Goal: Task Accomplishment & Management: Use online tool/utility

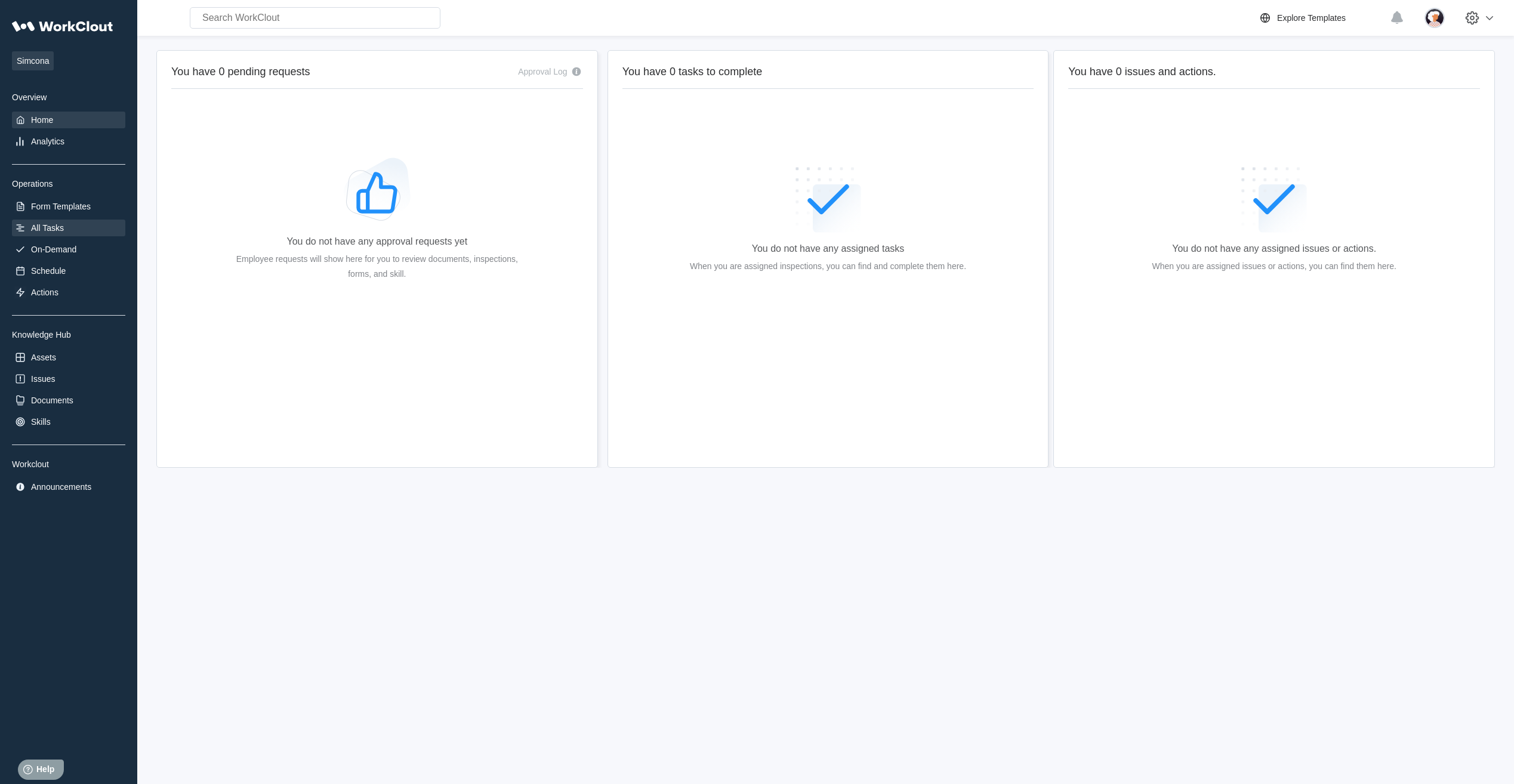
click at [45, 223] on div "All Tasks" at bounding box center [48, 228] width 33 height 10
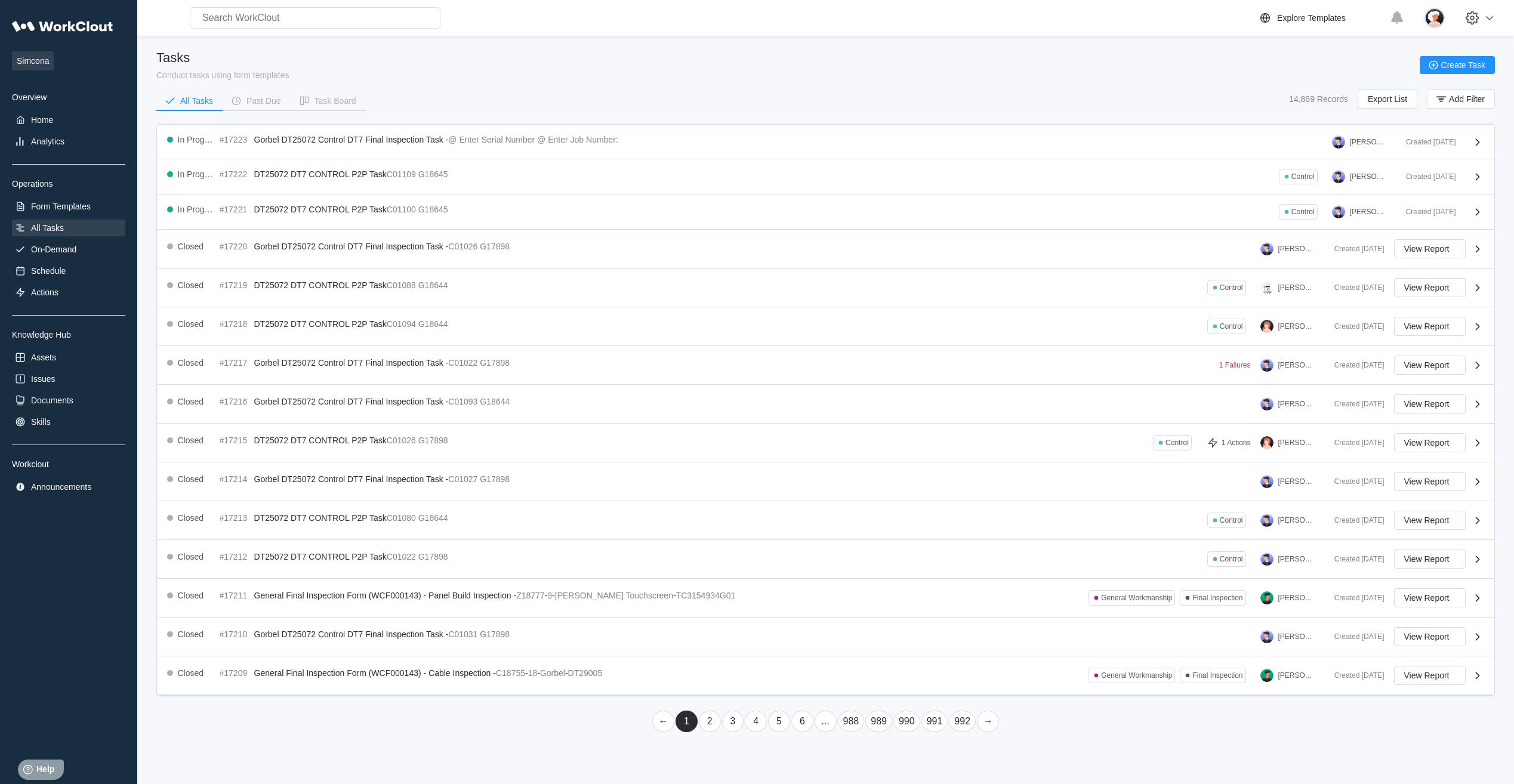
click at [778, 720] on link "5" at bounding box center [779, 721] width 22 height 21
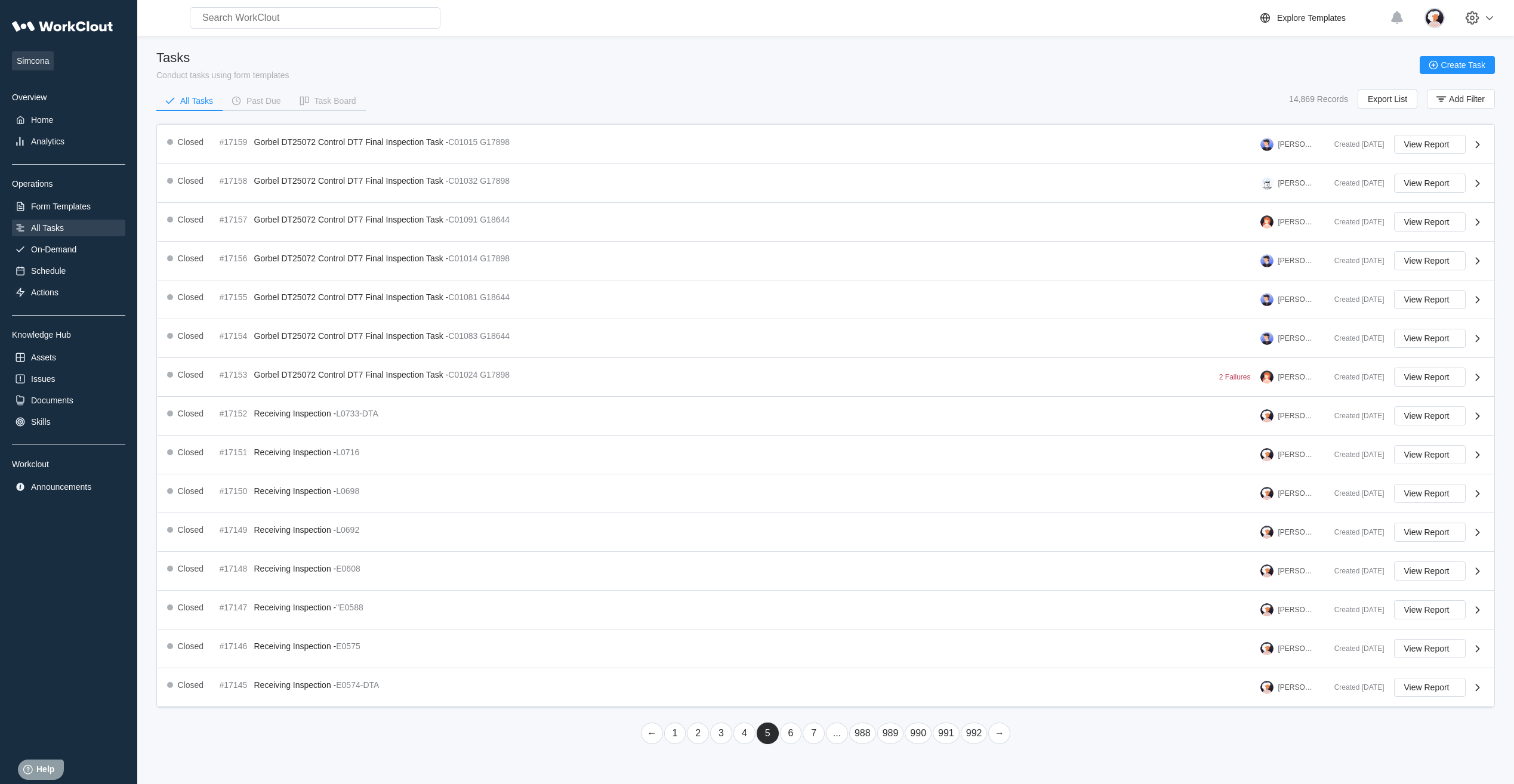
click at [807, 736] on link "7" at bounding box center [814, 733] width 22 height 21
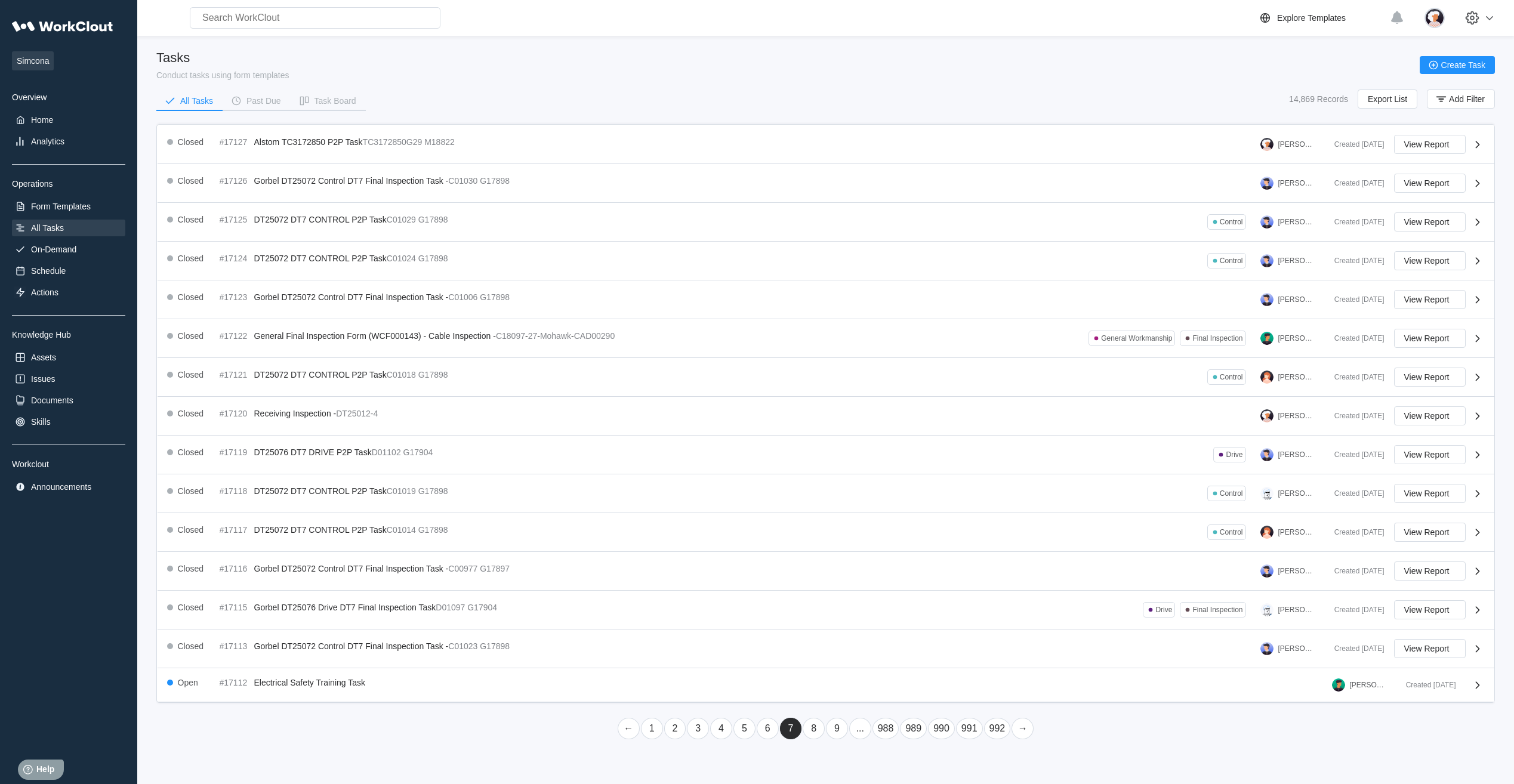
click at [838, 733] on link "9" at bounding box center [837, 728] width 22 height 21
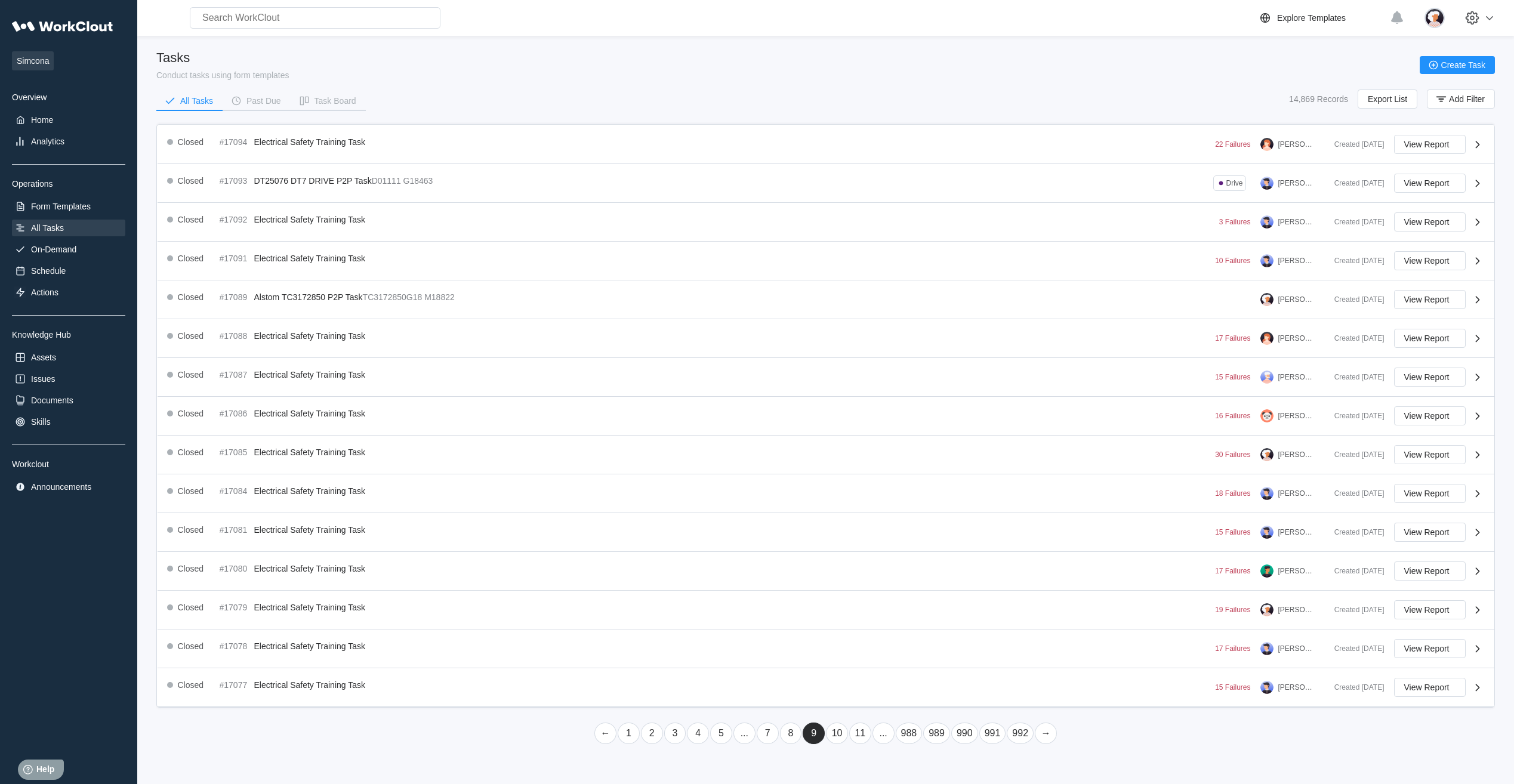
click at [855, 737] on link "11" at bounding box center [860, 733] width 22 height 21
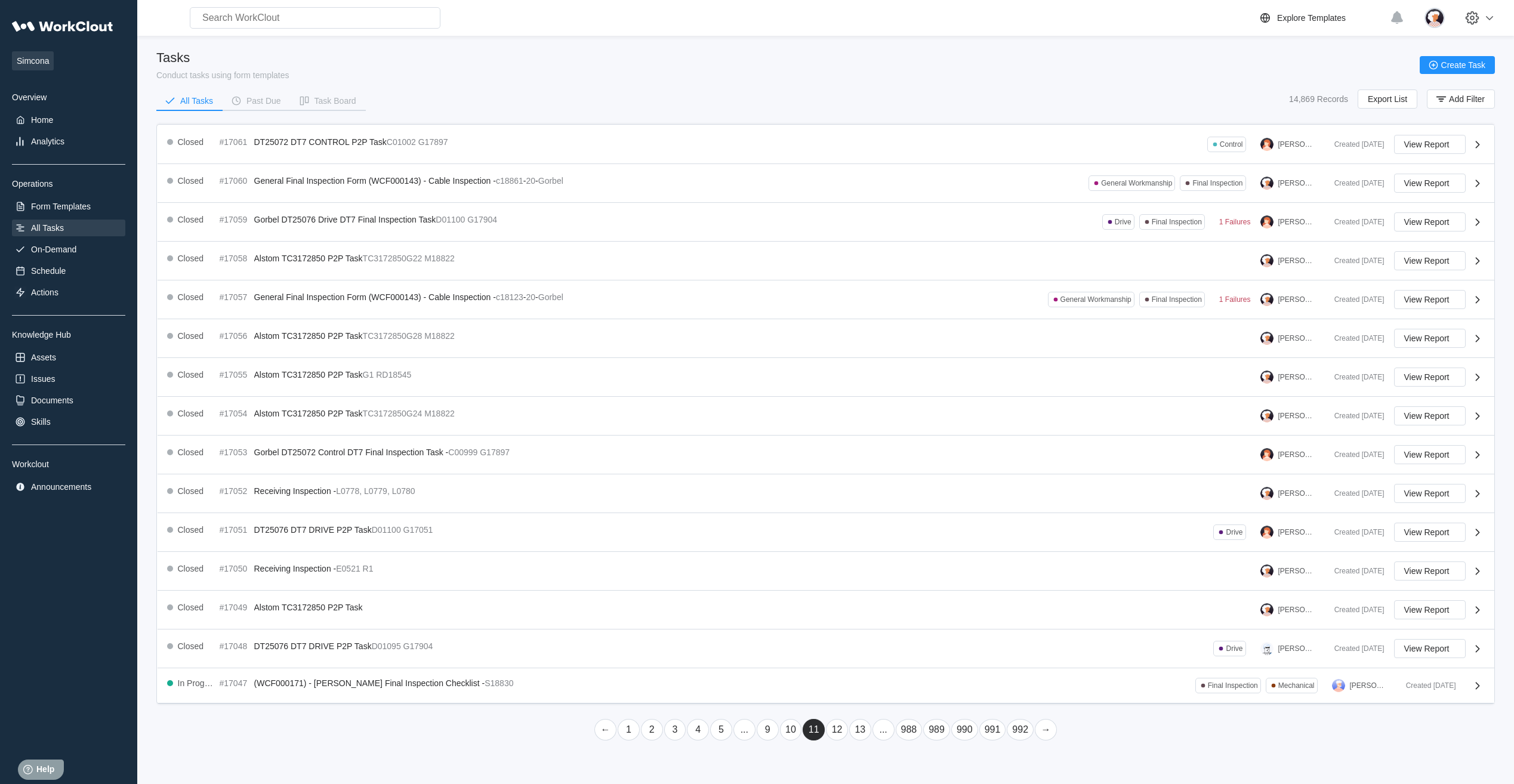
click at [855, 737] on link "13" at bounding box center [860, 729] width 22 height 21
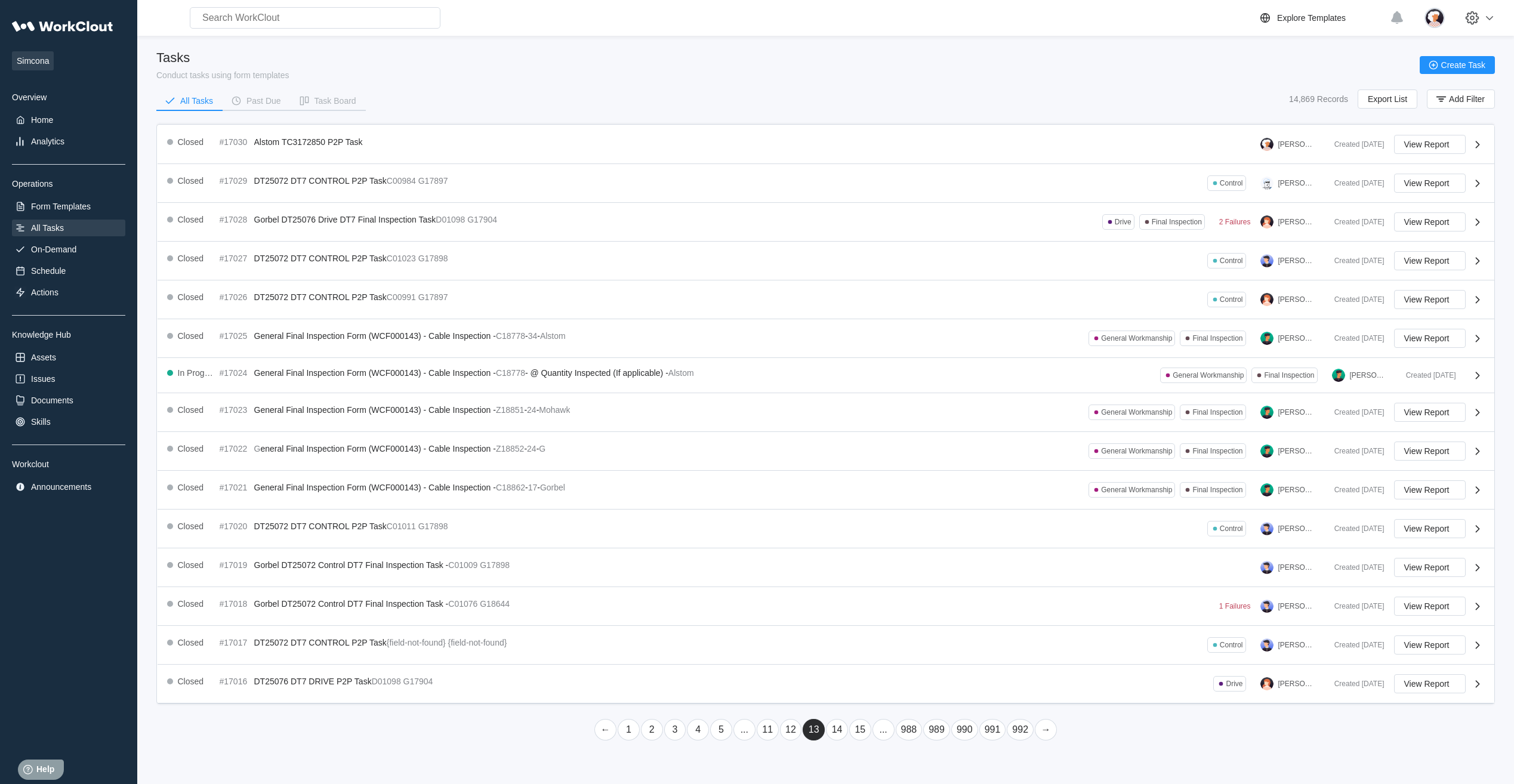
click at [855, 735] on link "15" at bounding box center [860, 729] width 22 height 21
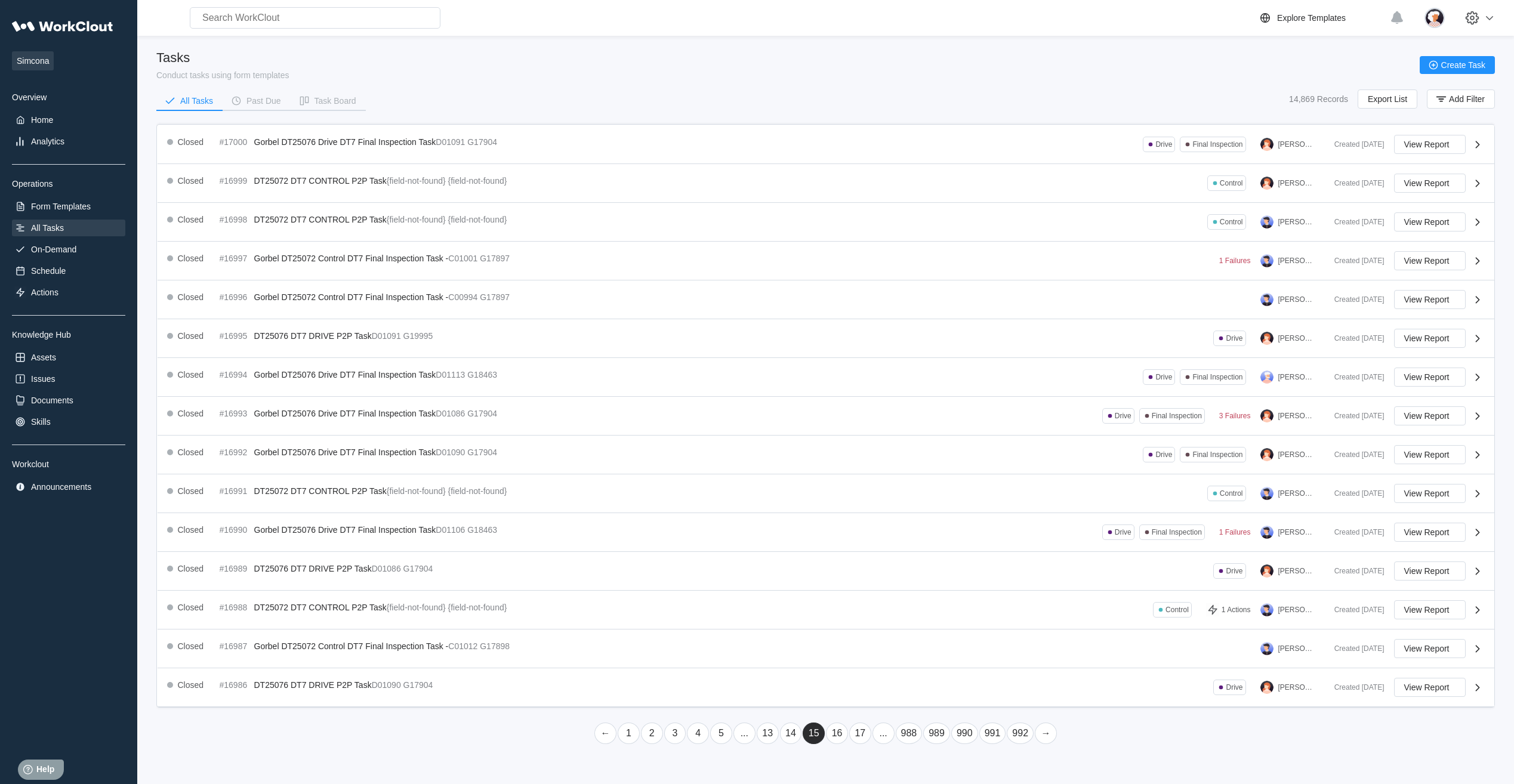
click at [855, 735] on link "17" at bounding box center [860, 733] width 22 height 21
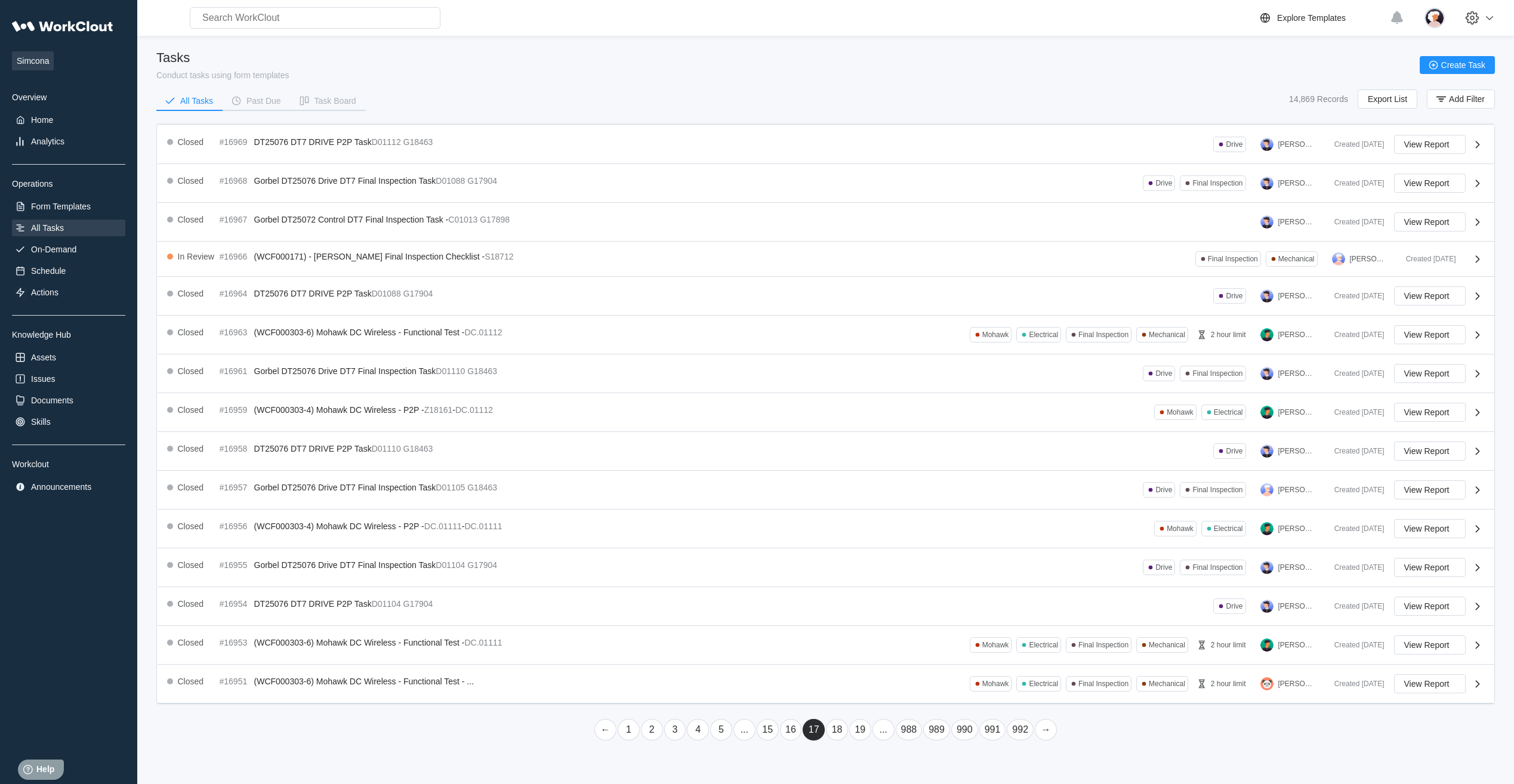
click at [855, 735] on link "19" at bounding box center [860, 729] width 22 height 21
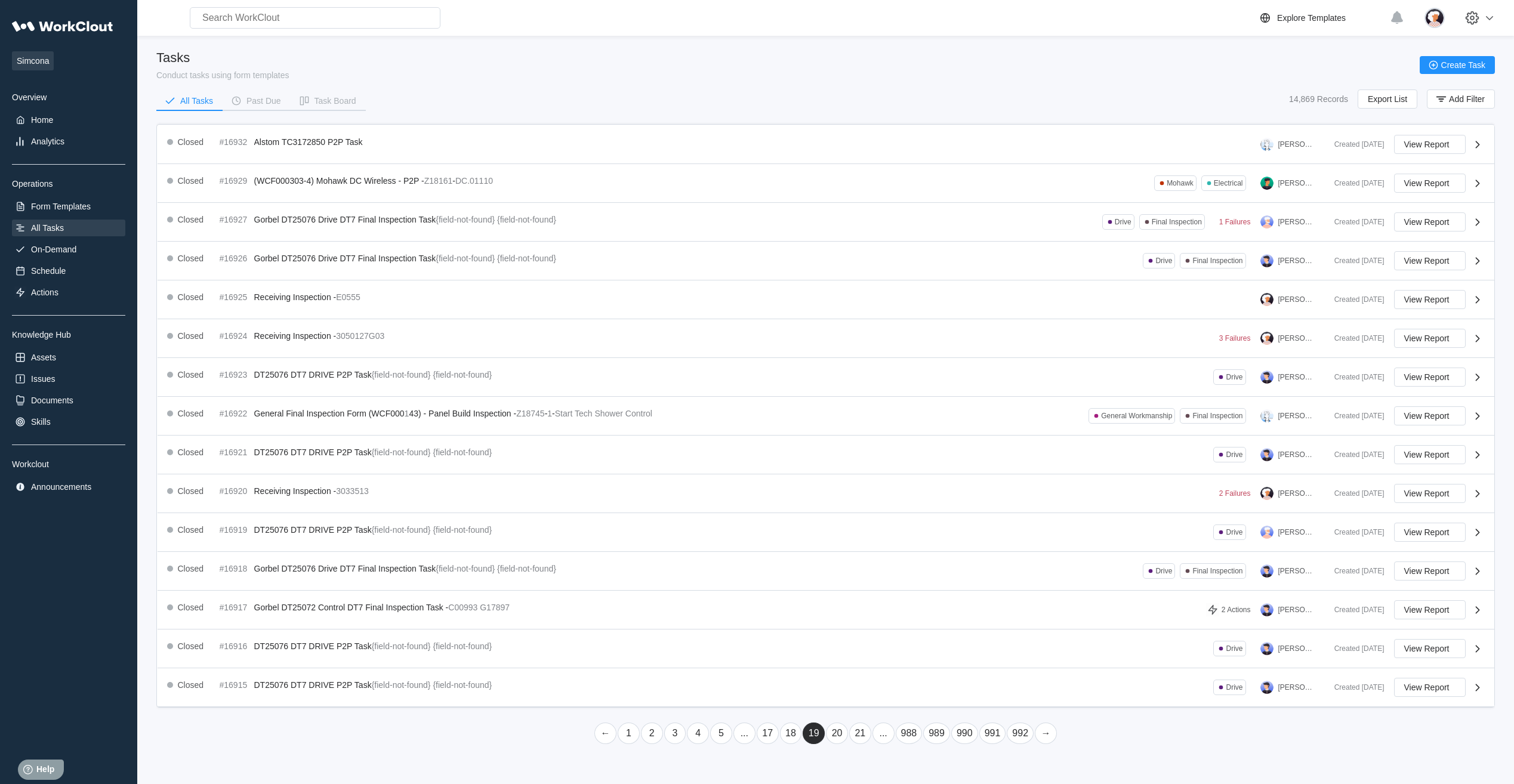
click at [855, 735] on link "21" at bounding box center [860, 733] width 22 height 21
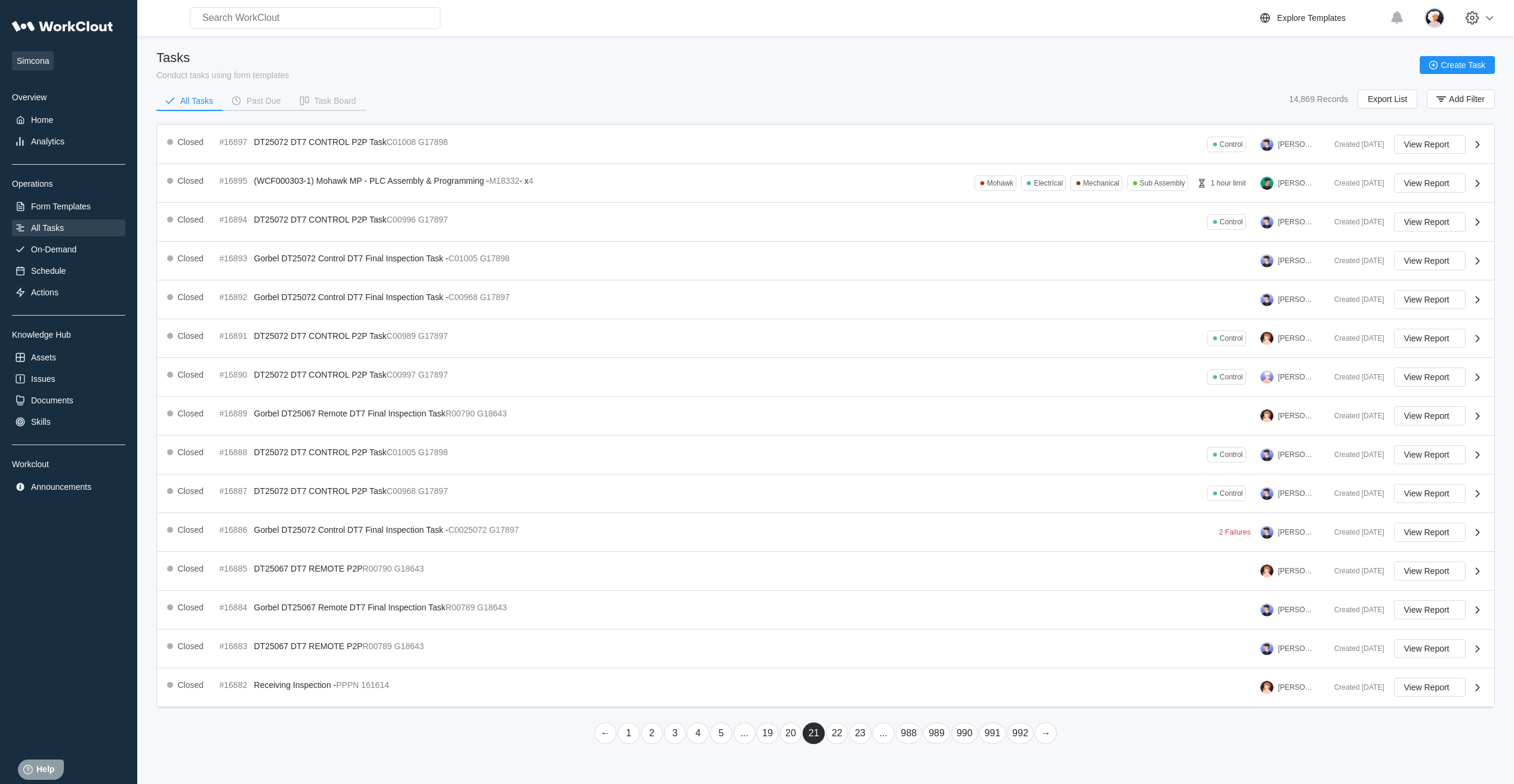
click at [855, 735] on link "23" at bounding box center [860, 733] width 22 height 21
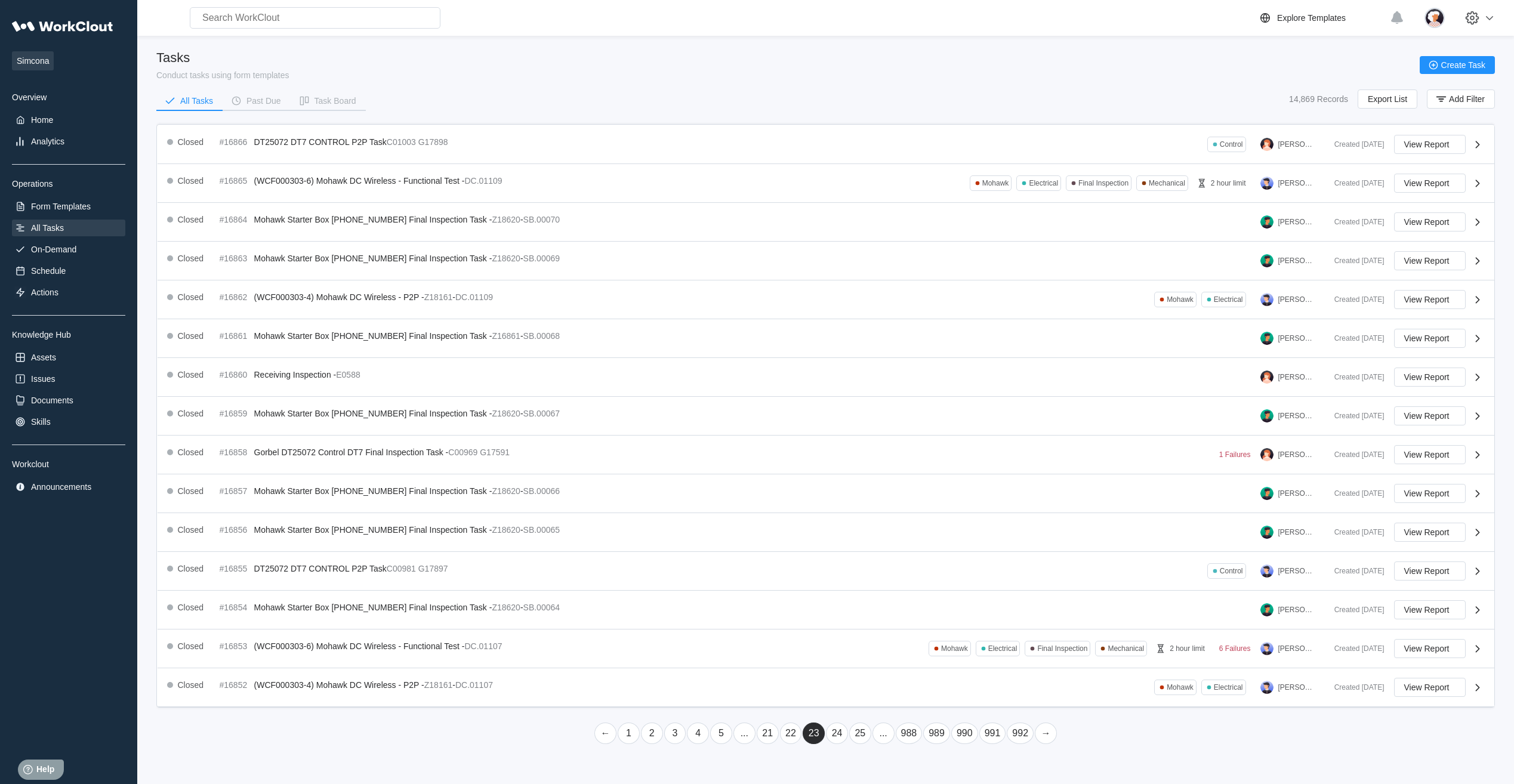
click at [855, 735] on link "25" at bounding box center [860, 733] width 22 height 21
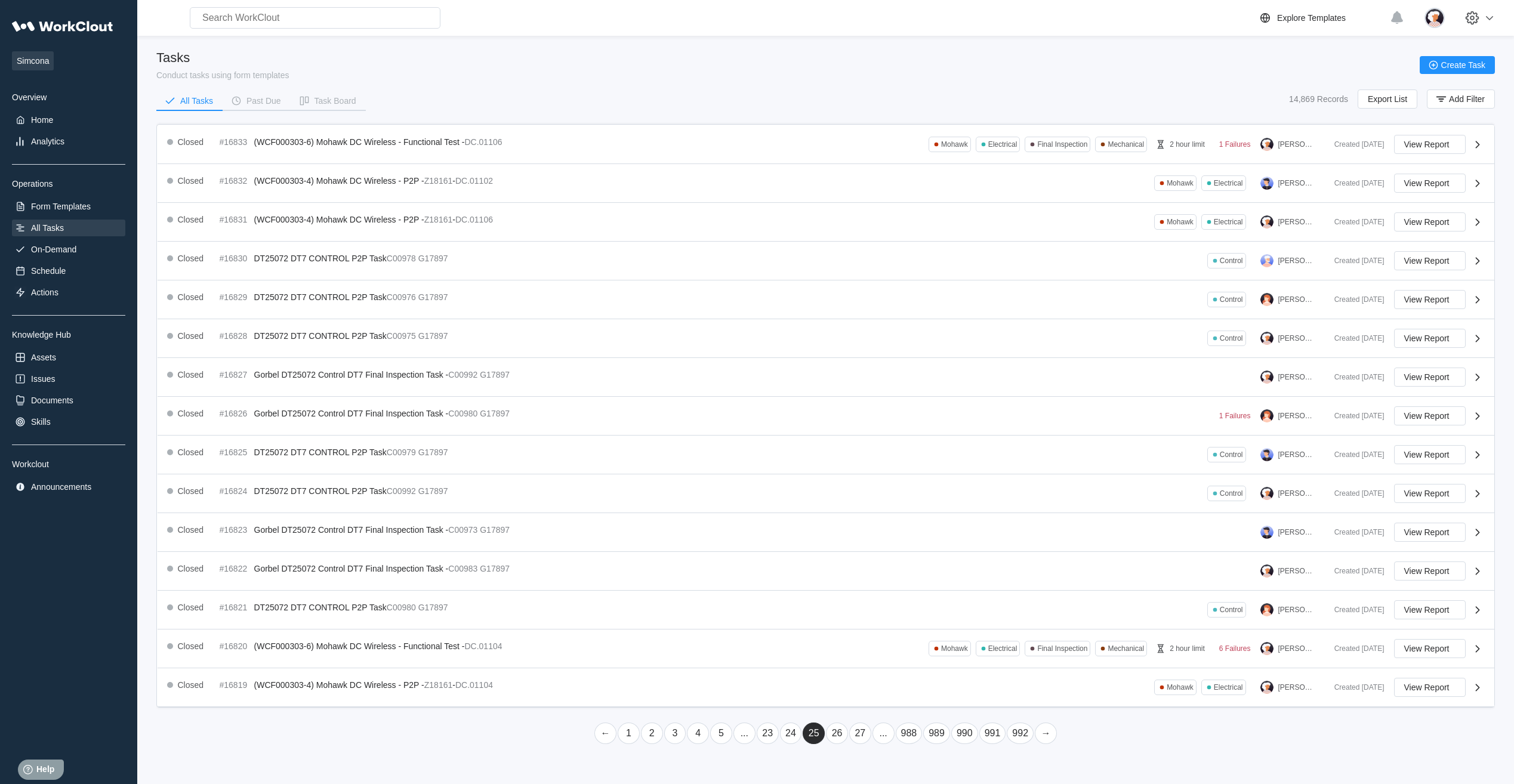
click at [855, 735] on link "27" at bounding box center [860, 733] width 22 height 21
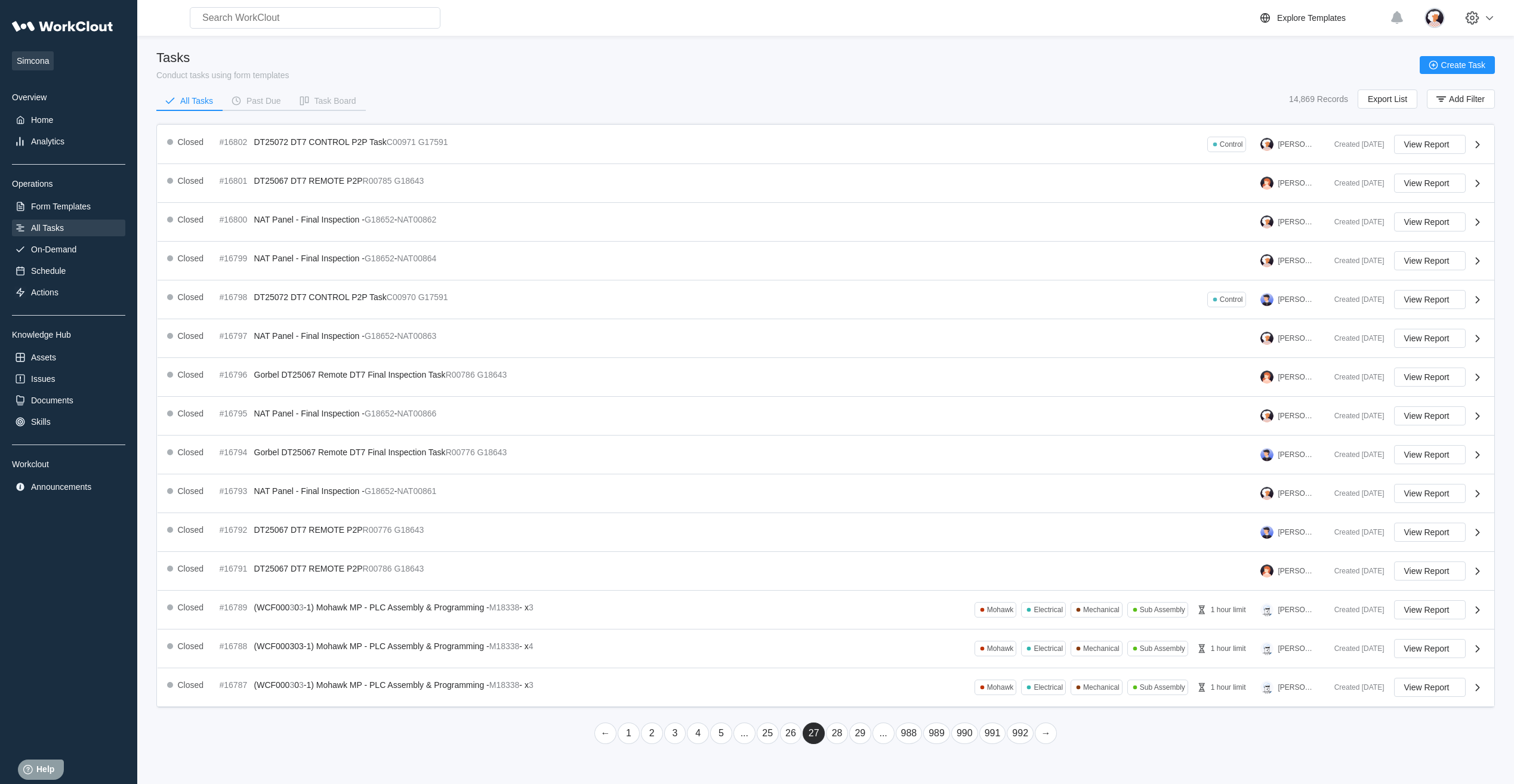
click at [855, 735] on link "29" at bounding box center [860, 733] width 22 height 21
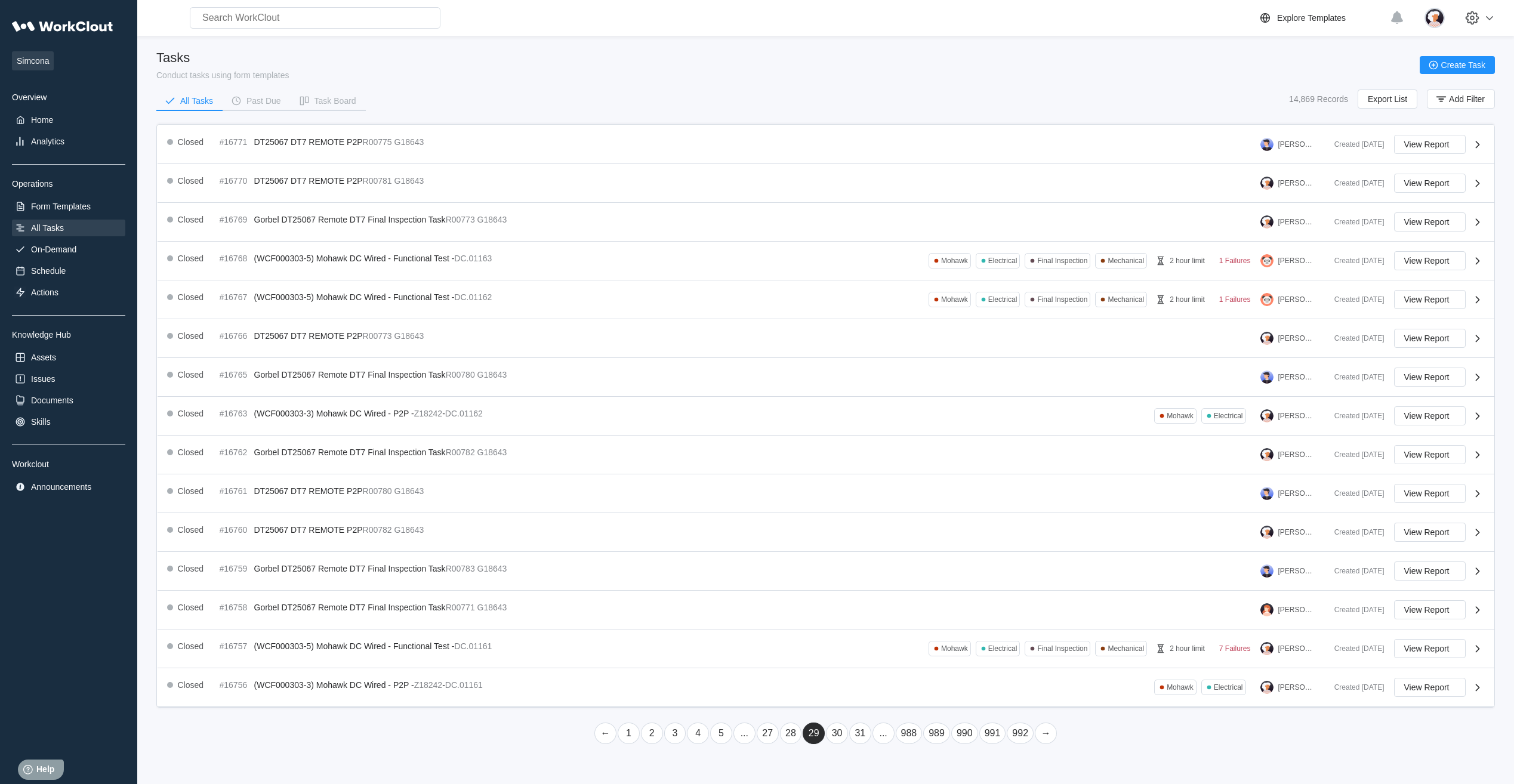
click at [855, 735] on link "31" at bounding box center [860, 733] width 22 height 21
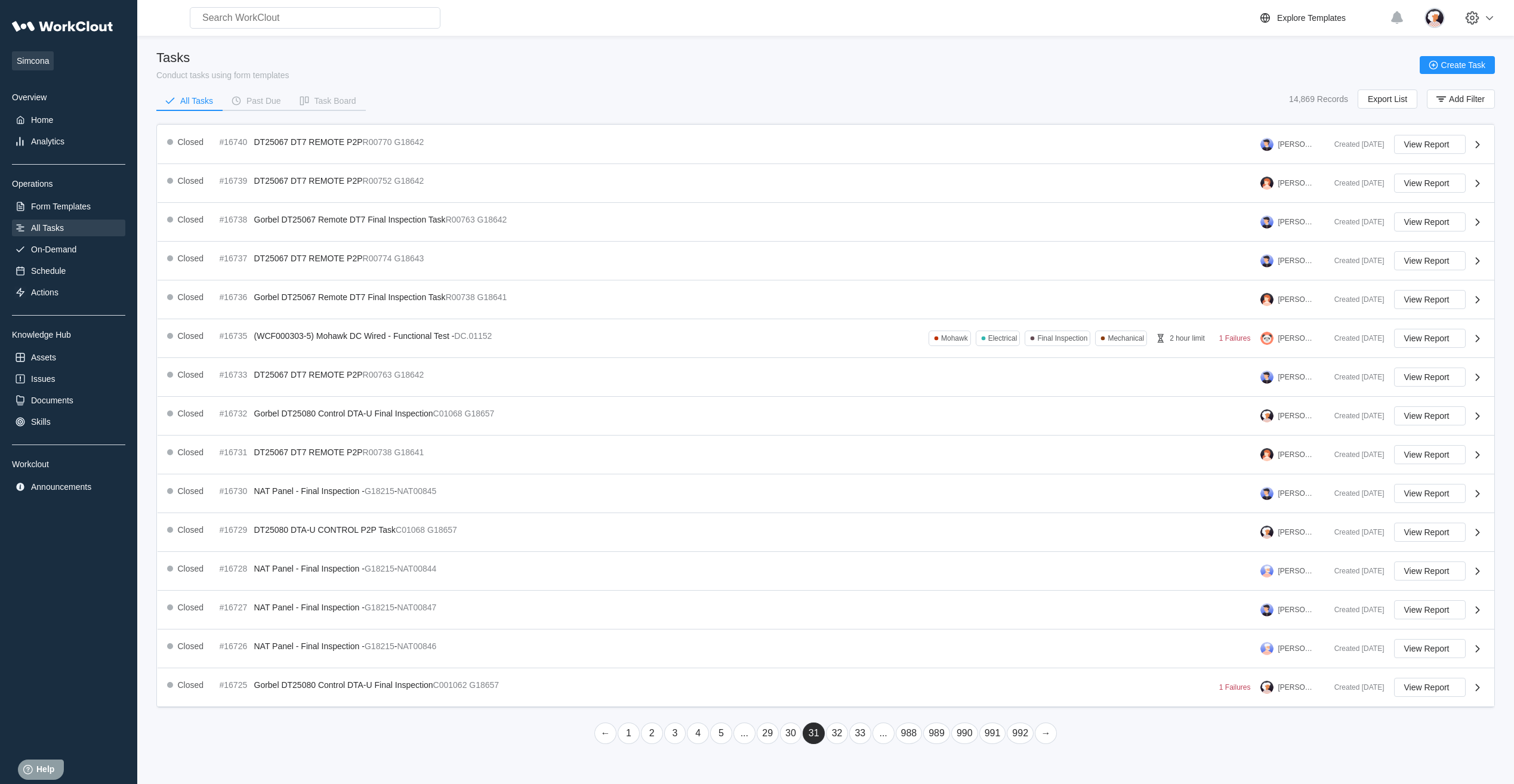
click at [855, 735] on link "33" at bounding box center [860, 733] width 22 height 21
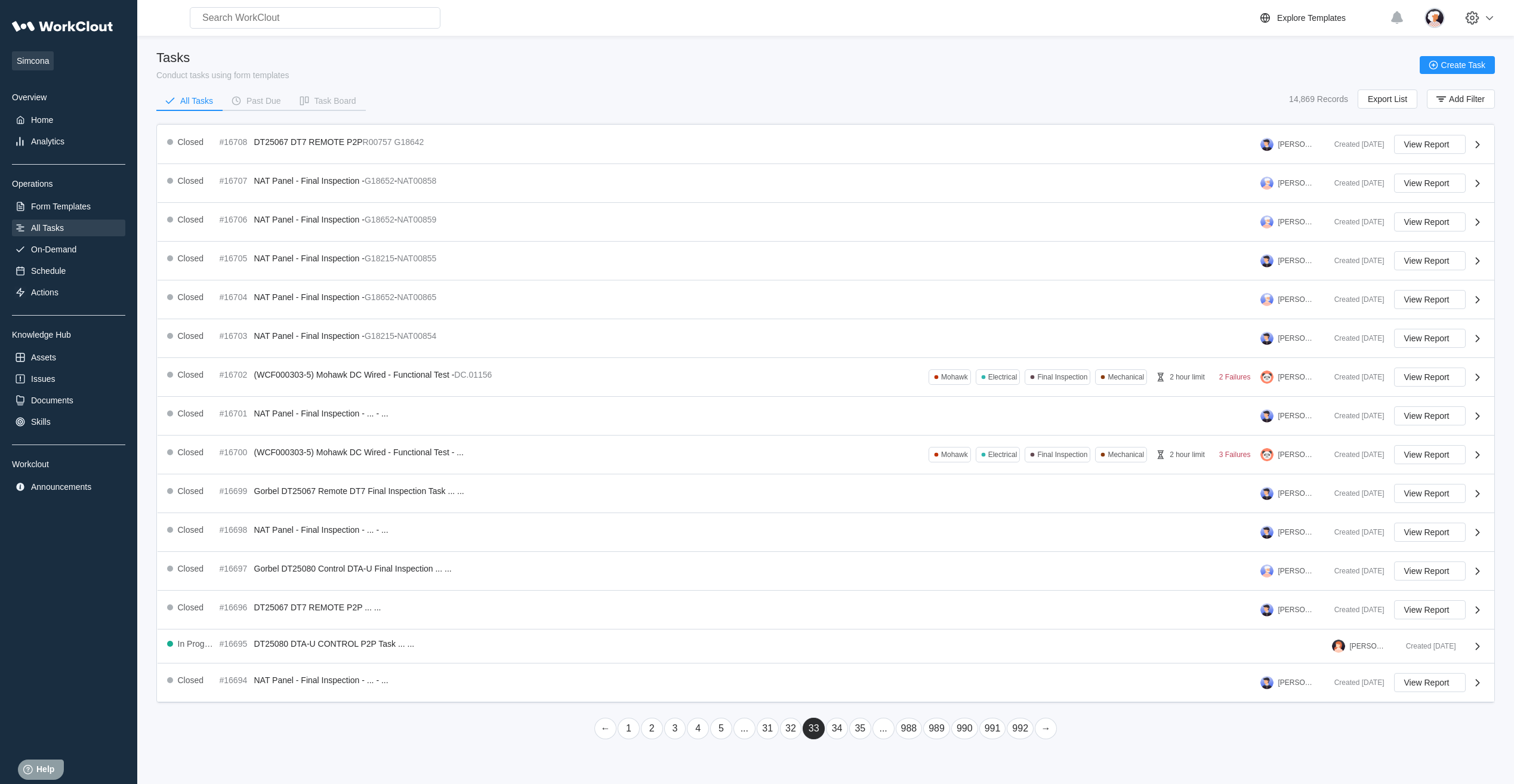
click at [855, 735] on link "35" at bounding box center [860, 728] width 22 height 21
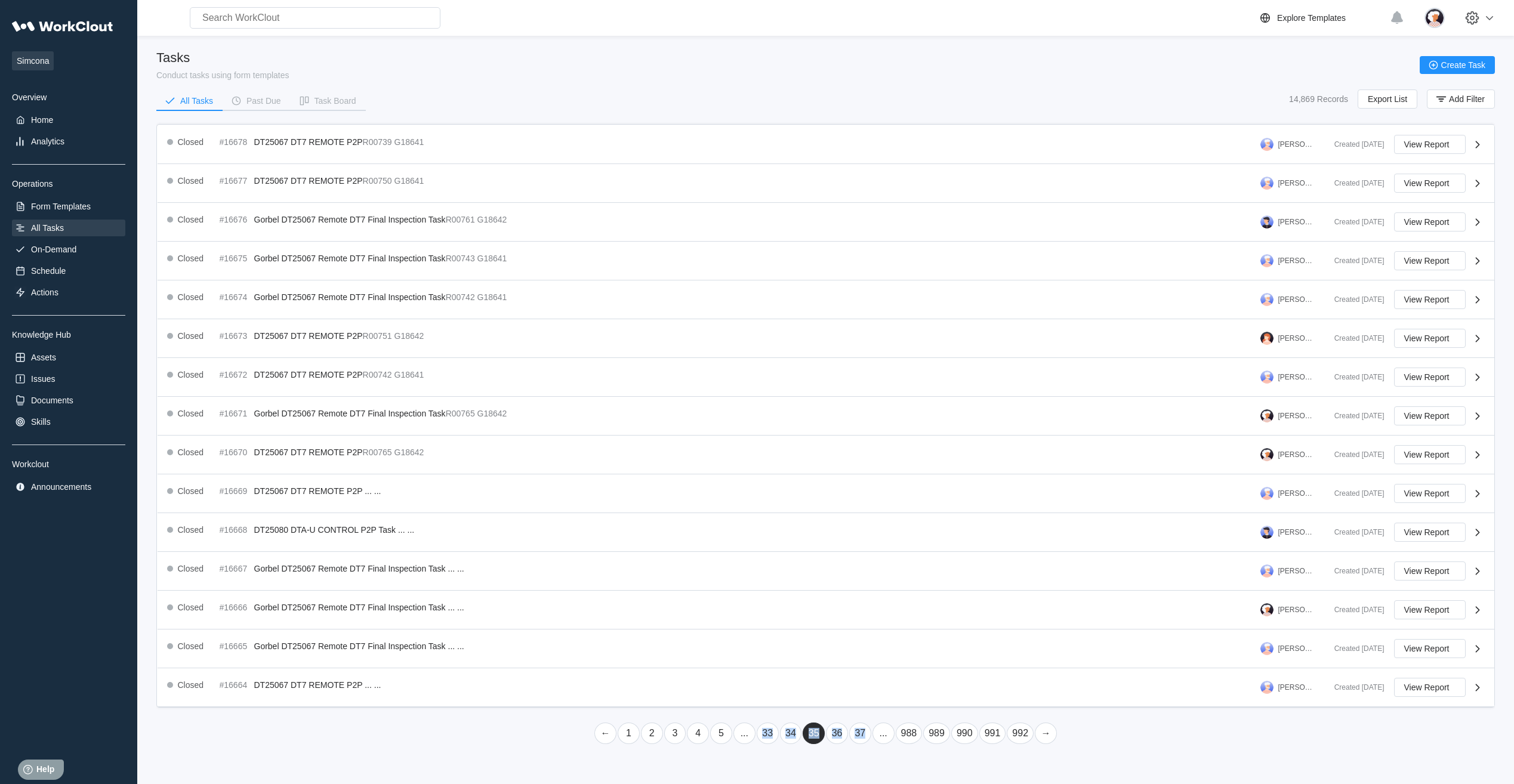
click at [855, 735] on link "37" at bounding box center [860, 733] width 22 height 21
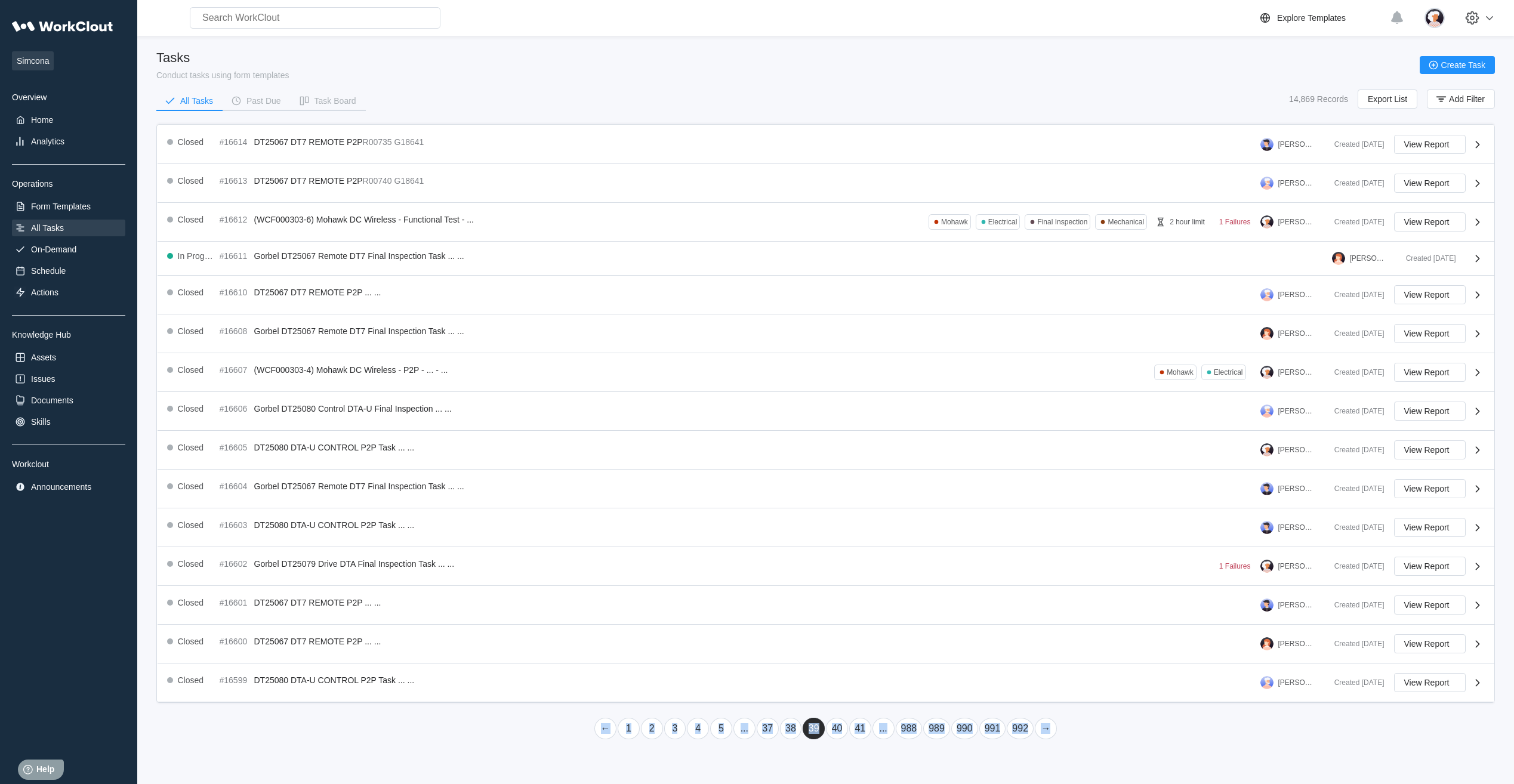
click at [855, 735] on link "41" at bounding box center [860, 728] width 22 height 21
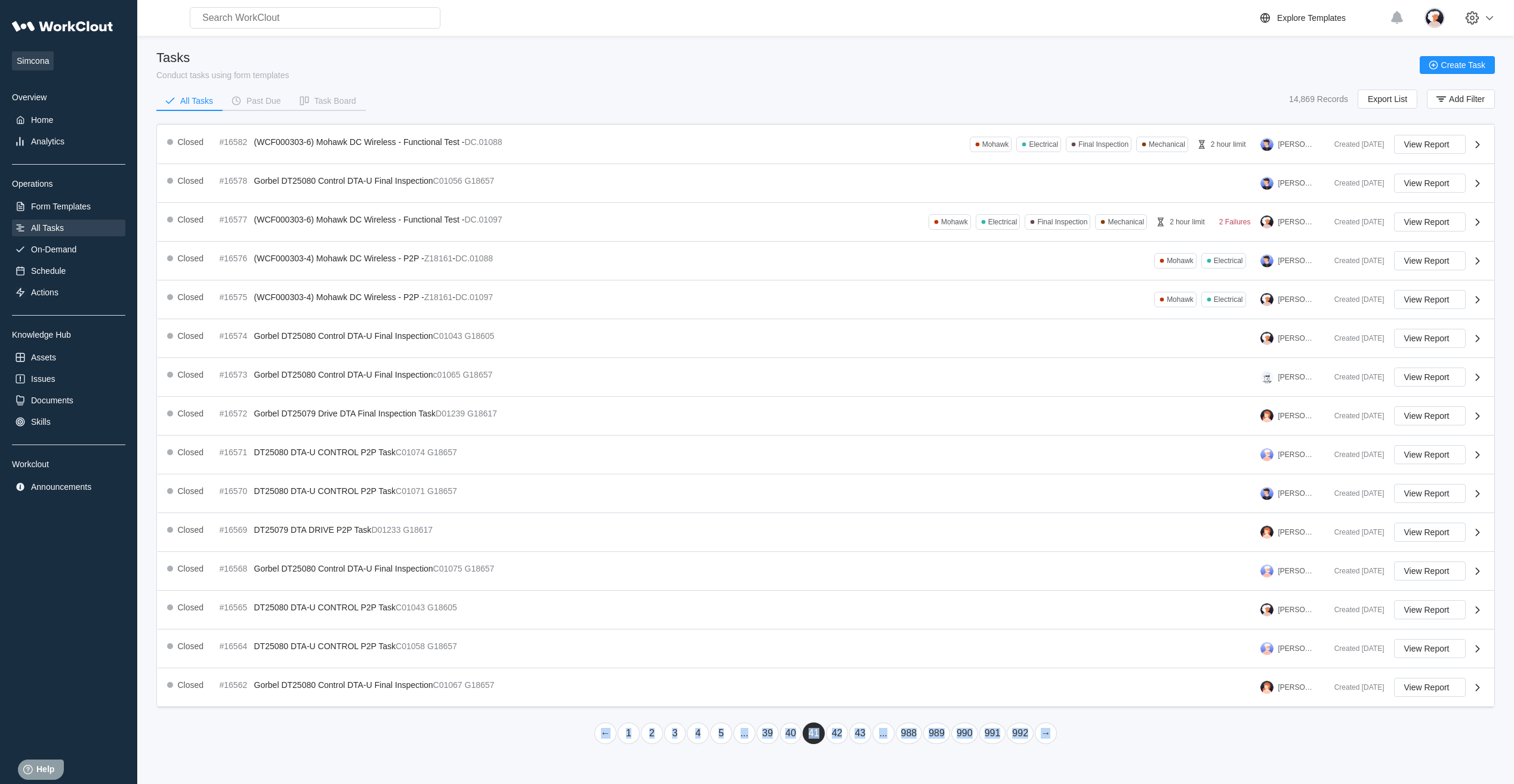
click at [855, 735] on link "43" at bounding box center [860, 733] width 22 height 21
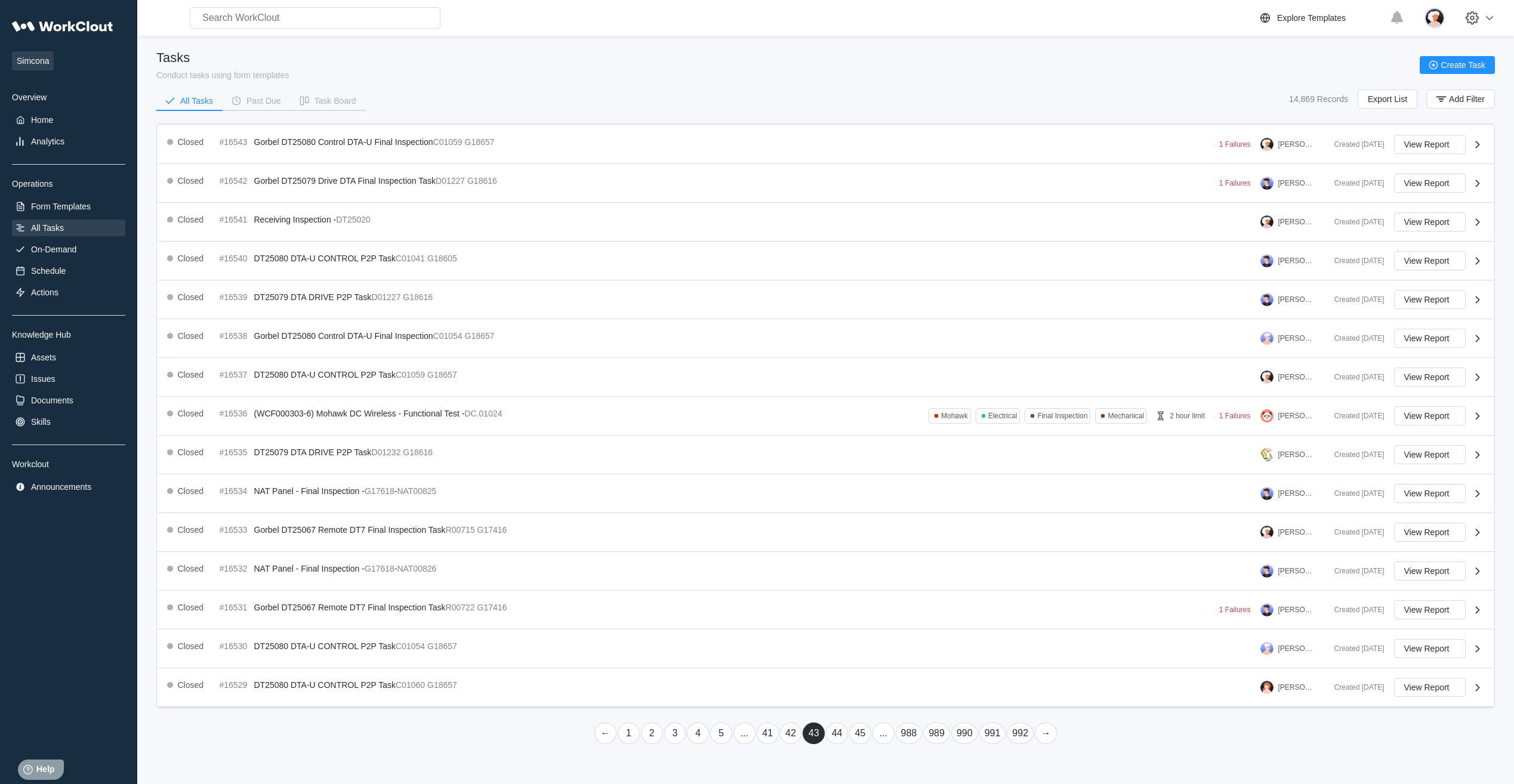
click at [868, 735] on link "45" at bounding box center [860, 733] width 22 height 21
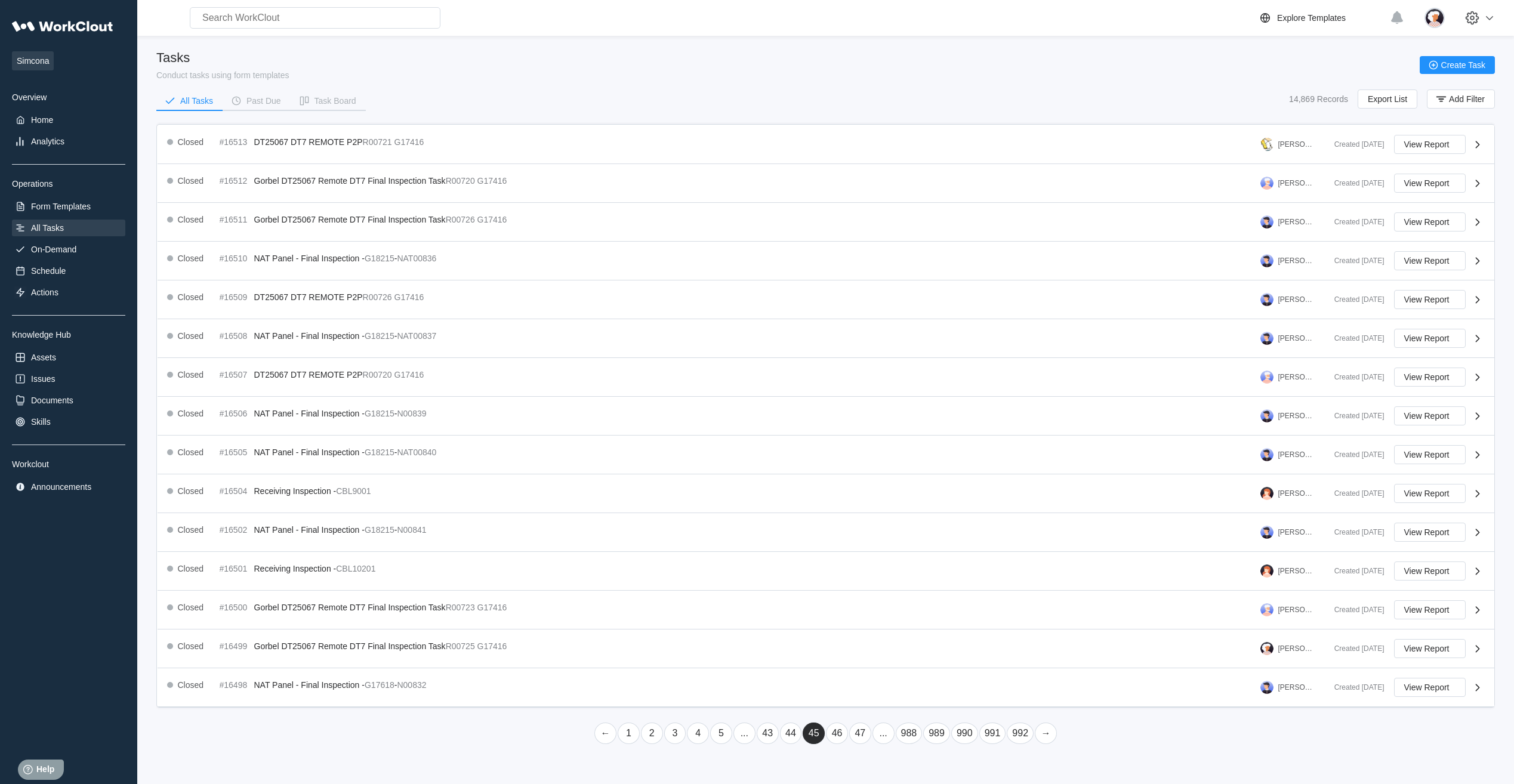
click at [867, 735] on link "47" at bounding box center [860, 733] width 22 height 21
click at [867, 735] on link "49" at bounding box center [860, 733] width 22 height 21
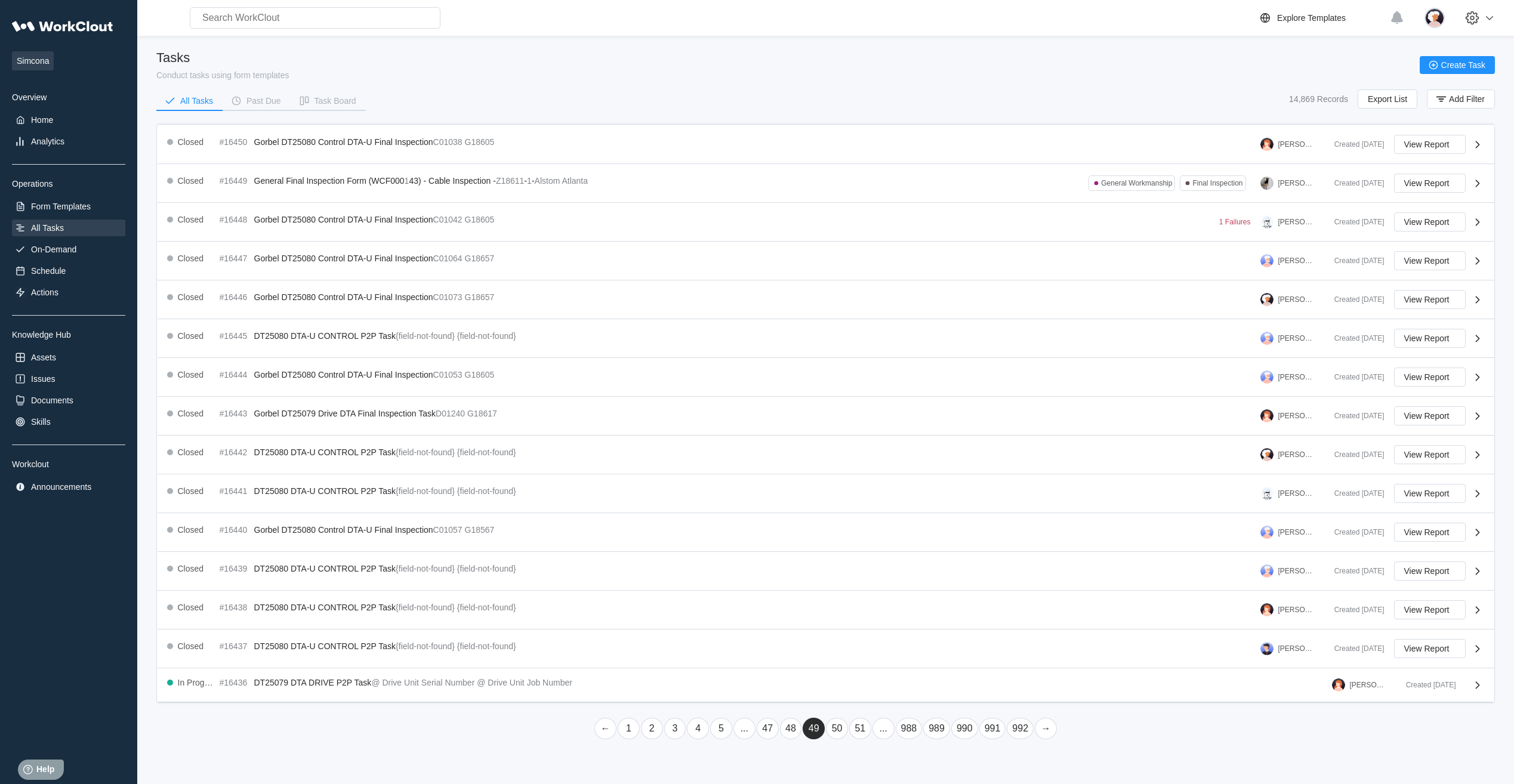
click at [867, 735] on link "51" at bounding box center [860, 728] width 22 height 21
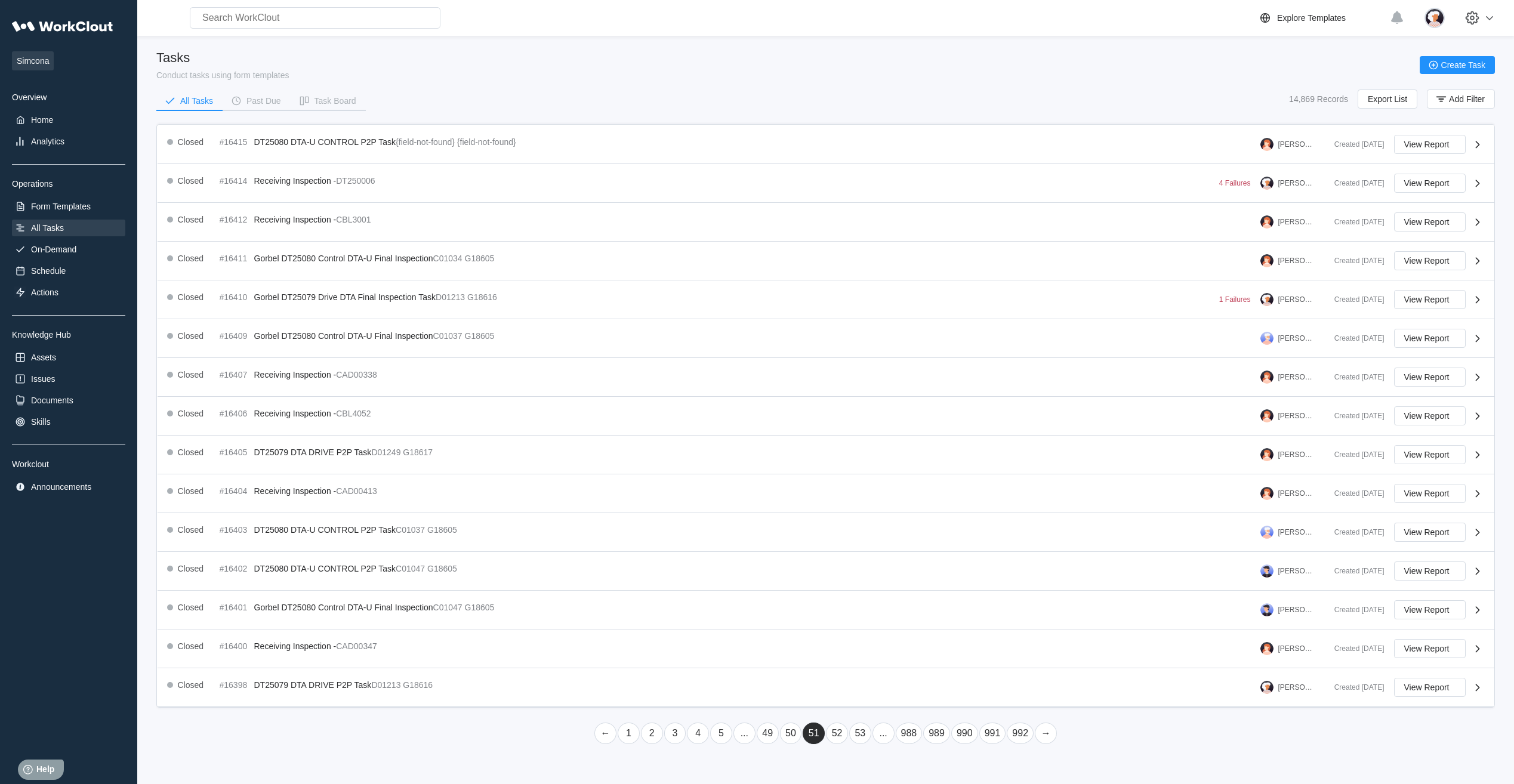
click at [867, 735] on link "53" at bounding box center [860, 733] width 22 height 21
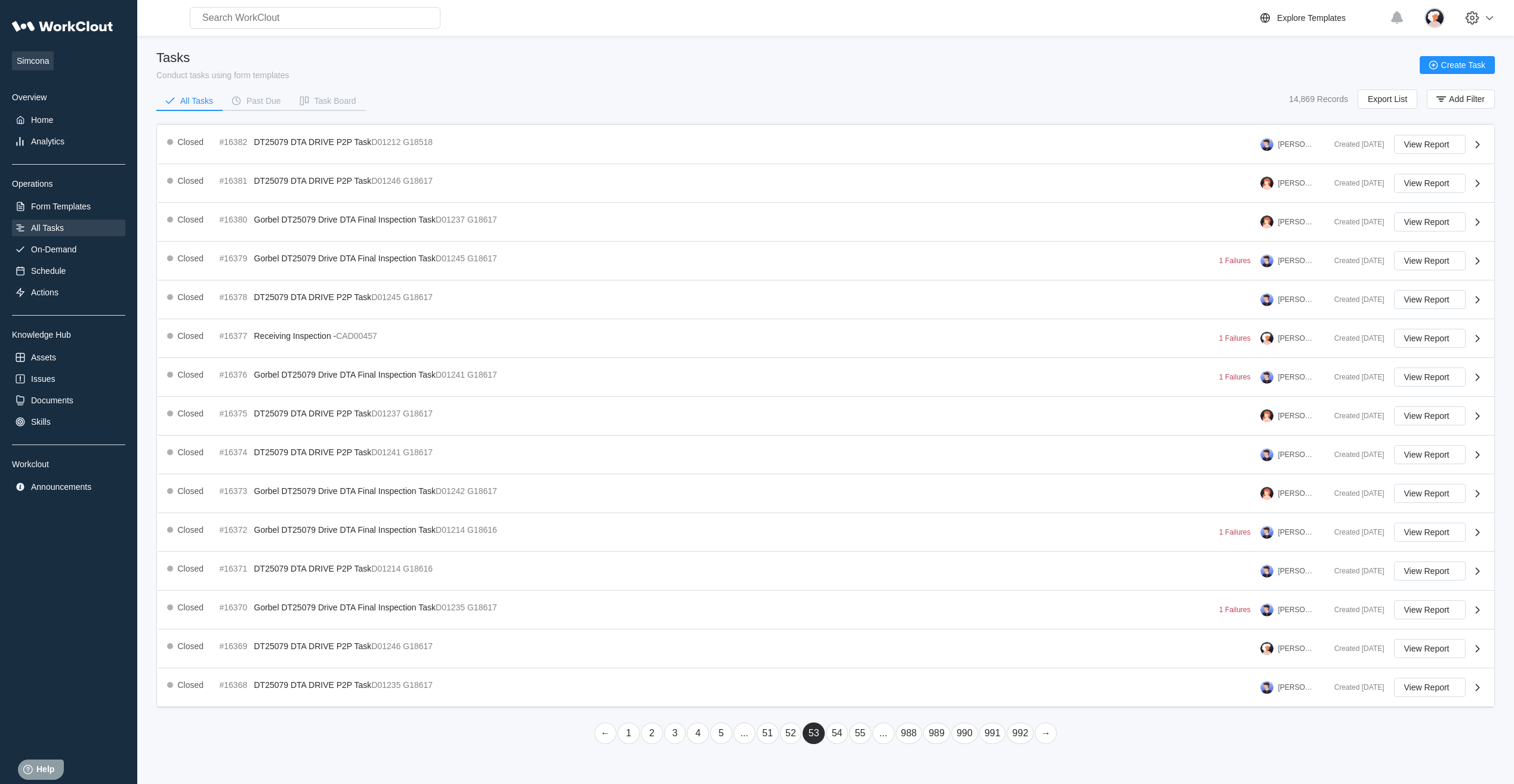
click at [867, 735] on link "55" at bounding box center [860, 733] width 22 height 21
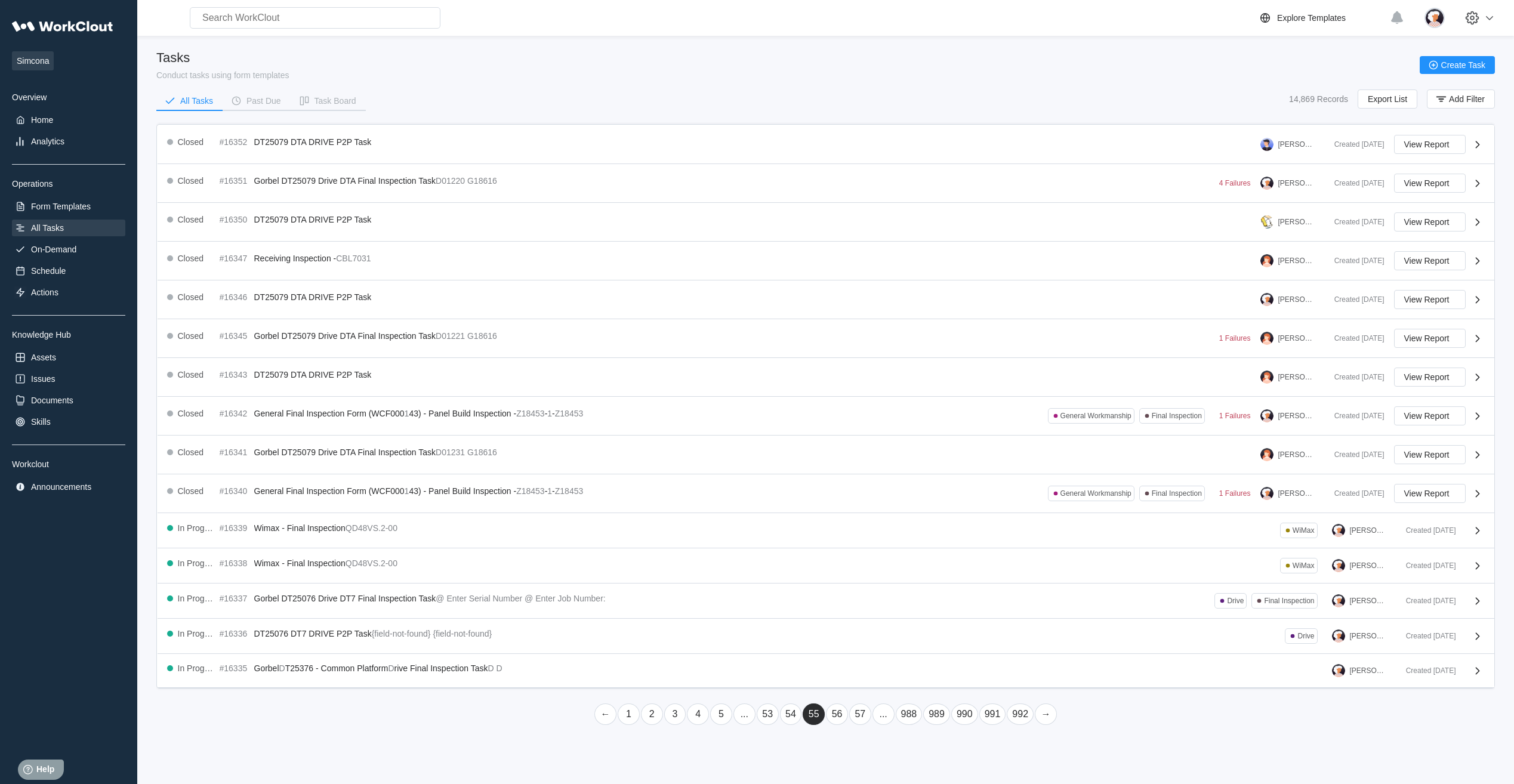
click at [857, 714] on link "57" at bounding box center [860, 714] width 22 height 21
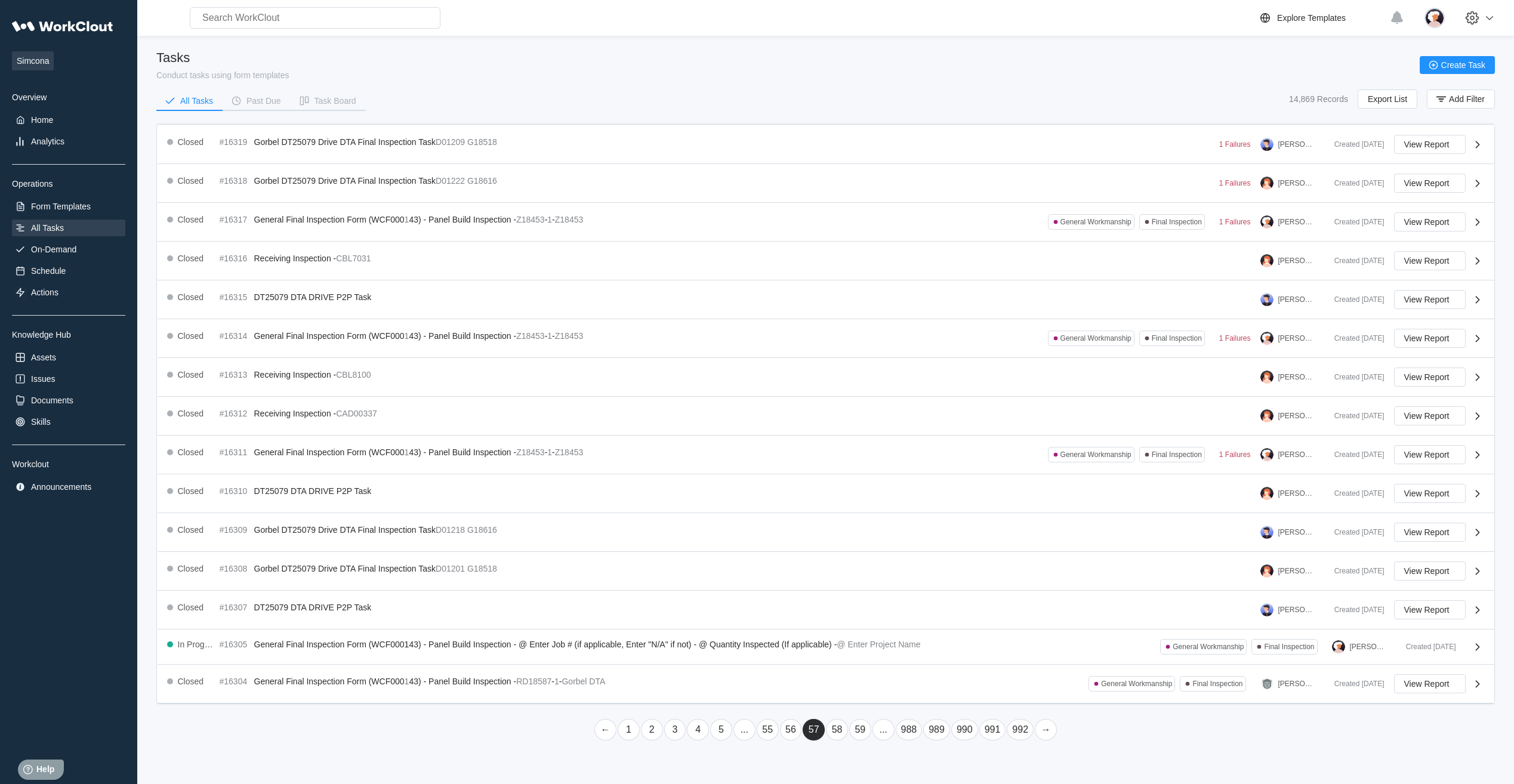
click at [863, 730] on link "59" at bounding box center [860, 729] width 22 height 21
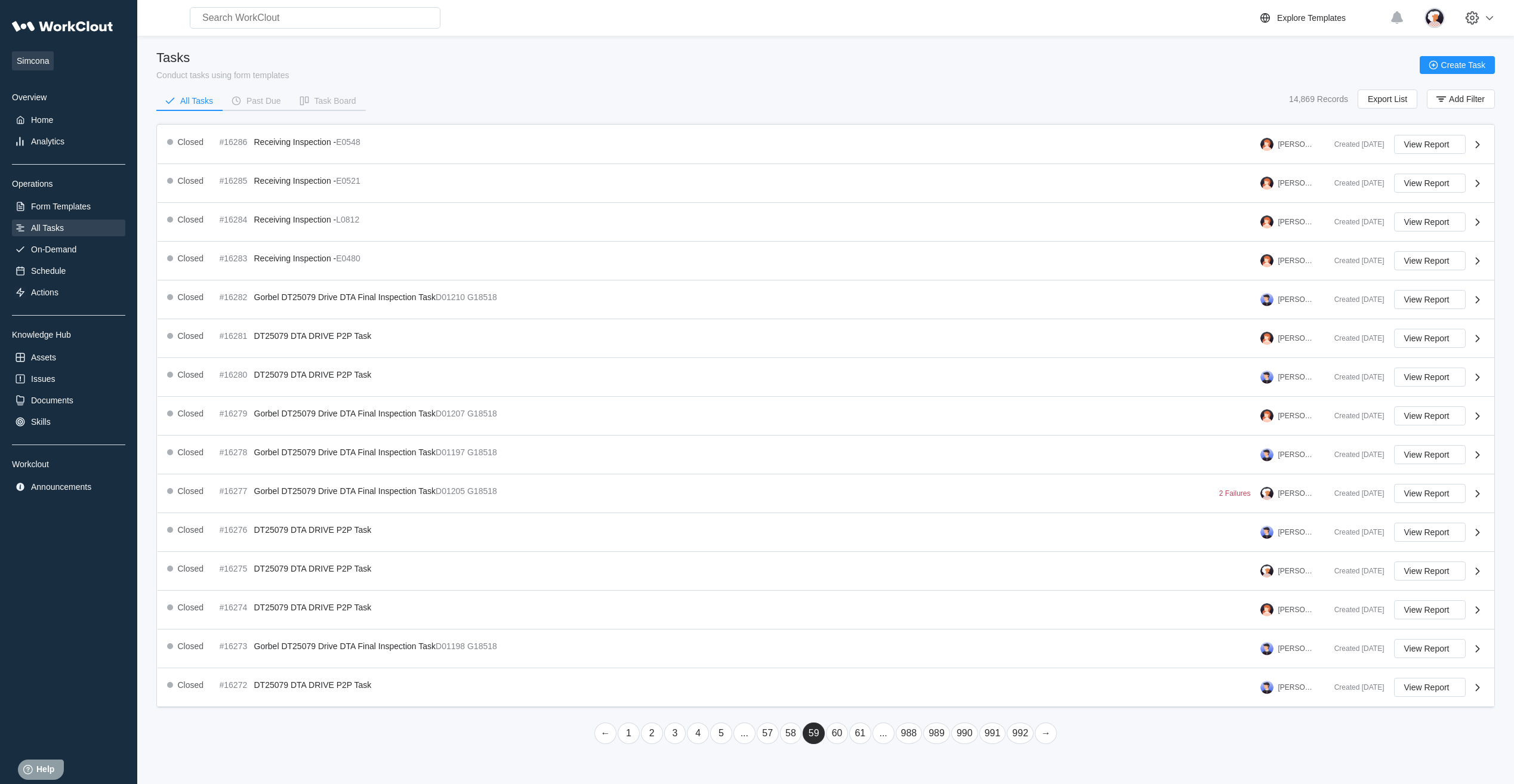
click at [861, 729] on link "61" at bounding box center [860, 733] width 22 height 21
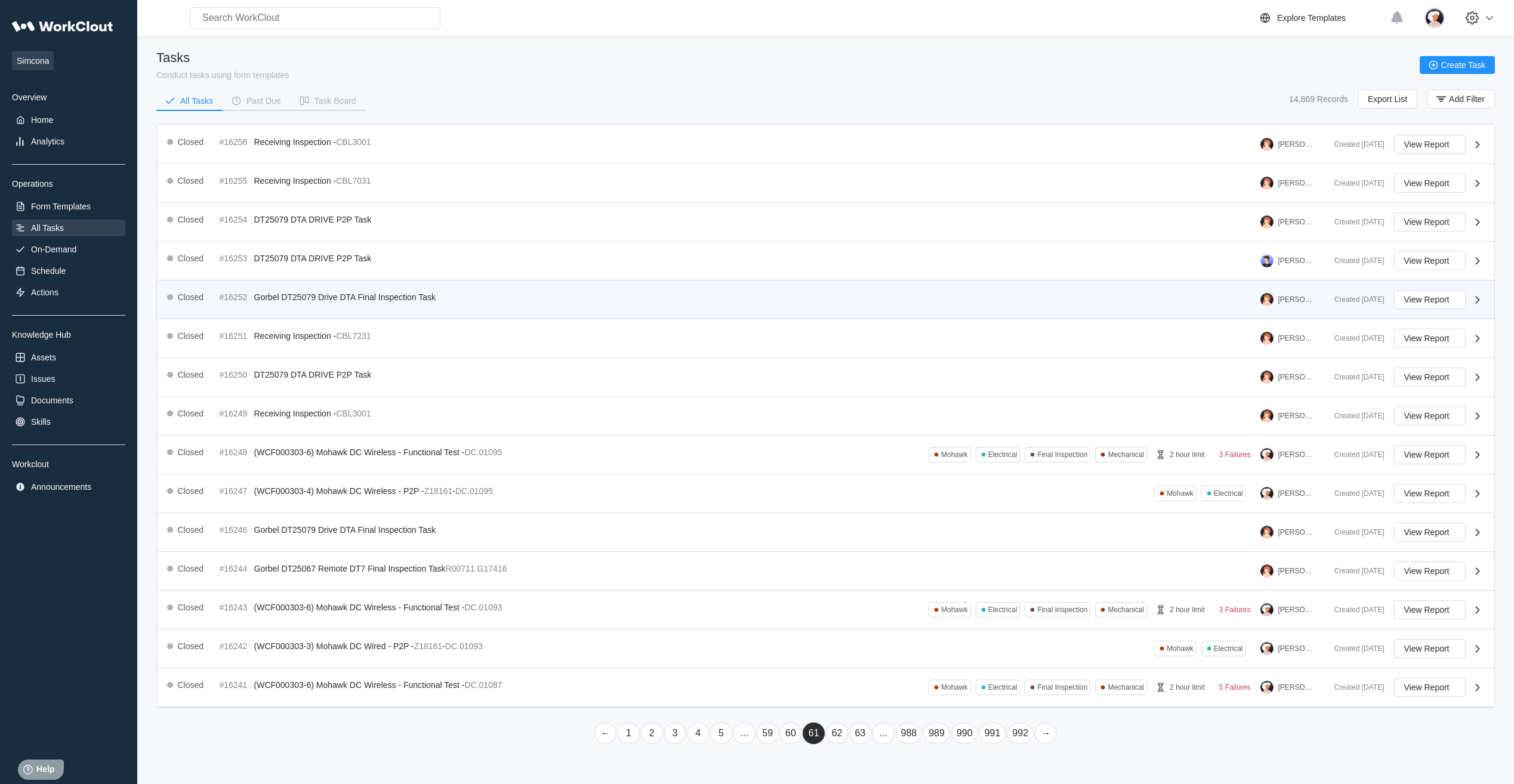
click at [310, 298] on span "Gorbel DT25079 Drive DTA Final Inspection Task" at bounding box center [345, 297] width 182 height 10
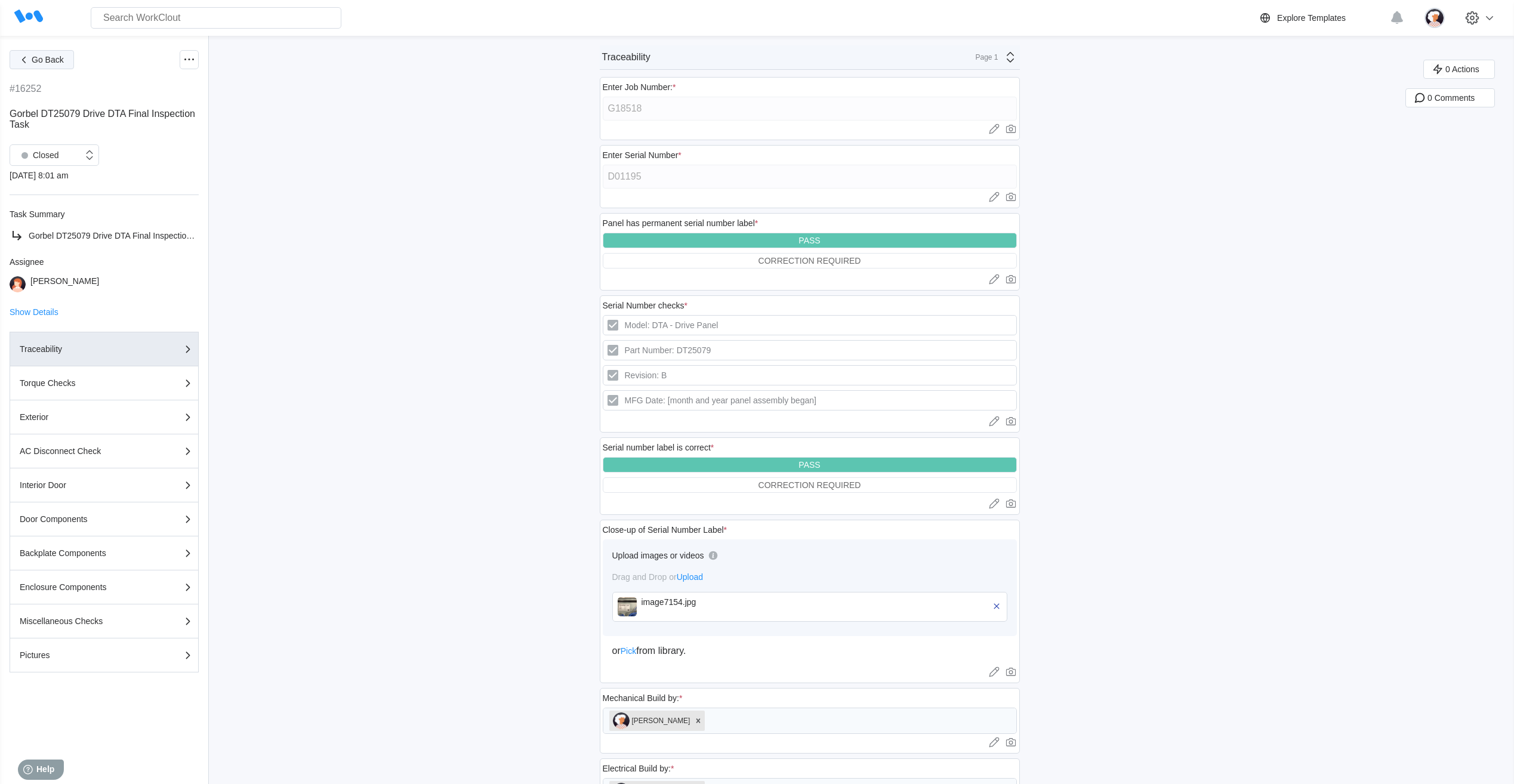
click at [47, 63] on span "Go Back" at bounding box center [48, 59] width 32 height 8
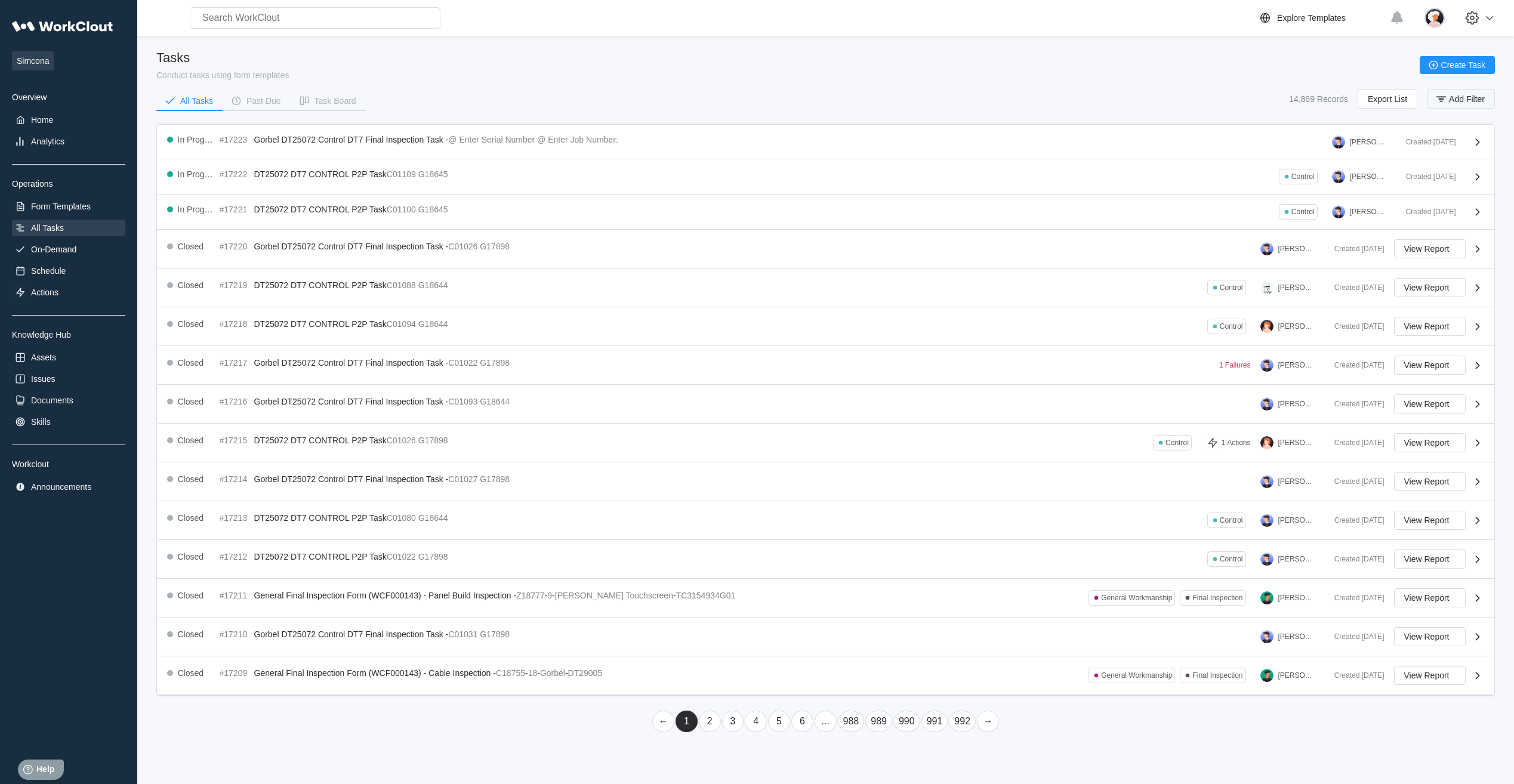
click at [1461, 96] on span "Add Filter" at bounding box center [1466, 99] width 36 height 8
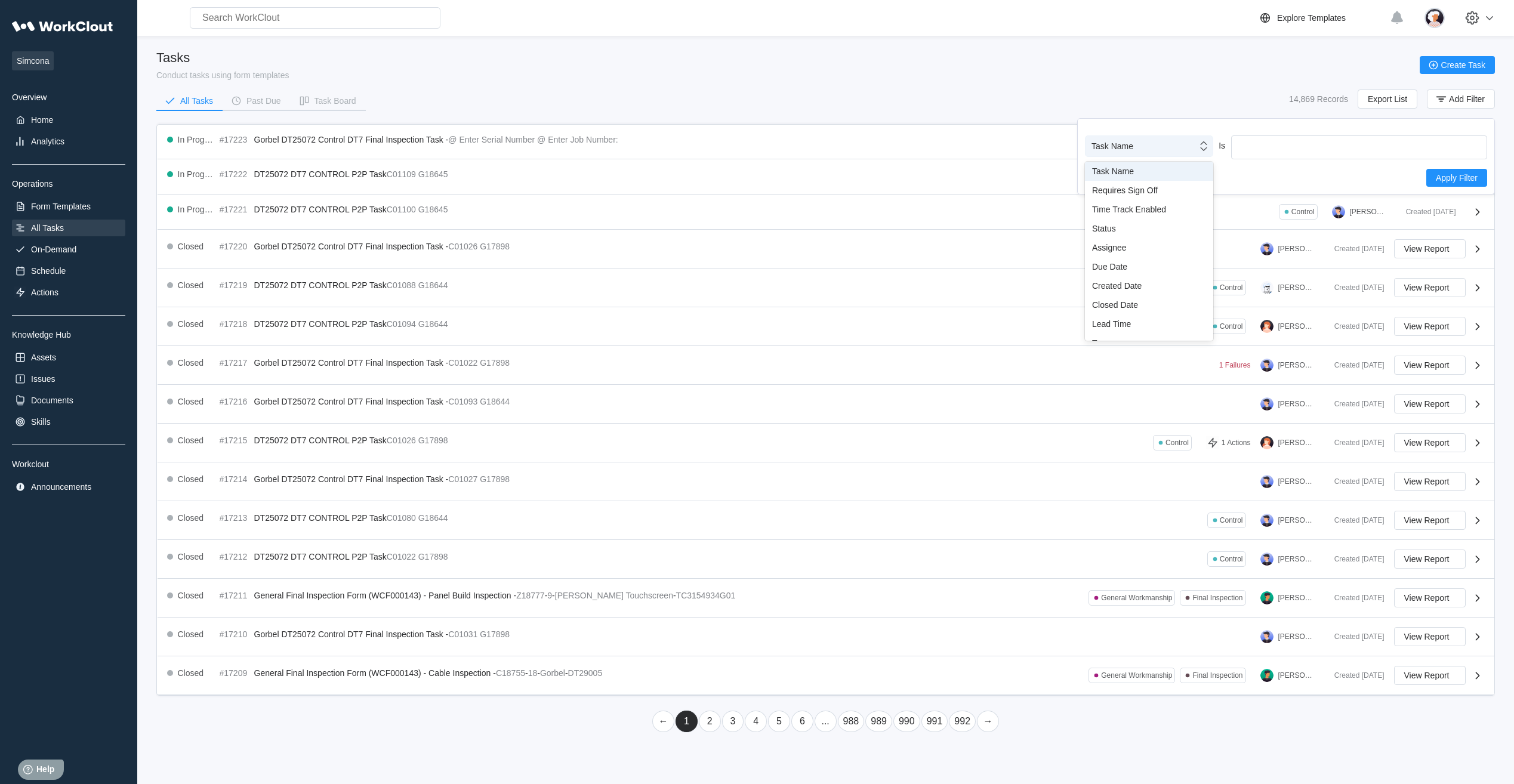
click at [1190, 148] on div "Task Name" at bounding box center [1141, 147] width 111 height 17
click at [1128, 277] on div "Barcode ID" at bounding box center [1149, 273] width 114 height 10
click at [1192, 150] on div "Barcode ID" at bounding box center [1141, 147] width 111 height 17
click at [1183, 298] on div "Document" at bounding box center [1149, 292] width 128 height 19
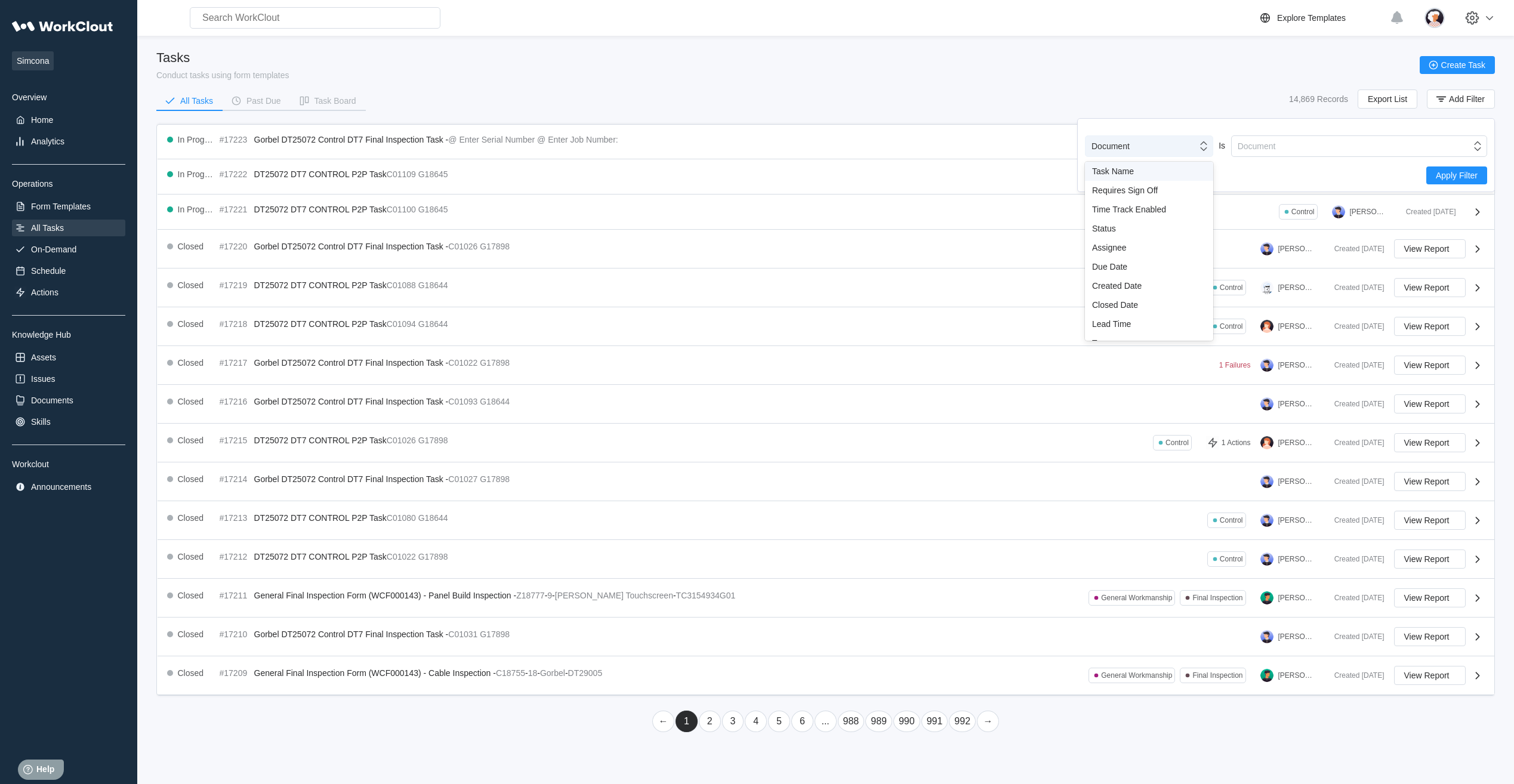
click at [1208, 149] on icon at bounding box center [1203, 146] width 13 height 13
click at [1152, 173] on div "Task Name" at bounding box center [1149, 171] width 114 height 10
click at [1248, 149] on input "text" at bounding box center [1359, 147] width 256 height 24
type input "P2P"
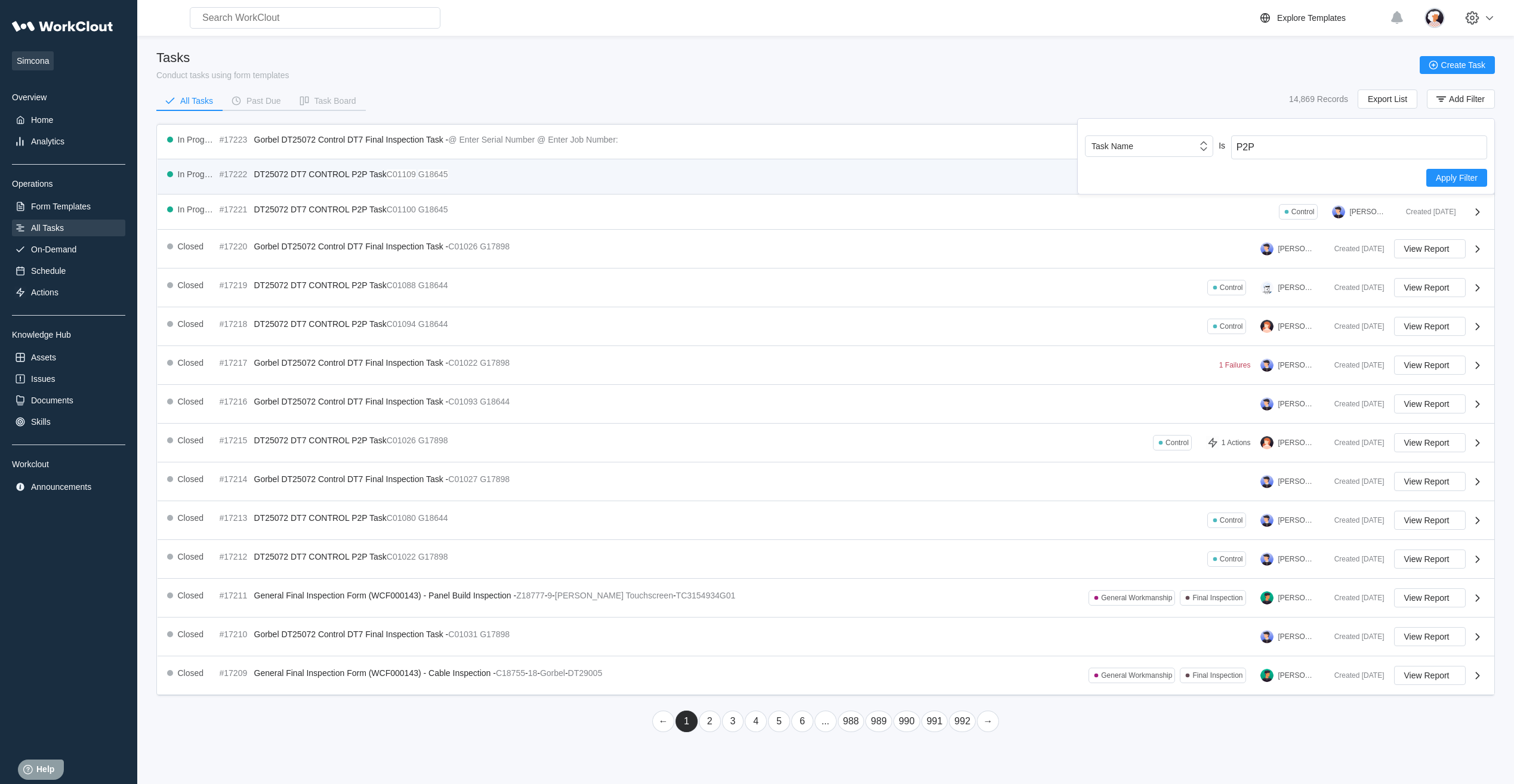
click at [1452, 178] on span "Apply Filter" at bounding box center [1457, 178] width 42 height 8
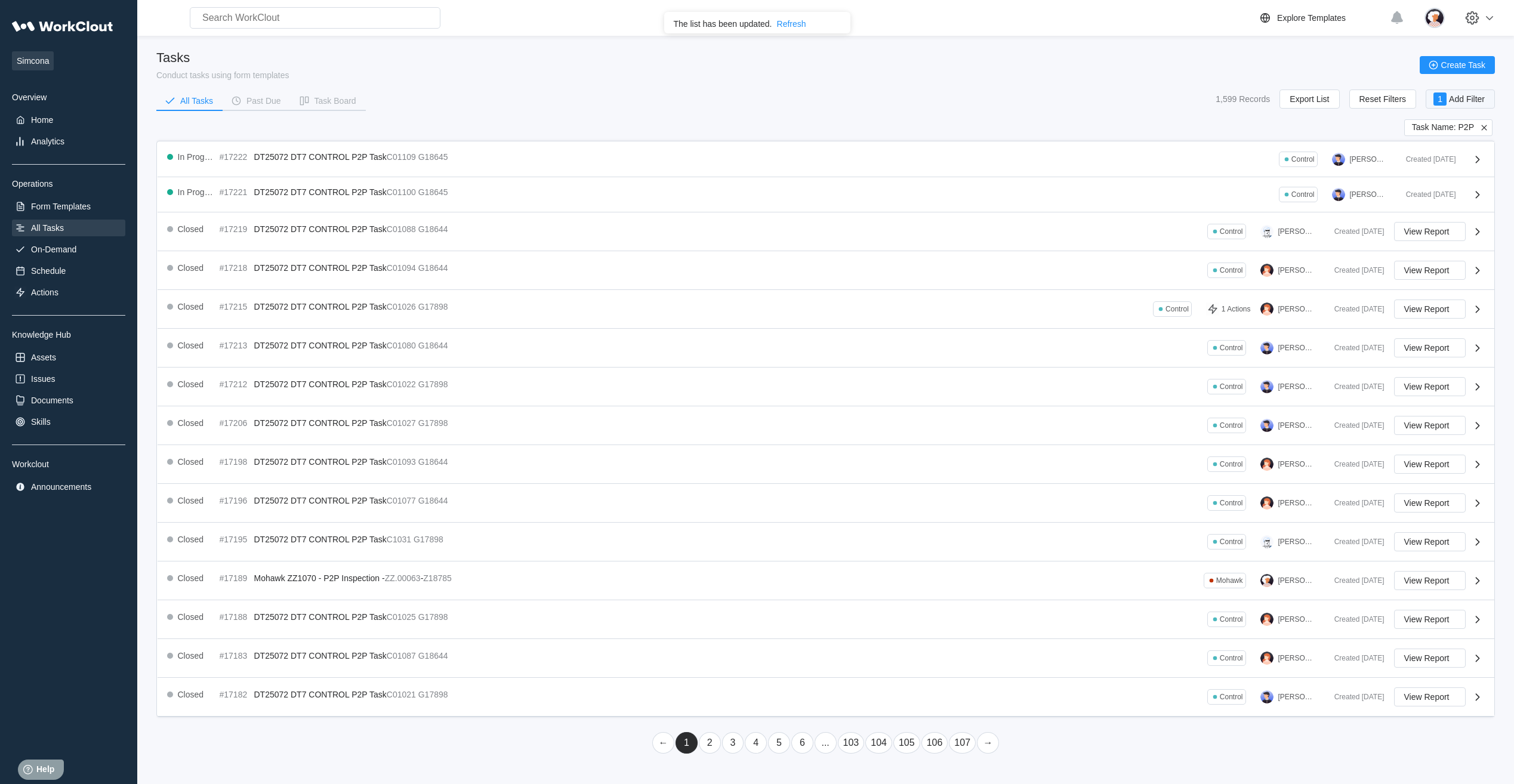
click at [1461, 96] on span "Add Filter" at bounding box center [1466, 99] width 36 height 8
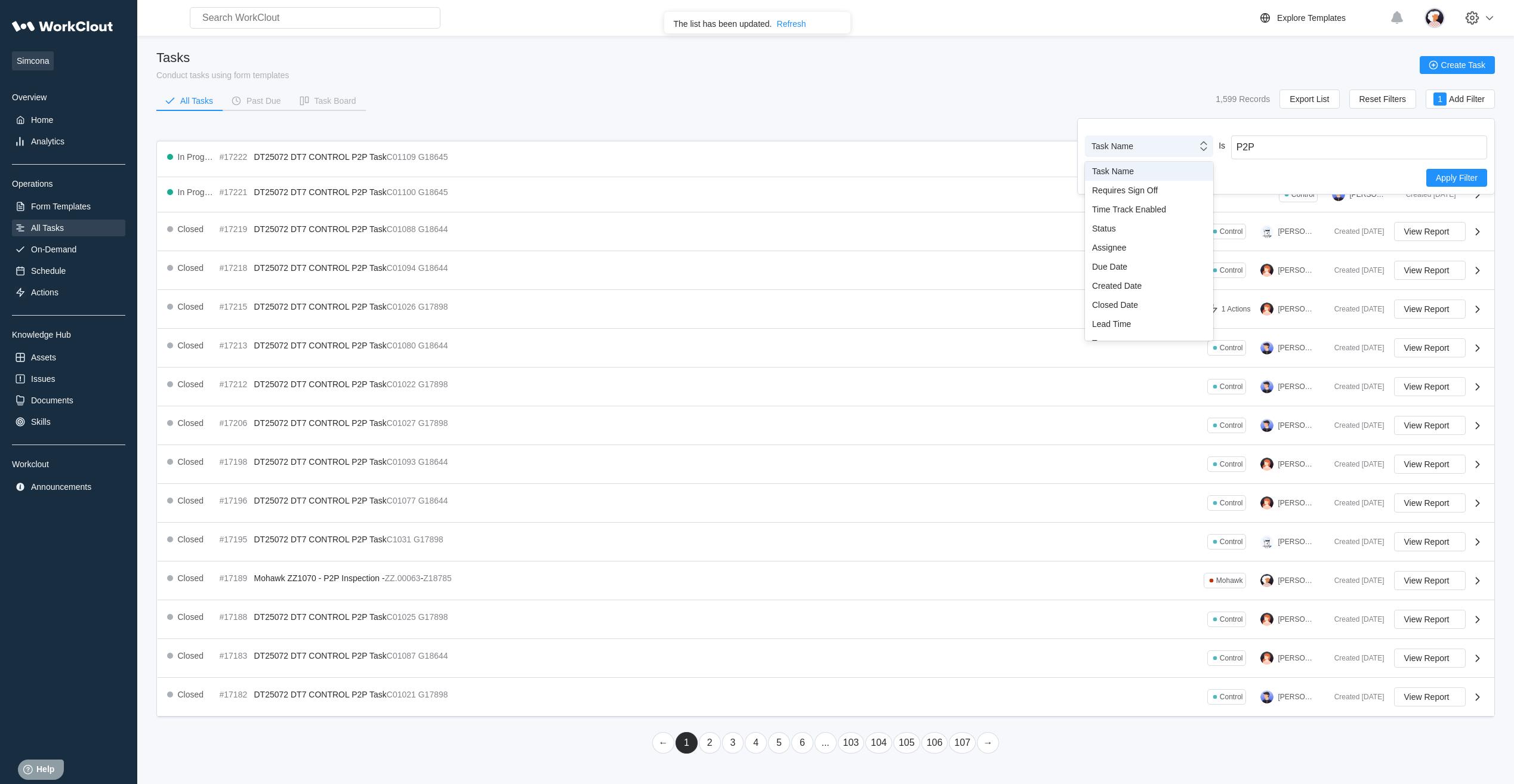
click at [1210, 149] on icon at bounding box center [1203, 146] width 13 height 13
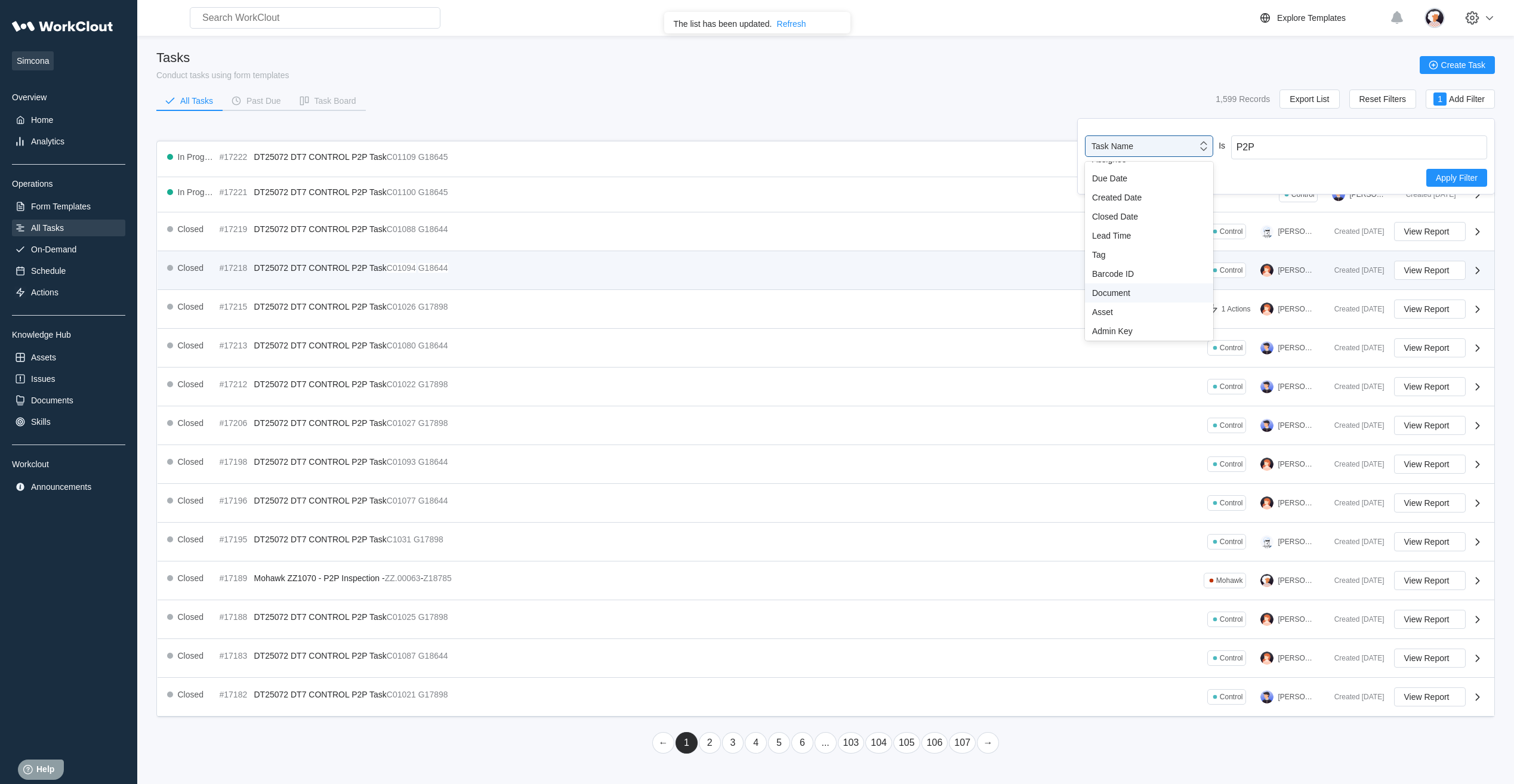
click at [997, 287] on div "Closed #17218 DT25072 DT7 CONTROL P2P Task C01094 G18644 Control [PERSON_NAME] …" at bounding box center [826, 271] width 1337 height 39
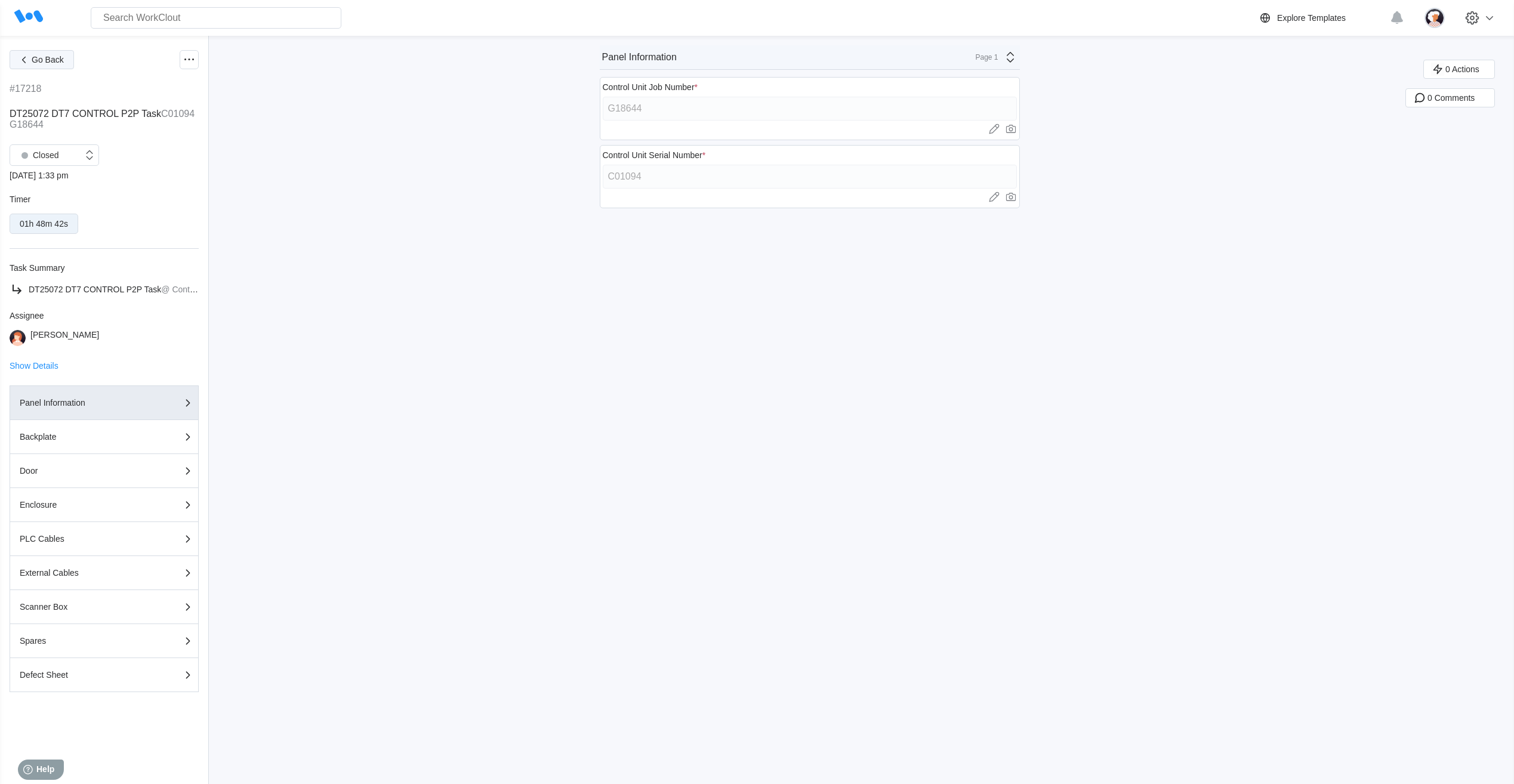
click at [46, 57] on span "Go Back" at bounding box center [48, 59] width 32 height 8
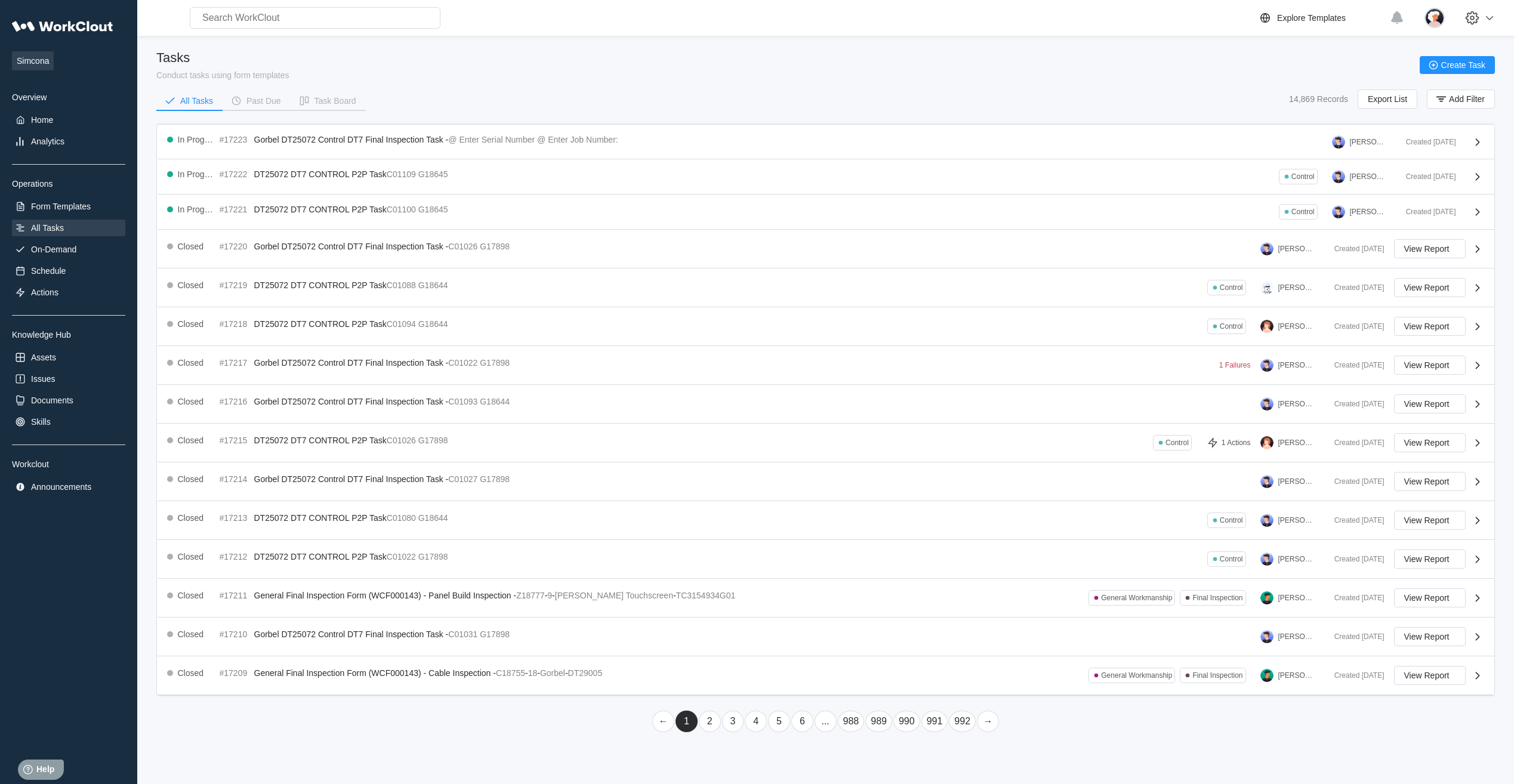
click at [991, 722] on link "→" at bounding box center [988, 721] width 22 height 21
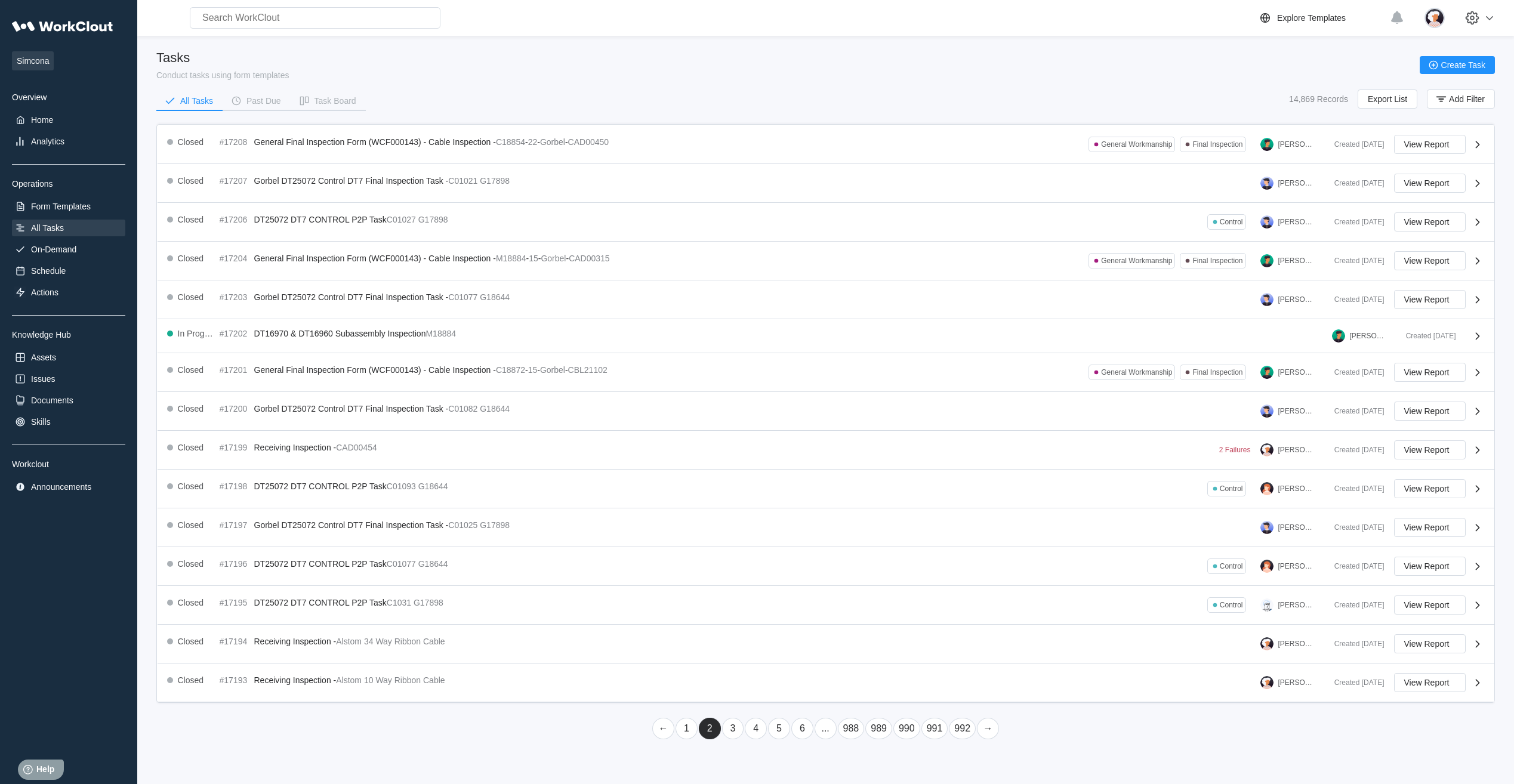
click at [991, 722] on link "→" at bounding box center [988, 728] width 22 height 21
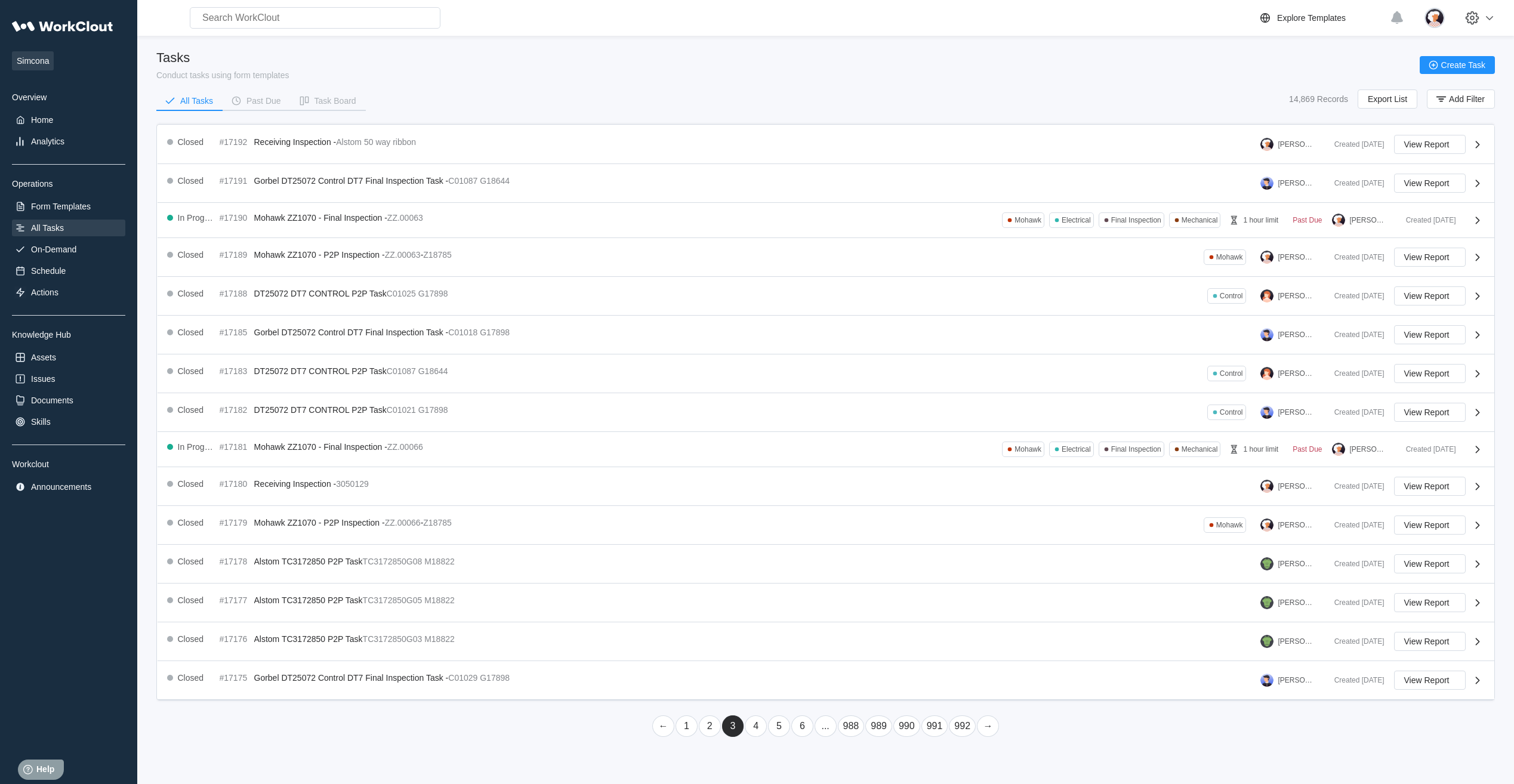
click at [822, 727] on link "..." at bounding box center [825, 725] width 22 height 21
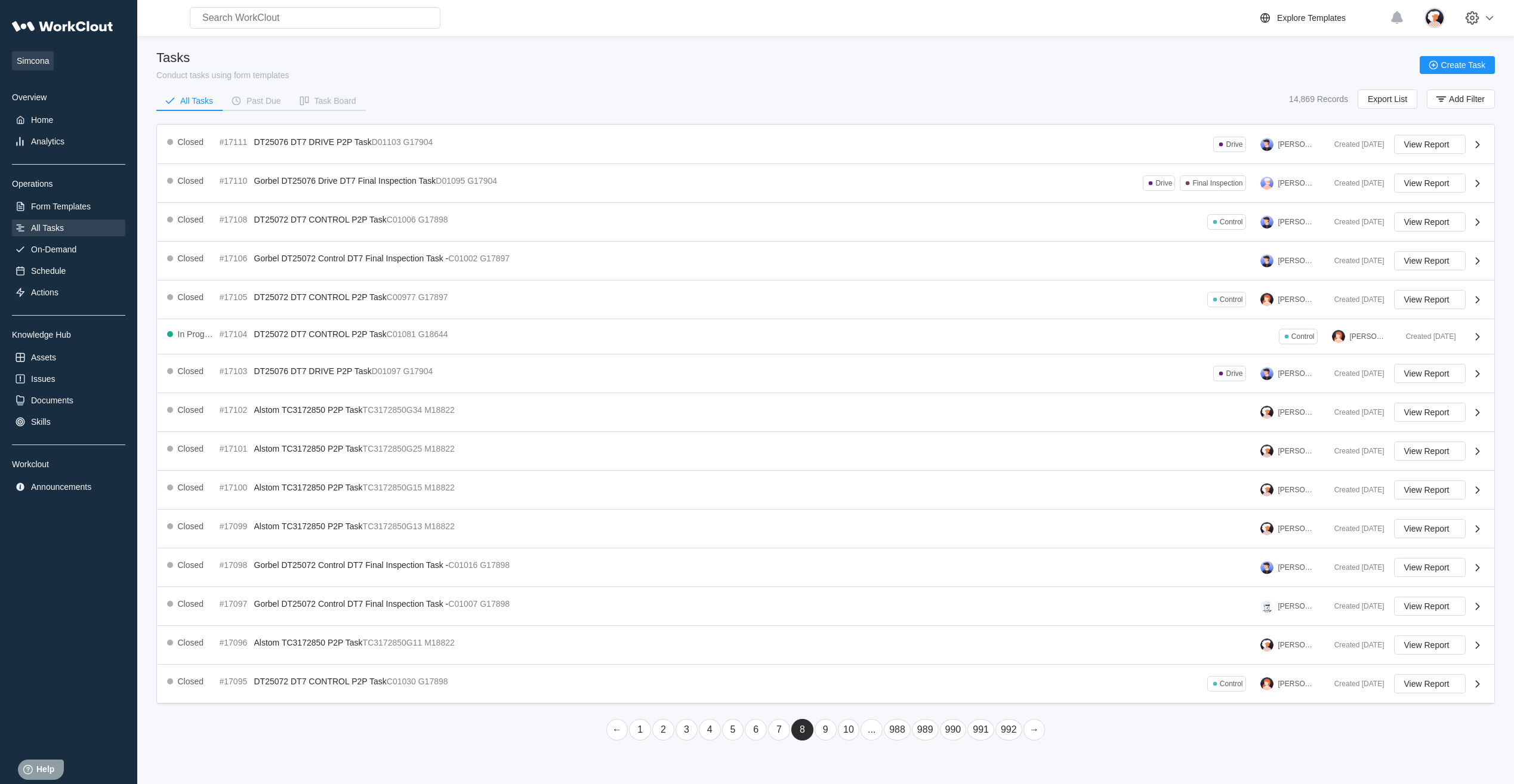
click at [866, 733] on link "..." at bounding box center [872, 729] width 22 height 21
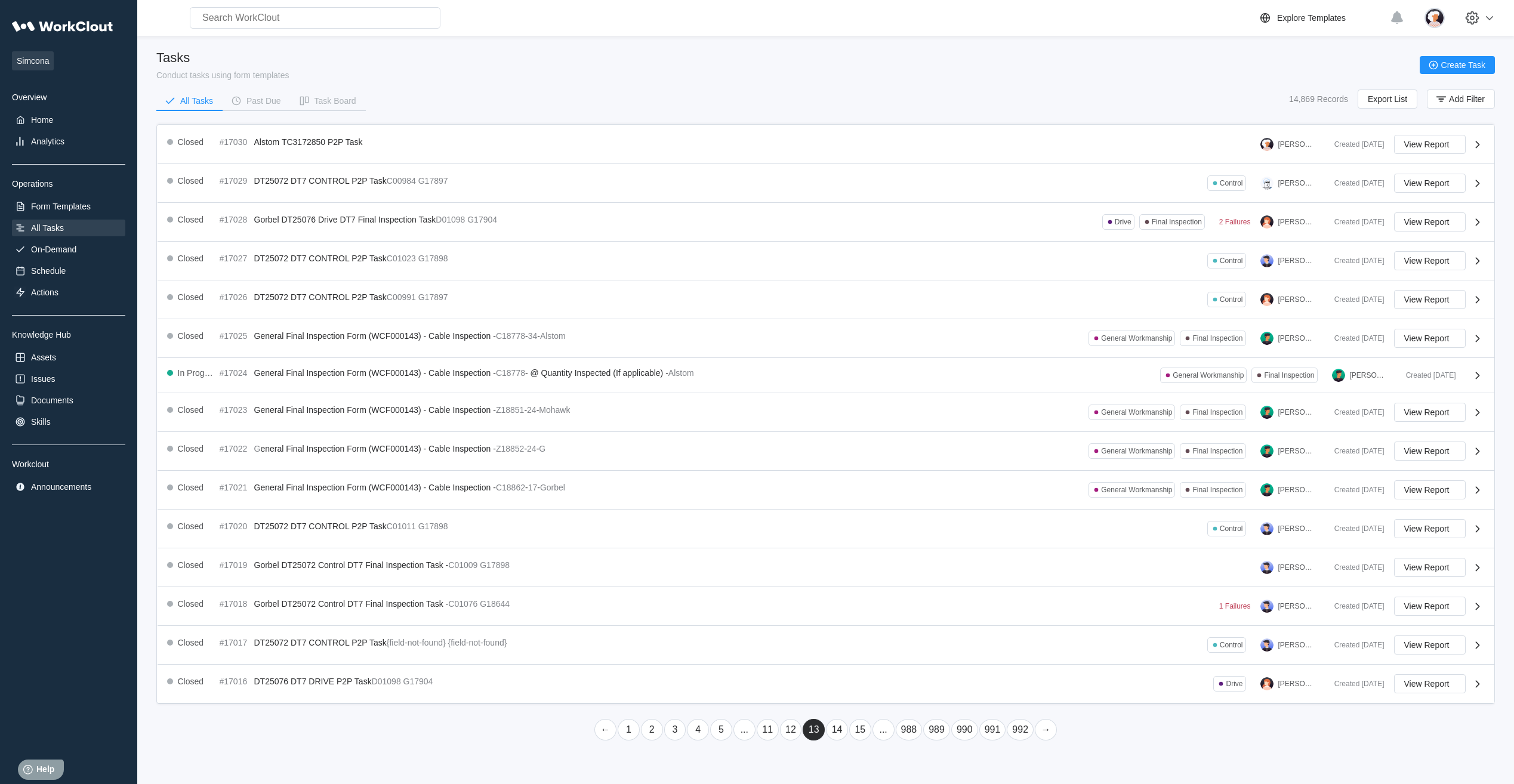
click at [880, 728] on link "..." at bounding box center [883, 729] width 22 height 21
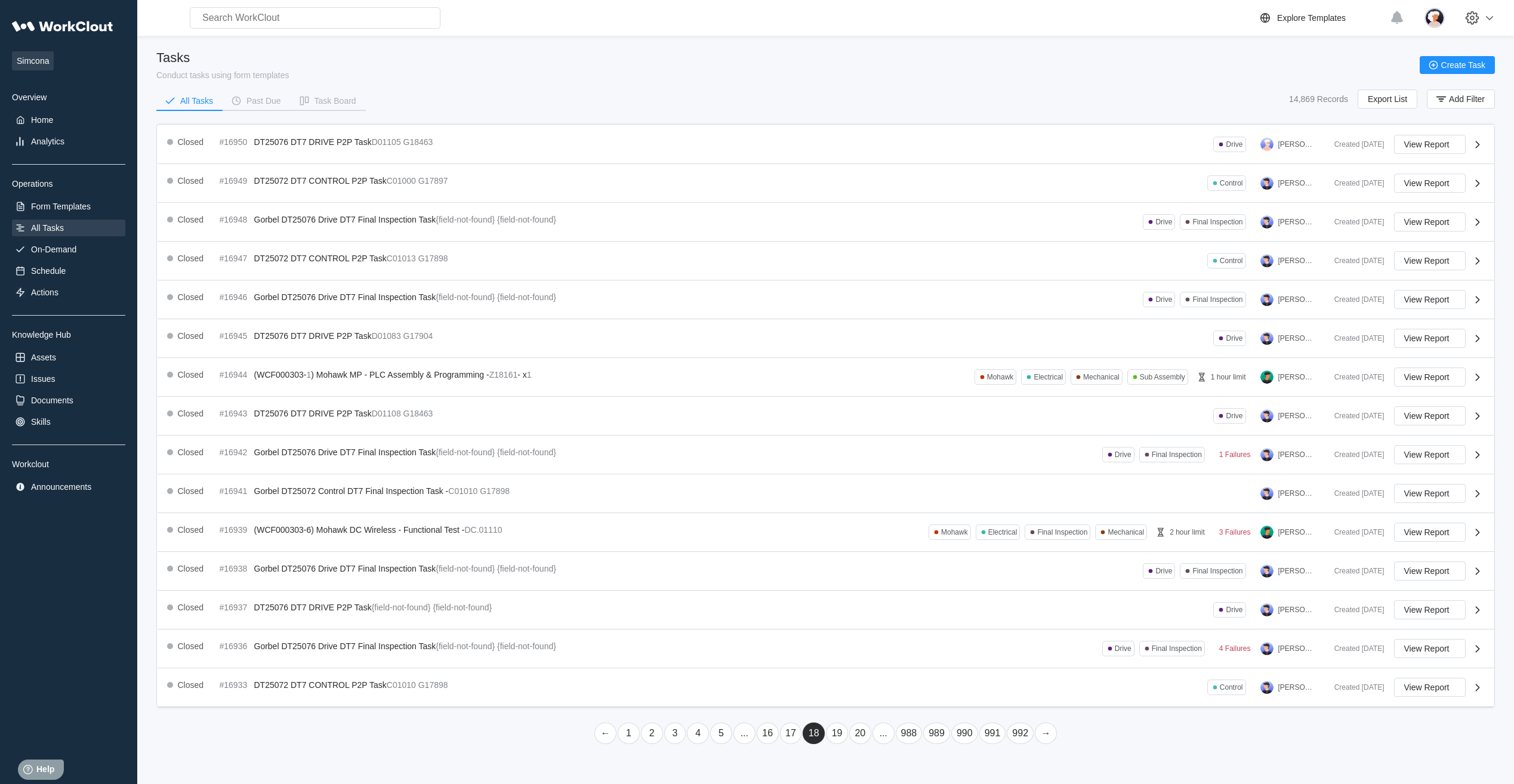
click at [889, 733] on link "..." at bounding box center [883, 733] width 22 height 21
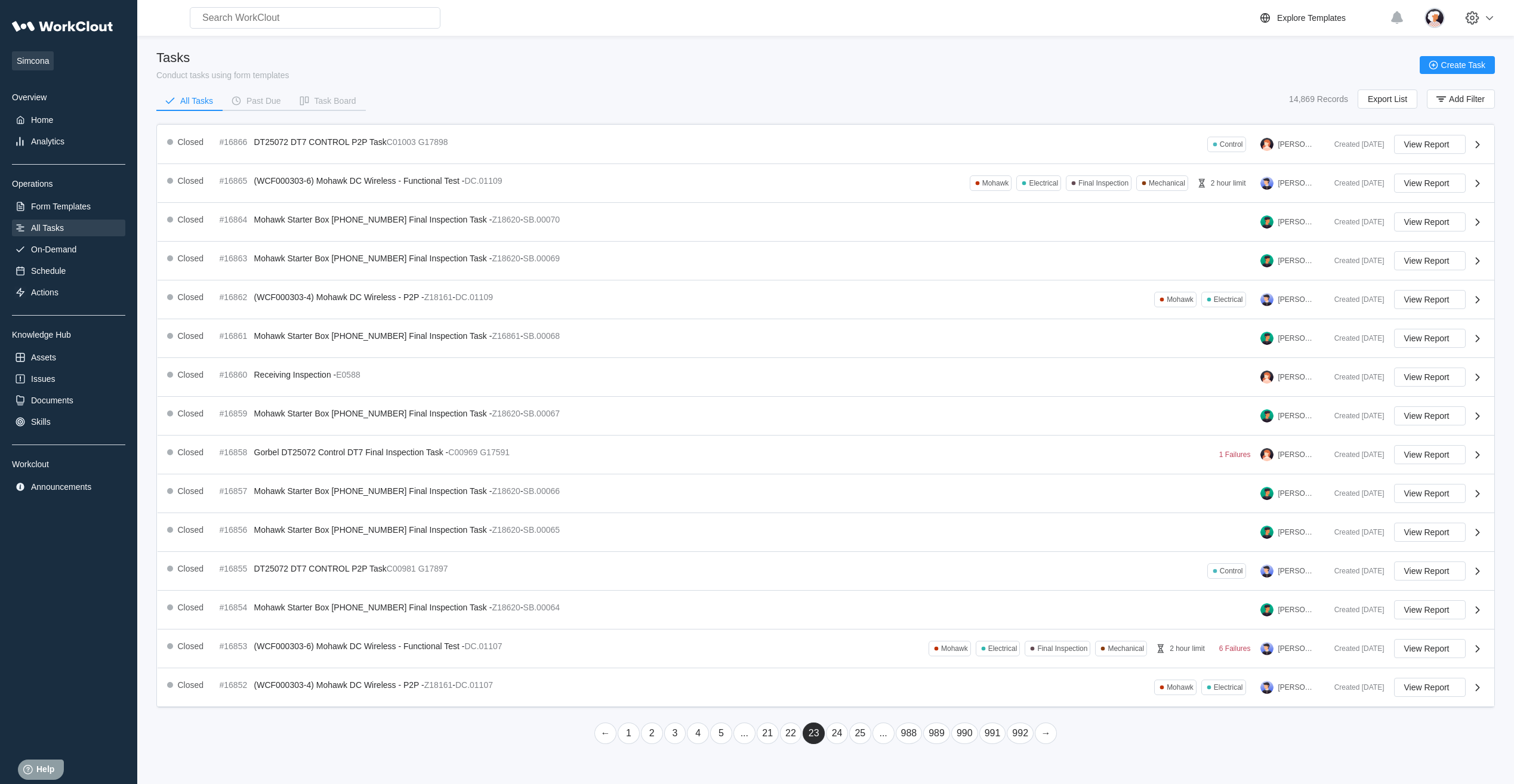
click at [887, 733] on link "..." at bounding box center [883, 733] width 22 height 21
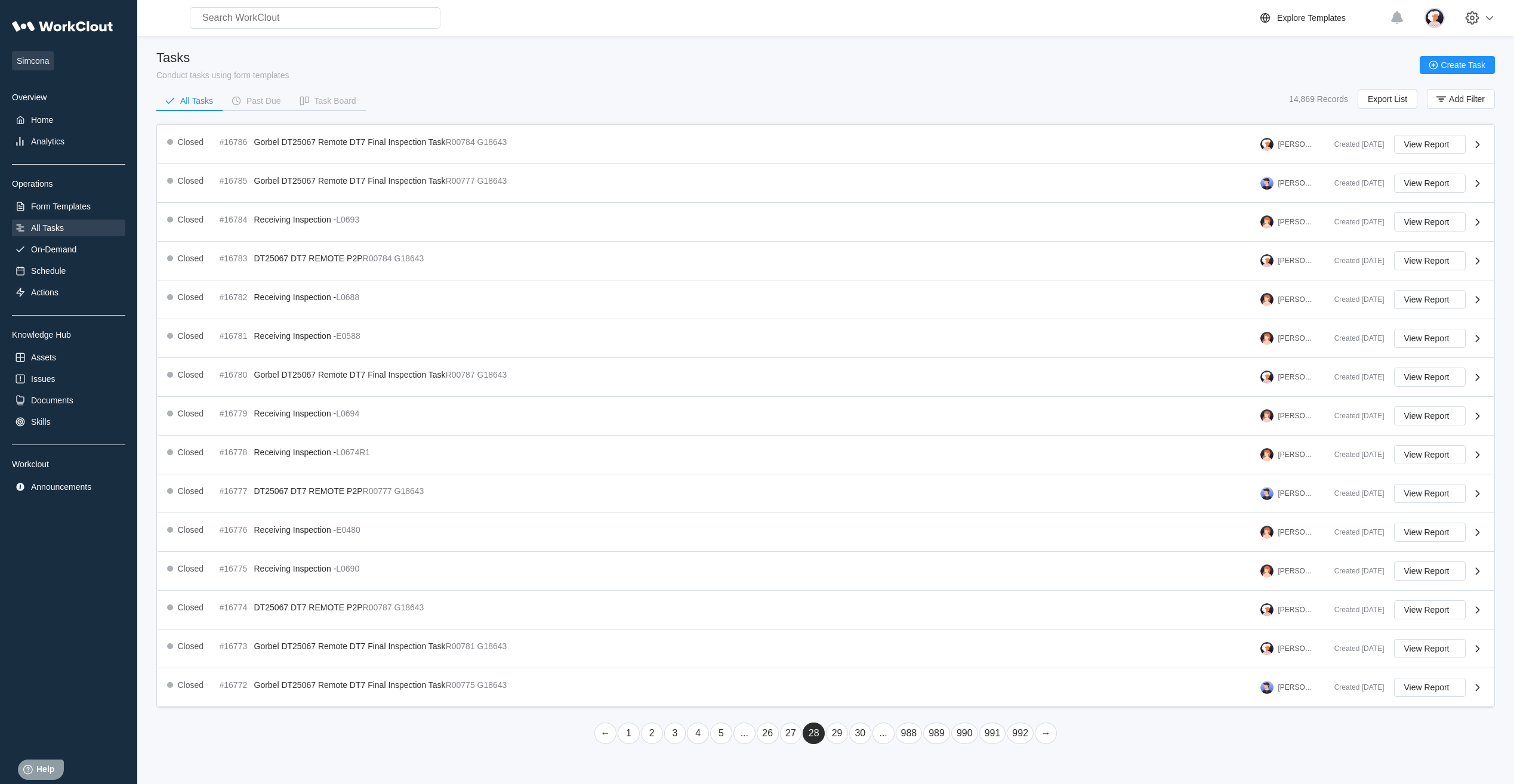
click at [887, 735] on link "..." at bounding box center [883, 733] width 22 height 21
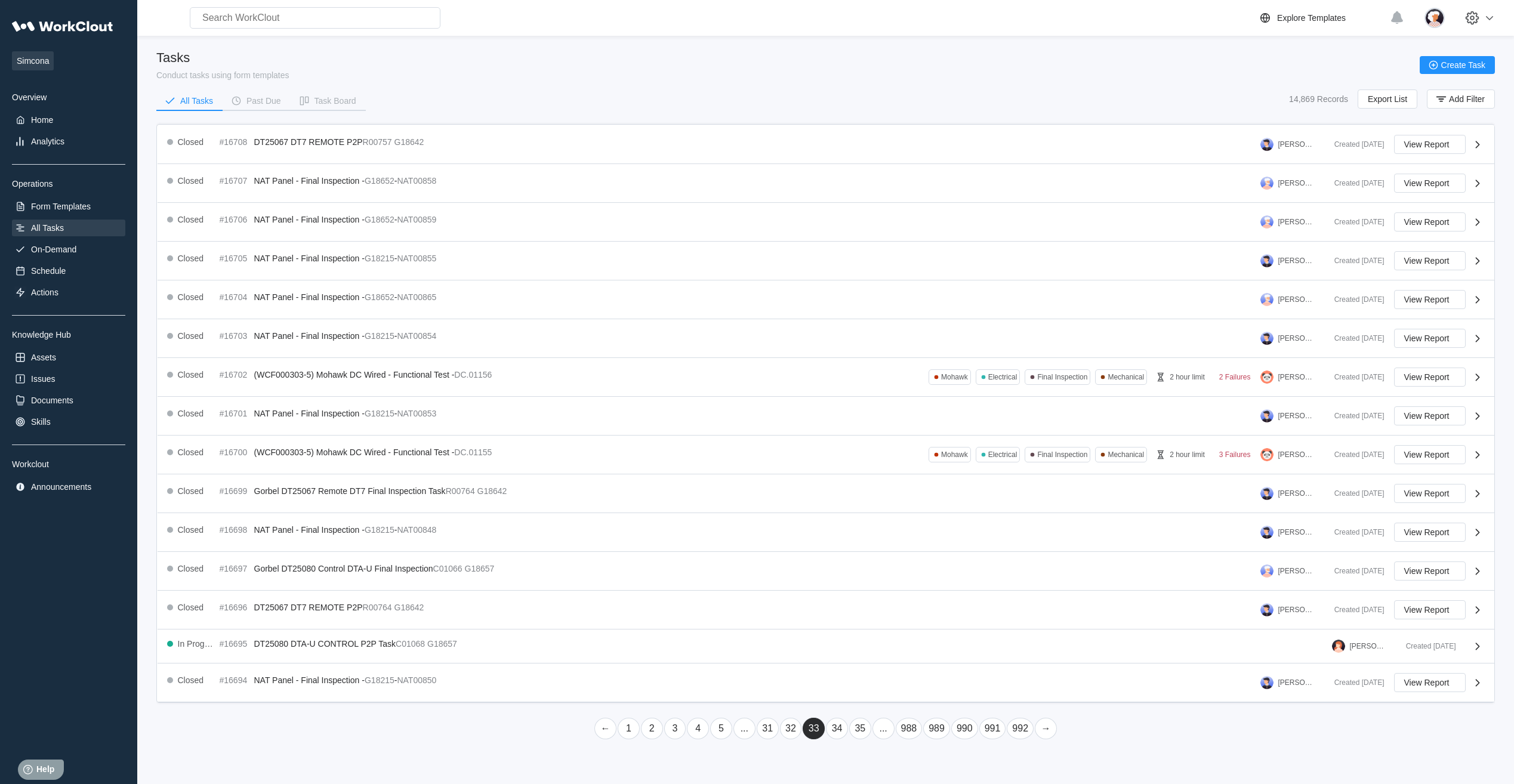
click at [884, 727] on link "..." at bounding box center [883, 728] width 22 height 21
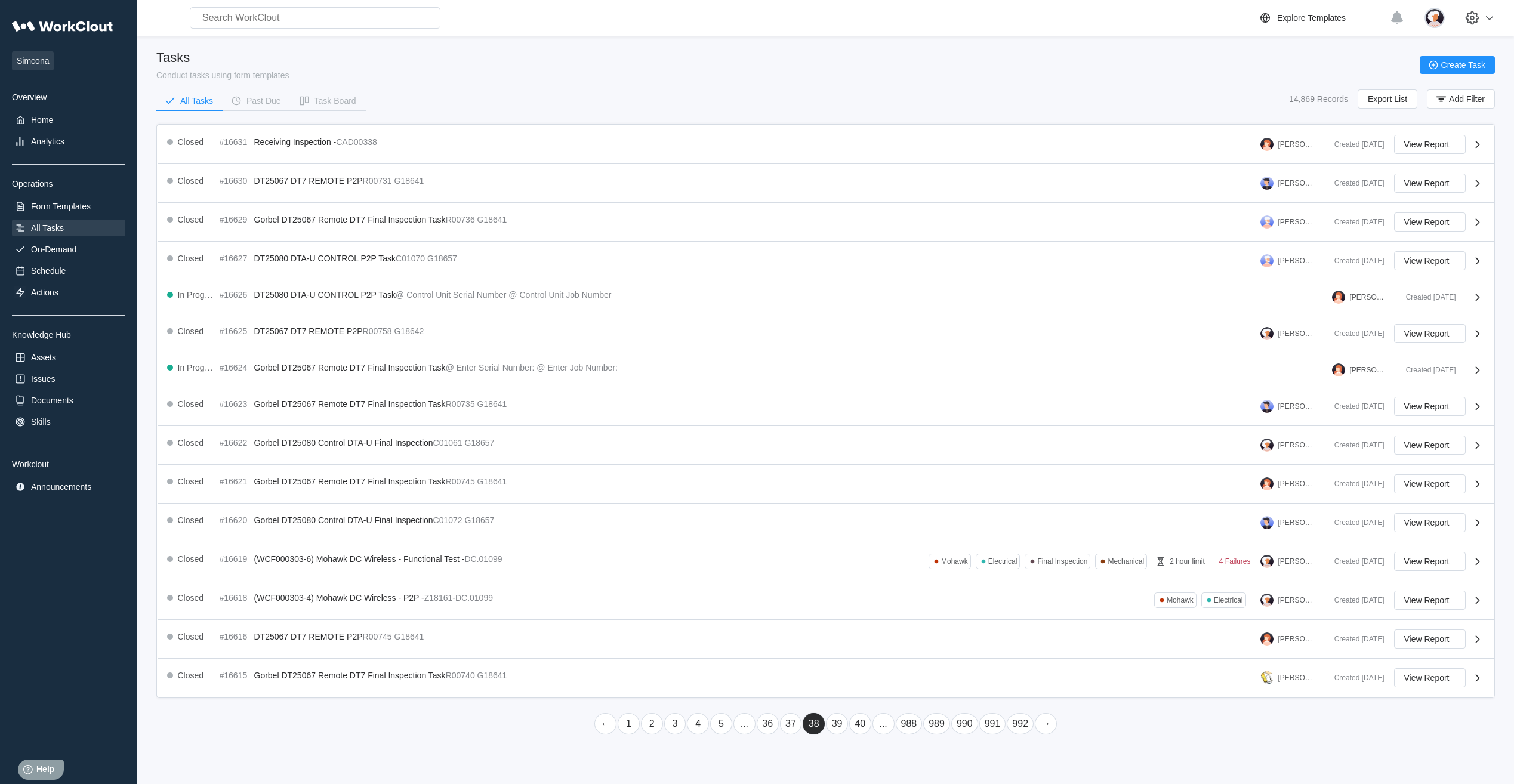
click at [884, 727] on link "..." at bounding box center [883, 723] width 22 height 21
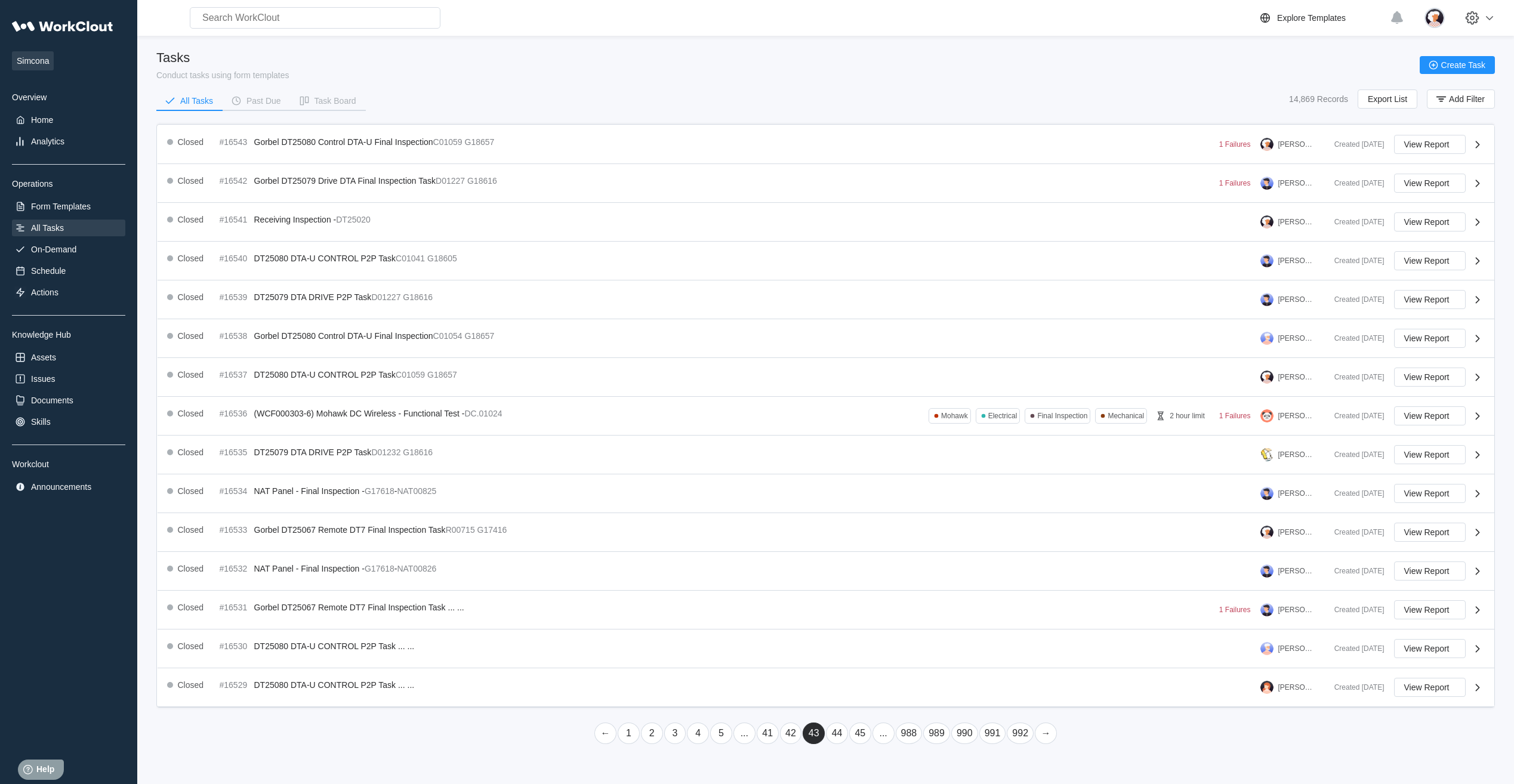
click at [884, 727] on link "..." at bounding box center [883, 733] width 22 height 21
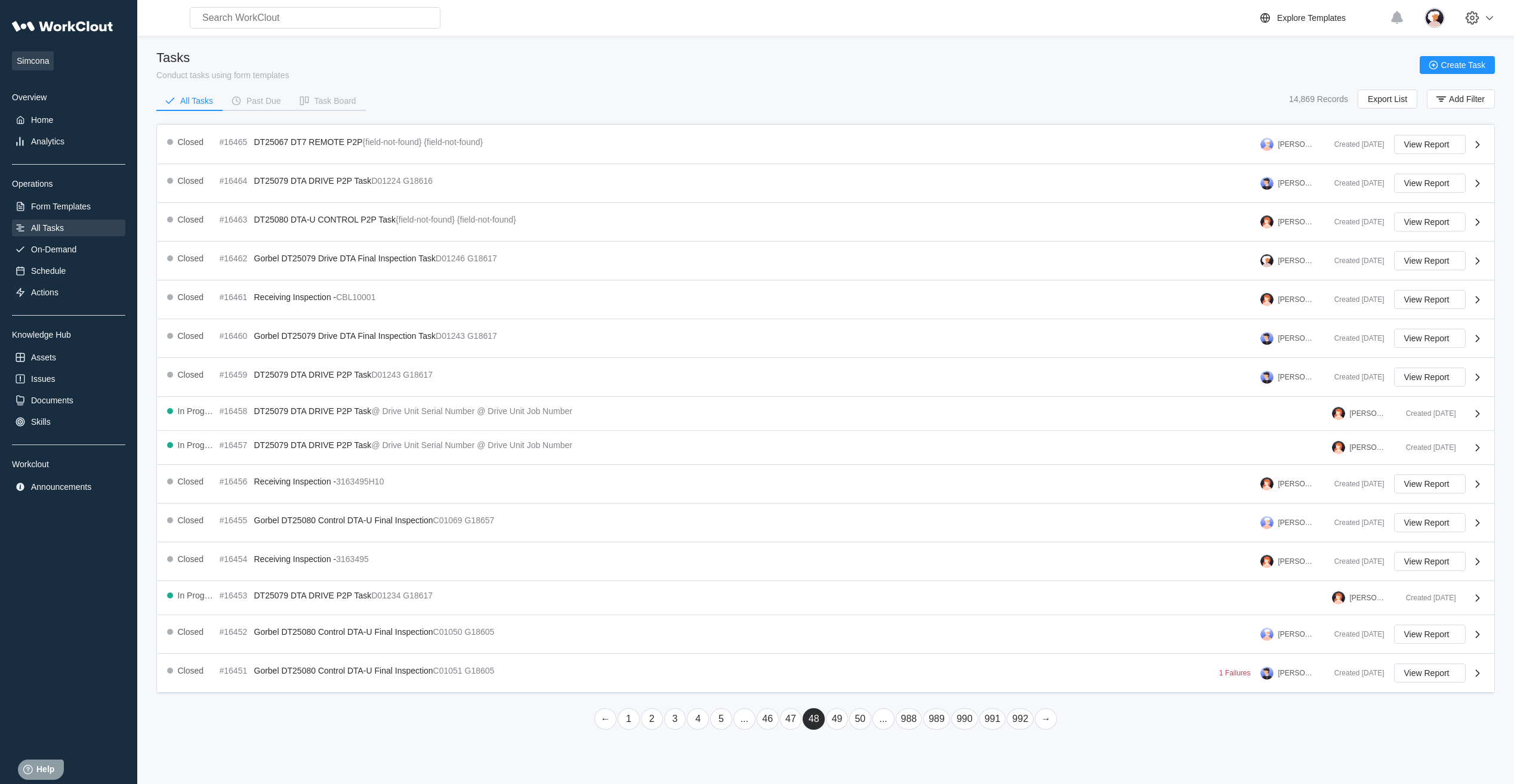
click at [884, 723] on link "..." at bounding box center [883, 718] width 22 height 21
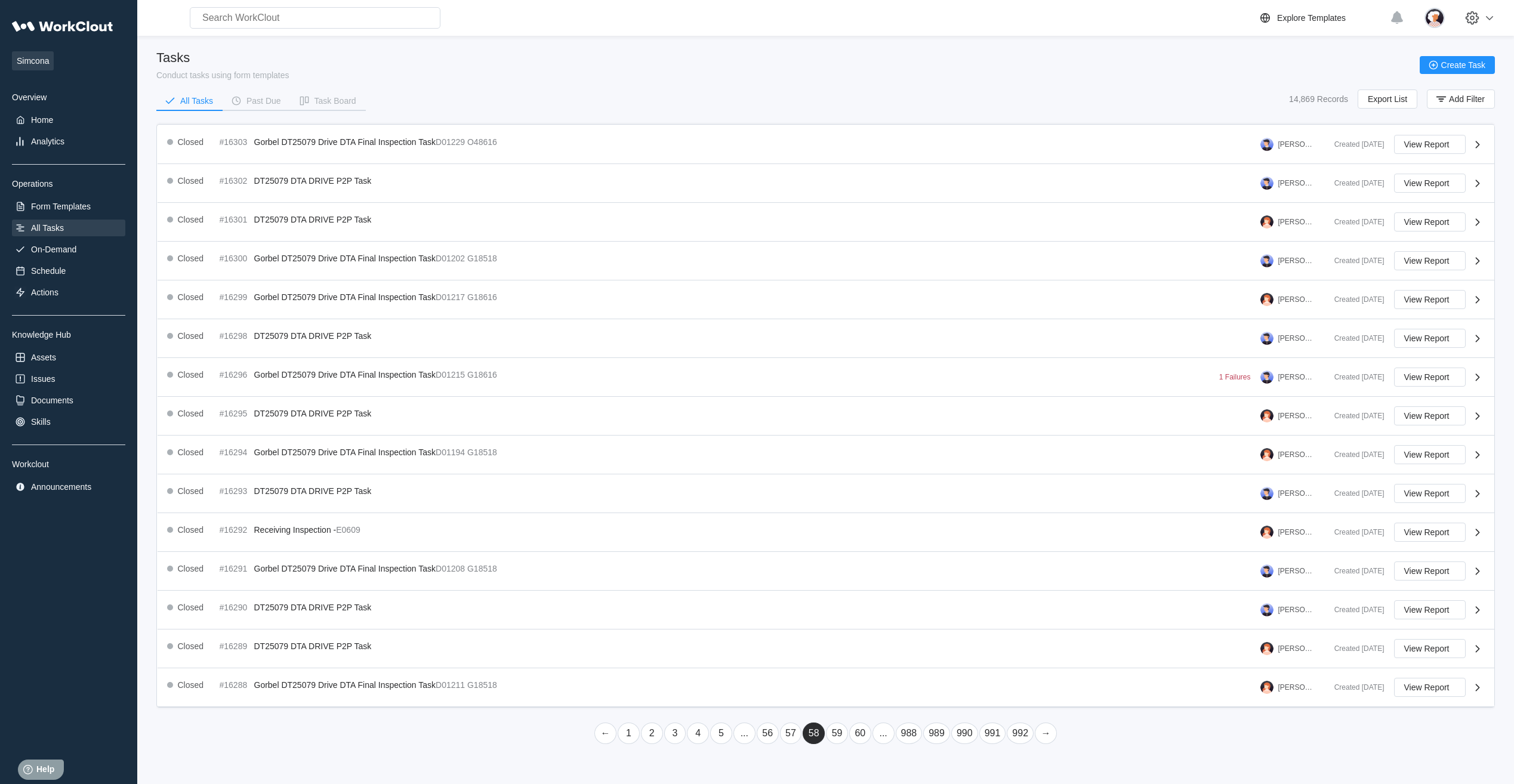
click at [883, 727] on link "..." at bounding box center [883, 733] width 22 height 21
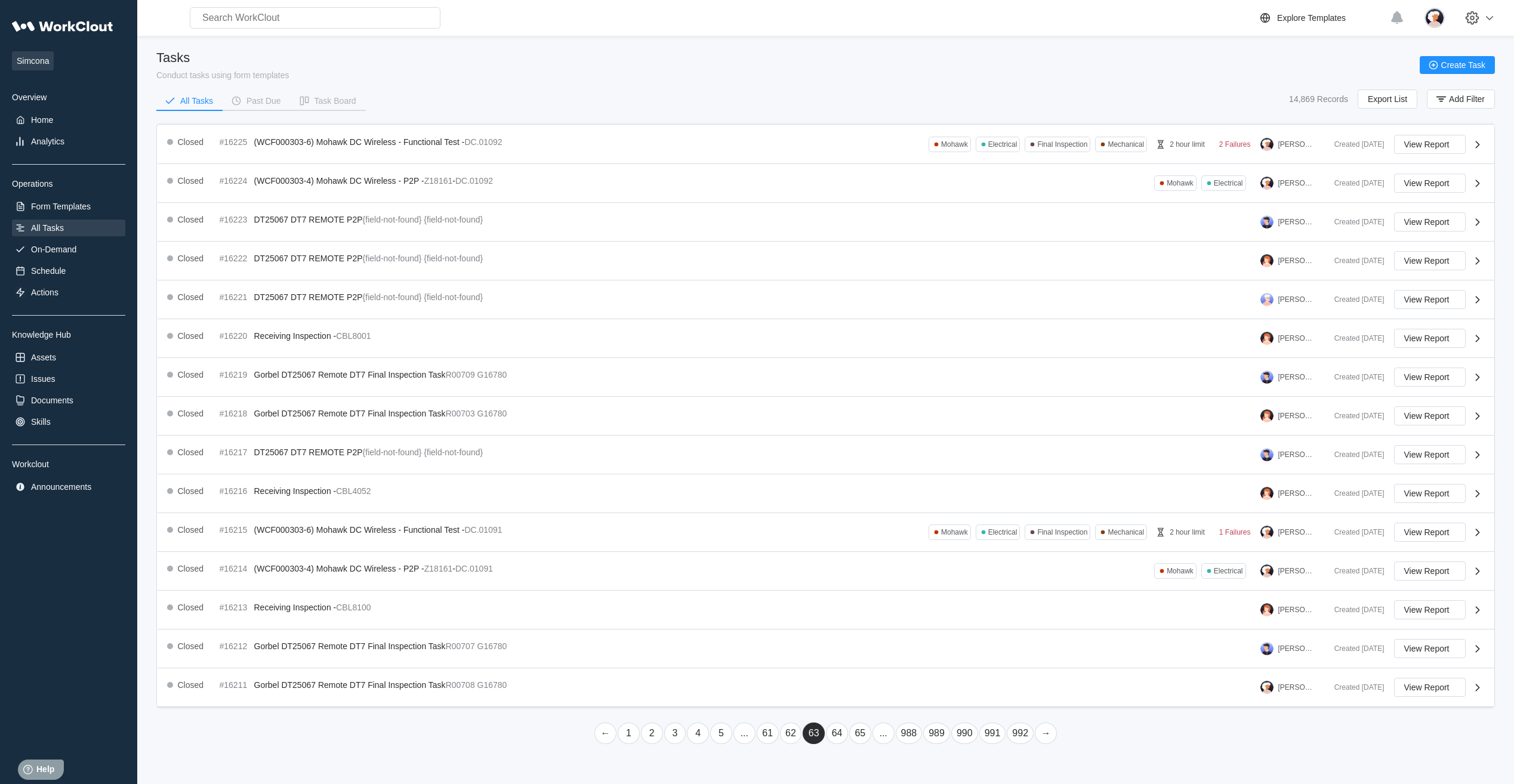
click at [769, 734] on link "61" at bounding box center [767, 733] width 22 height 21
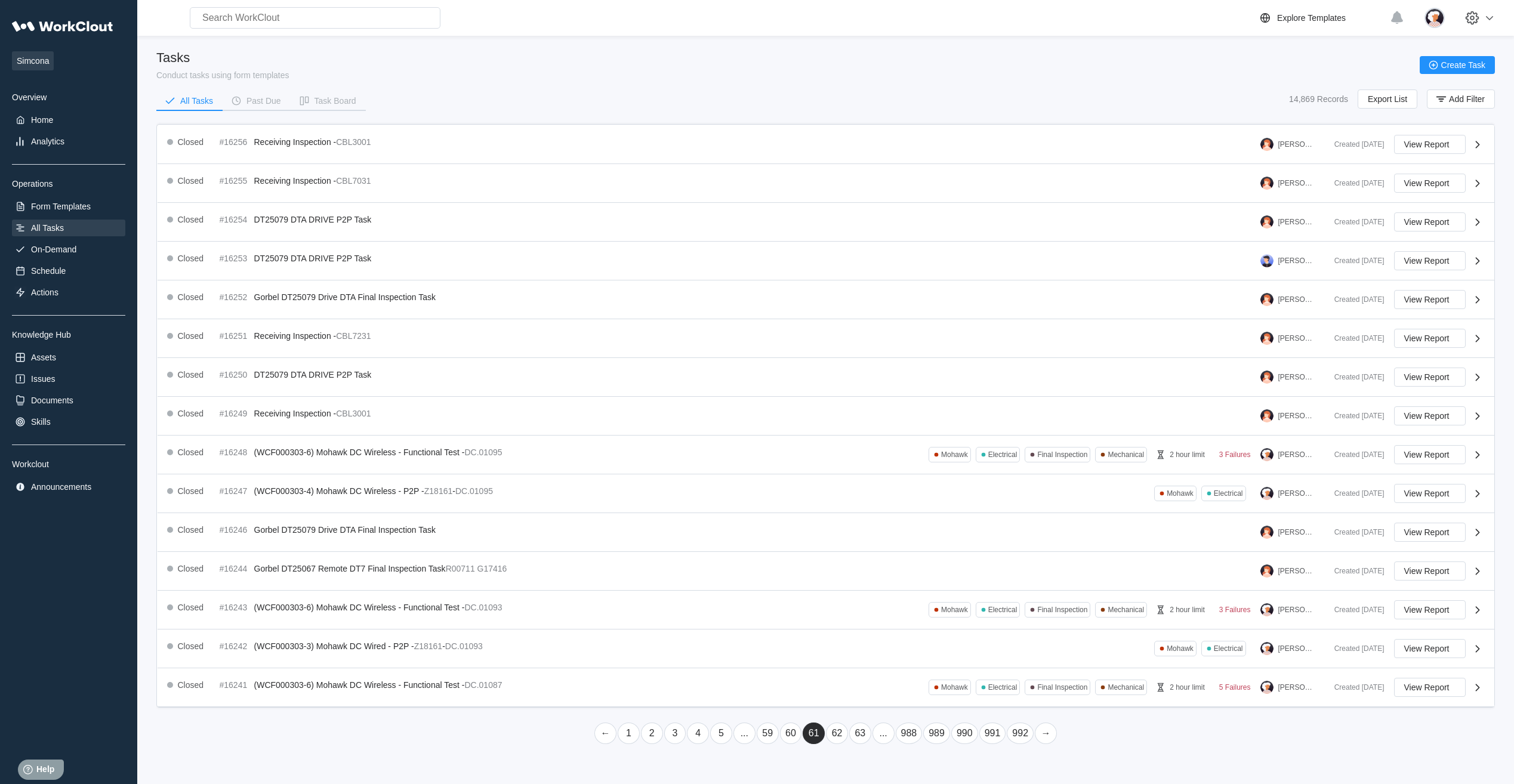
click at [793, 731] on link "60" at bounding box center [791, 733] width 22 height 21
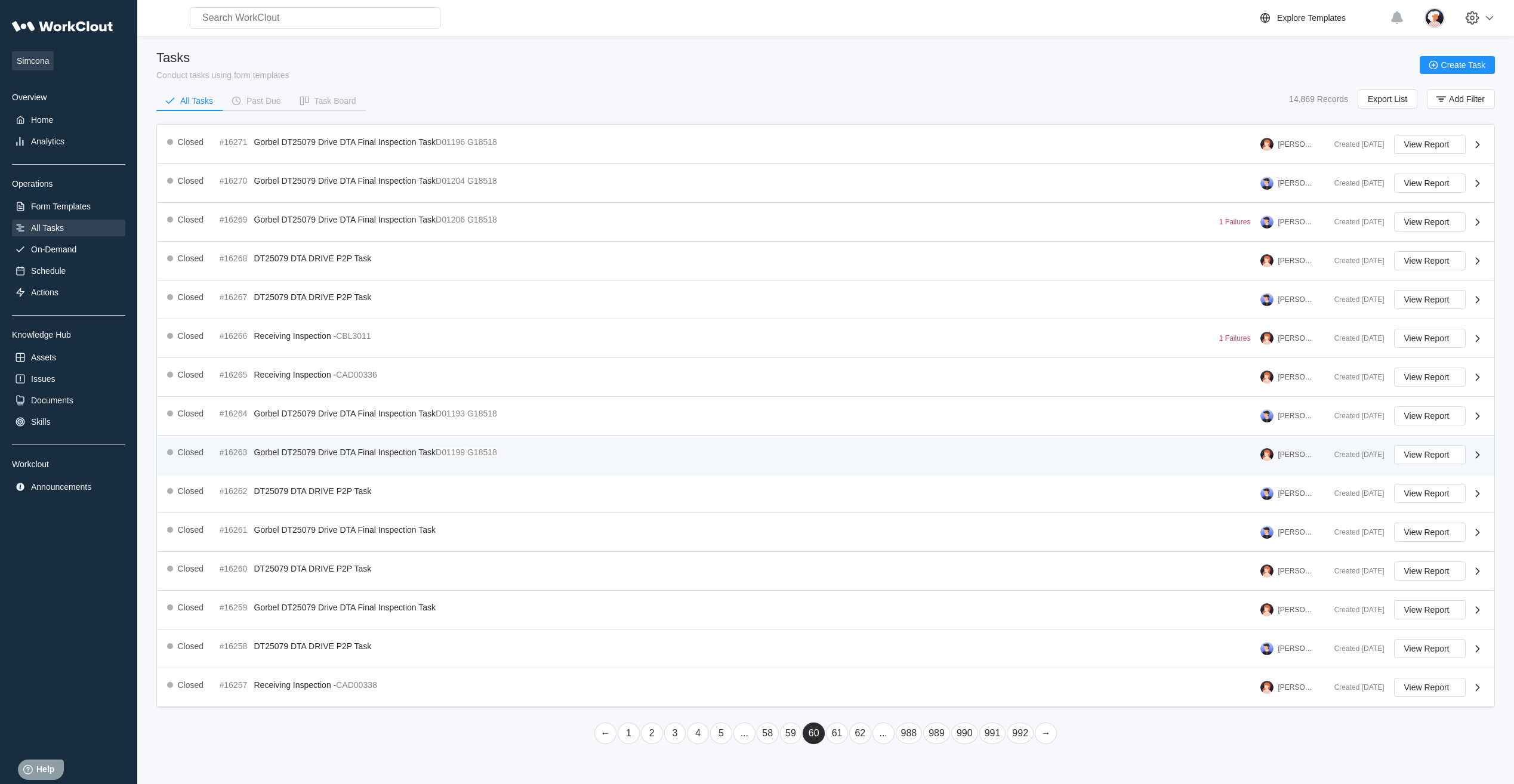
click at [332, 456] on span "Gorbel DT25079 Drive DTA Final Inspection Task" at bounding box center [345, 452] width 182 height 10
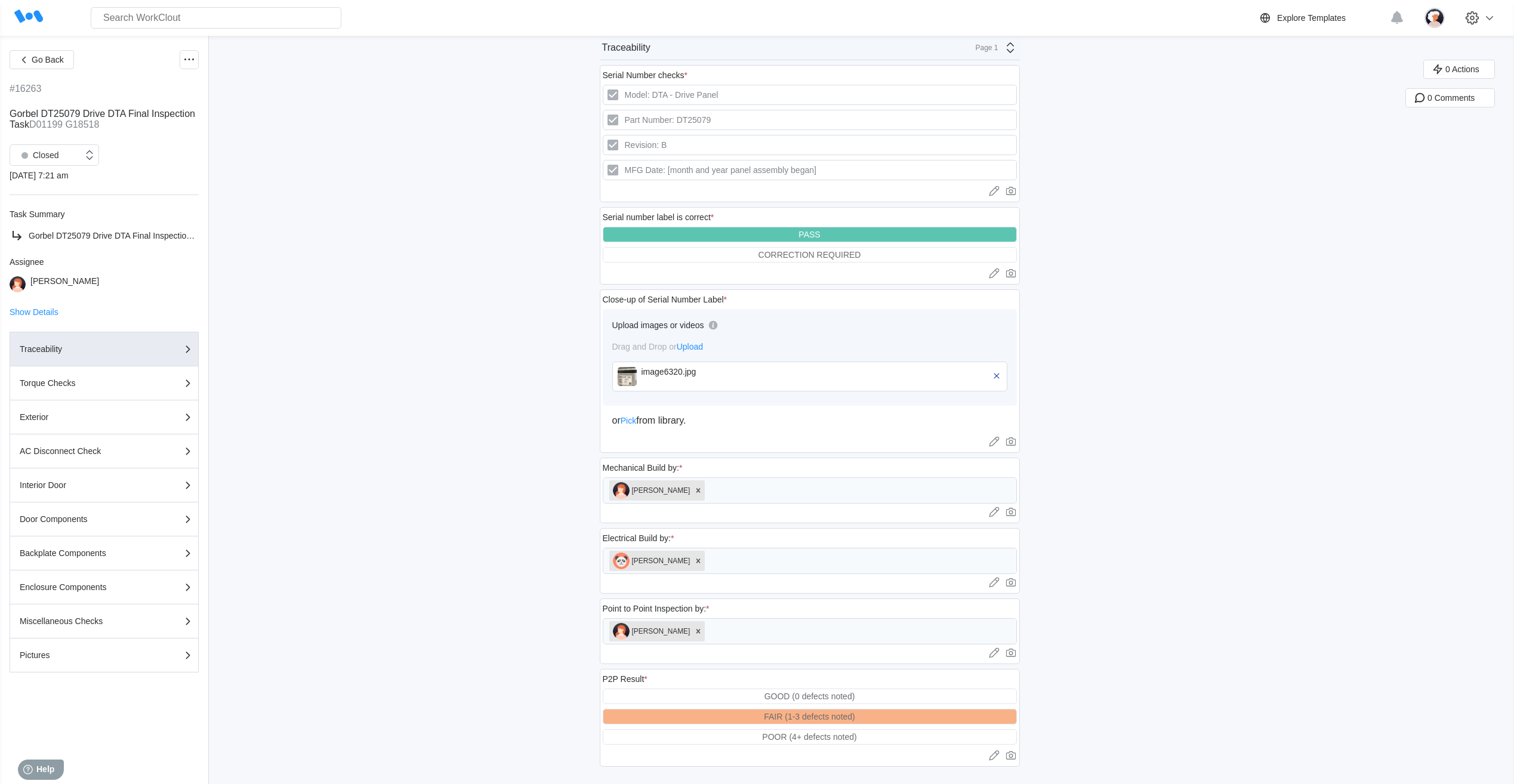
scroll to position [234, 0]
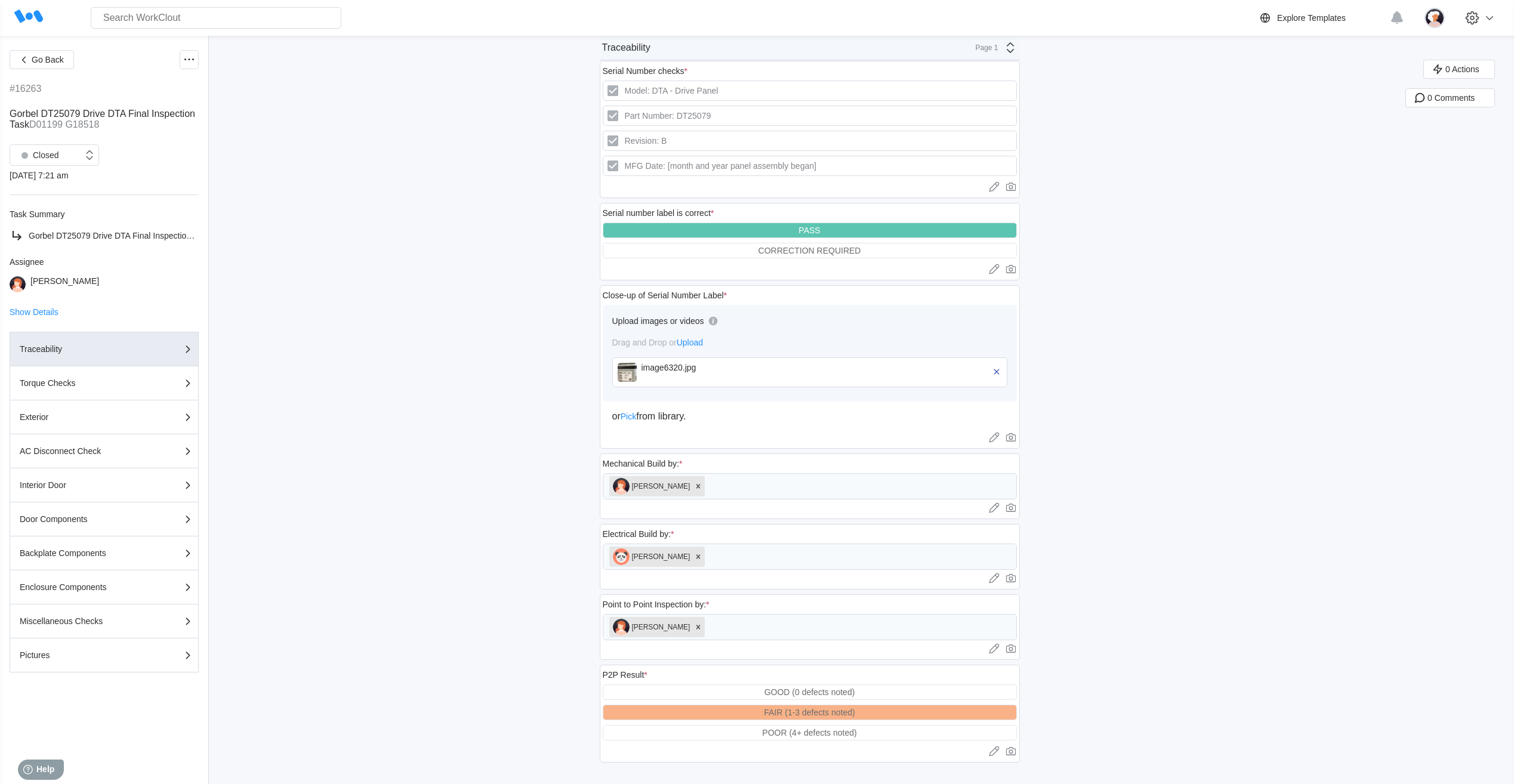
click at [1013, 52] on icon at bounding box center [1009, 48] width 7 height 10
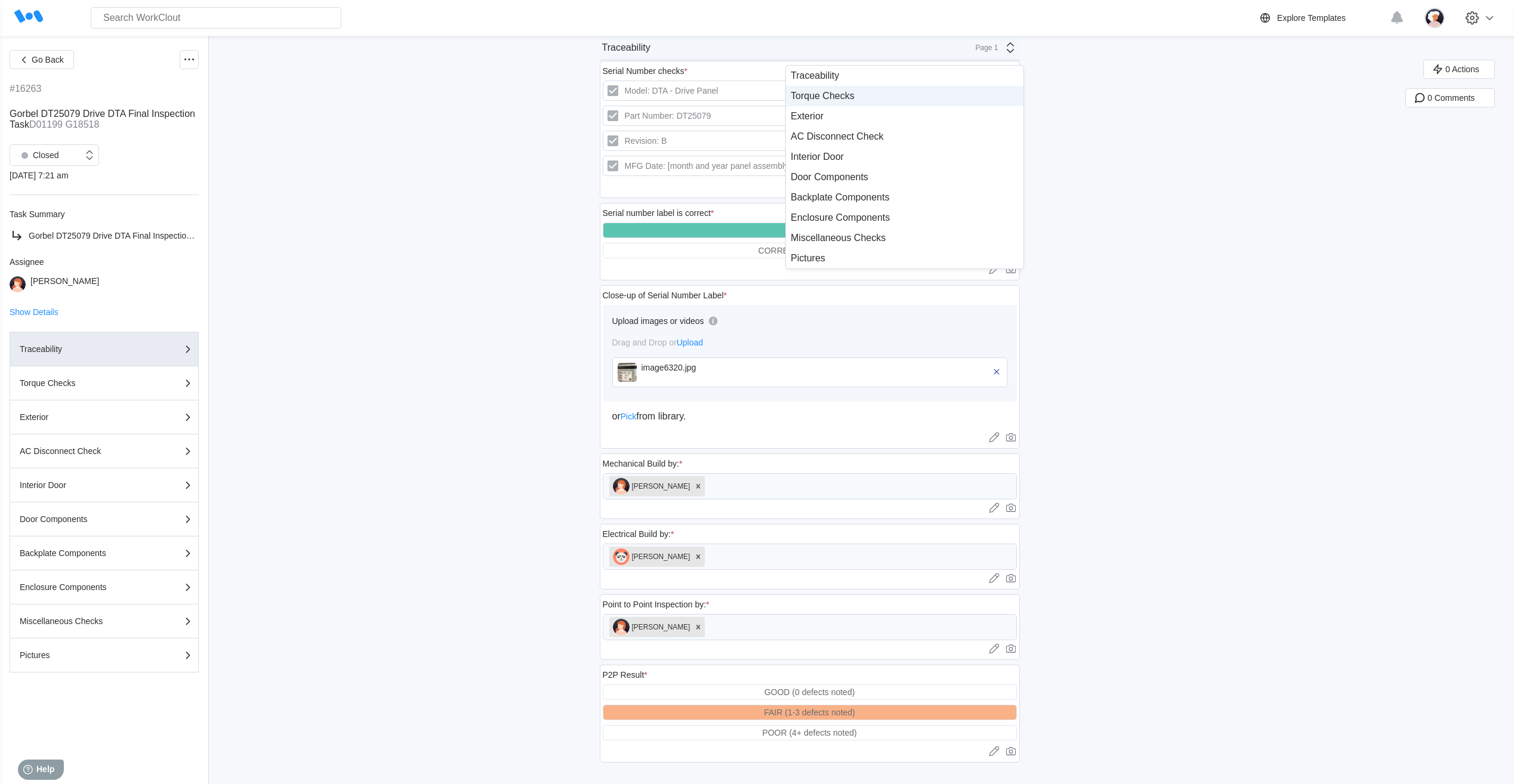
click at [855, 94] on div "Torque Checks" at bounding box center [905, 96] width 228 height 10
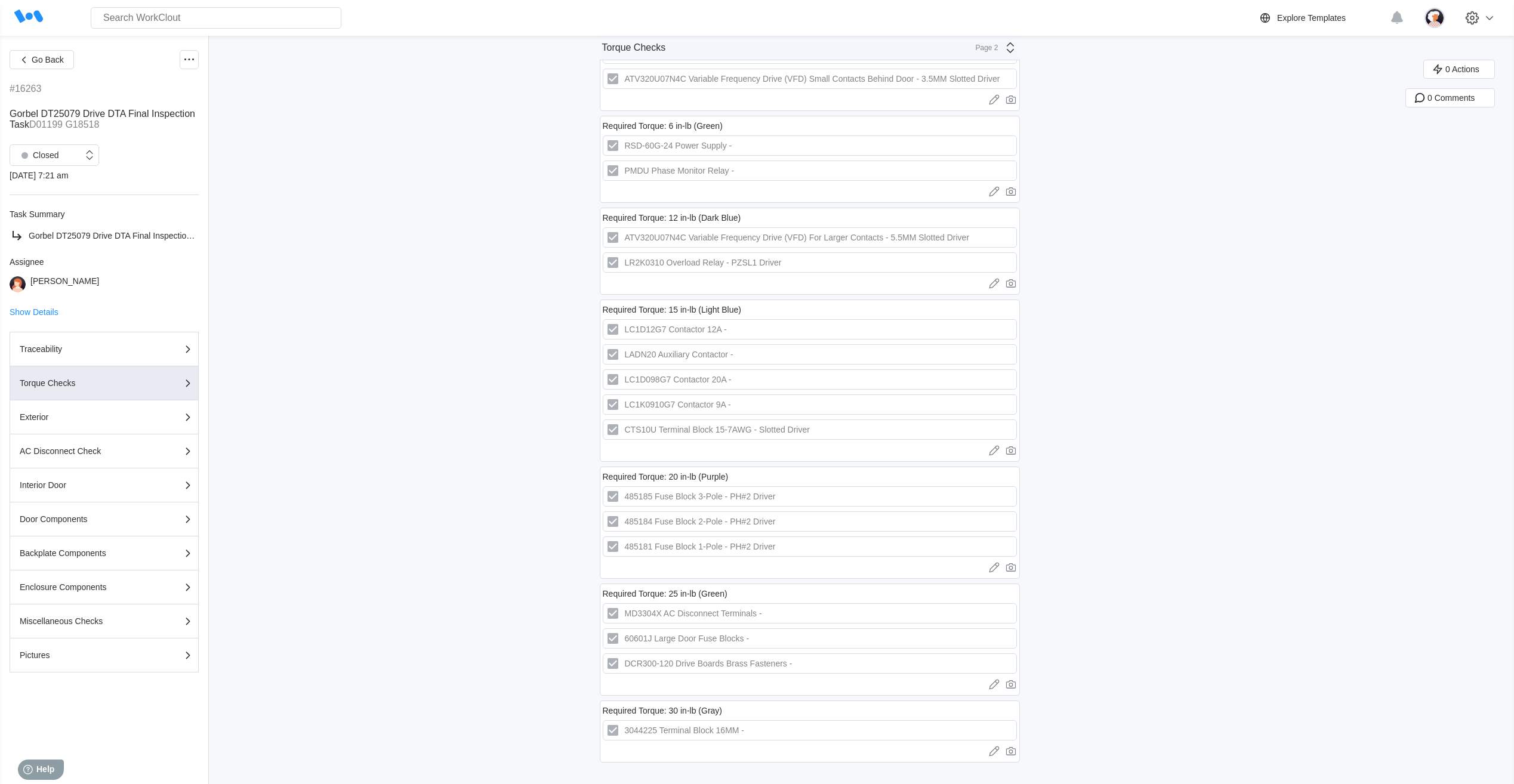
click at [1011, 52] on icon at bounding box center [1010, 48] width 14 height 14
click at [916, 115] on div "Exterior" at bounding box center [905, 116] width 228 height 10
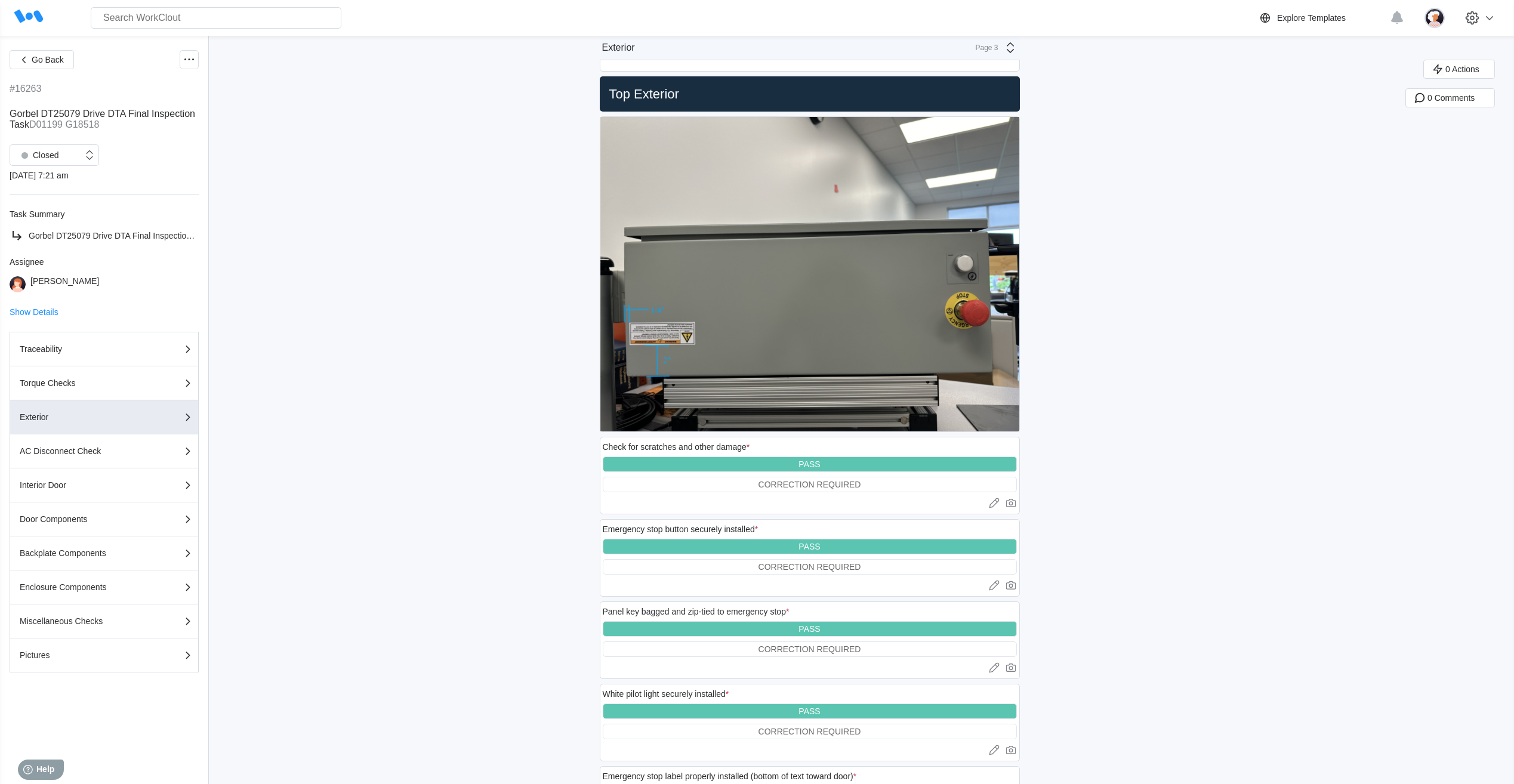
scroll to position [3634, 0]
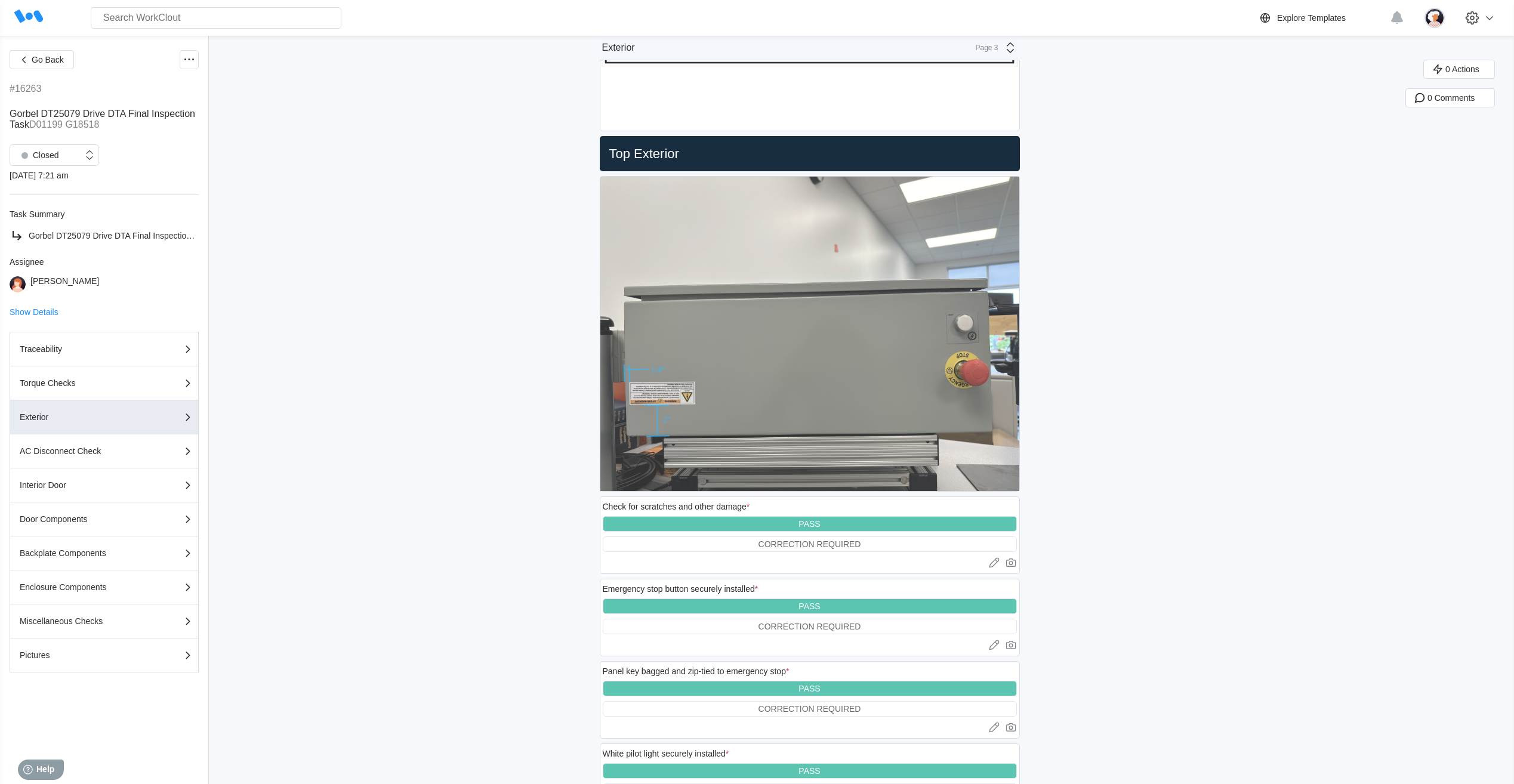
click at [976, 366] on img at bounding box center [809, 333] width 419 height 315
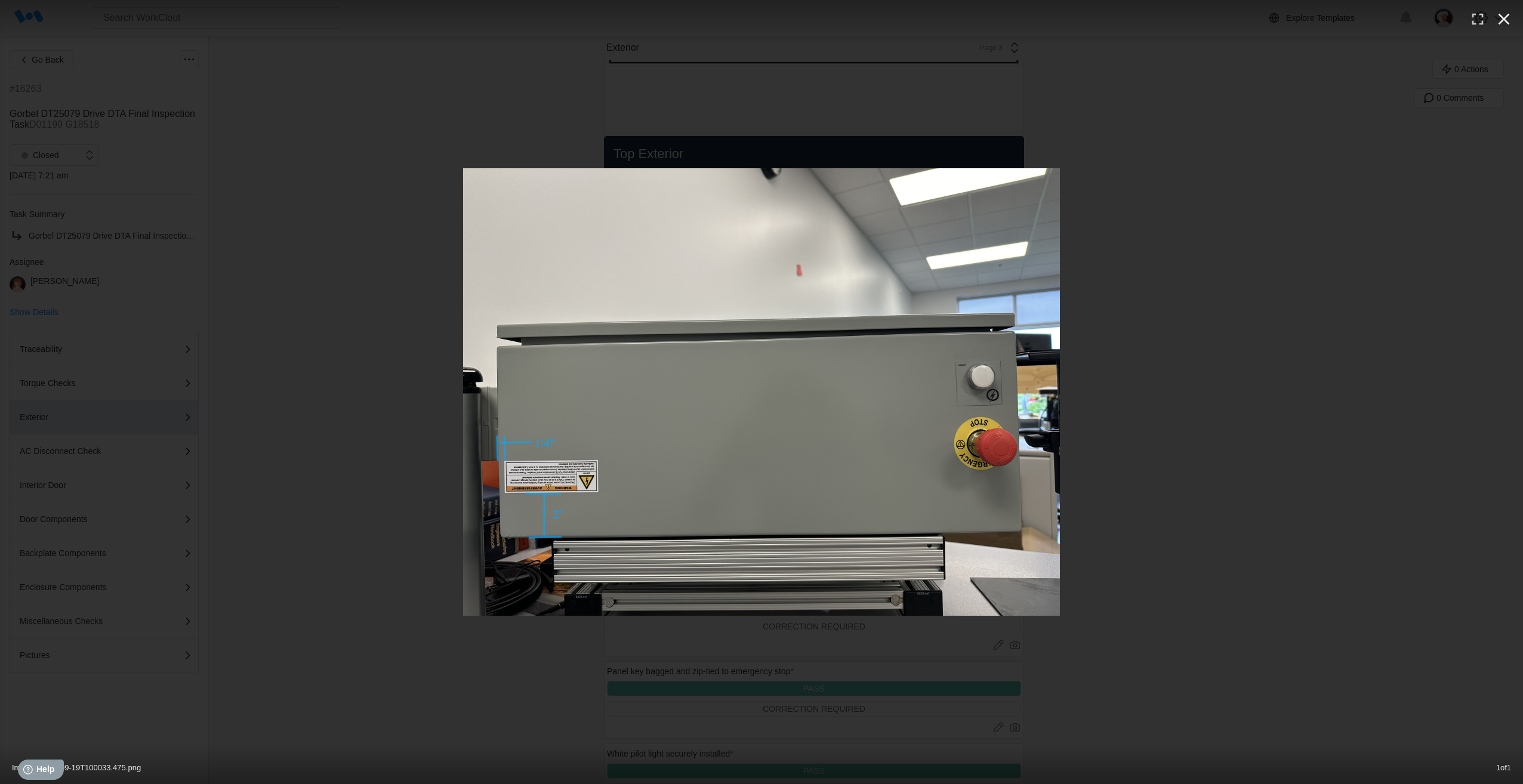
click at [1494, 23] on icon "button" at bounding box center [1503, 19] width 19 height 19
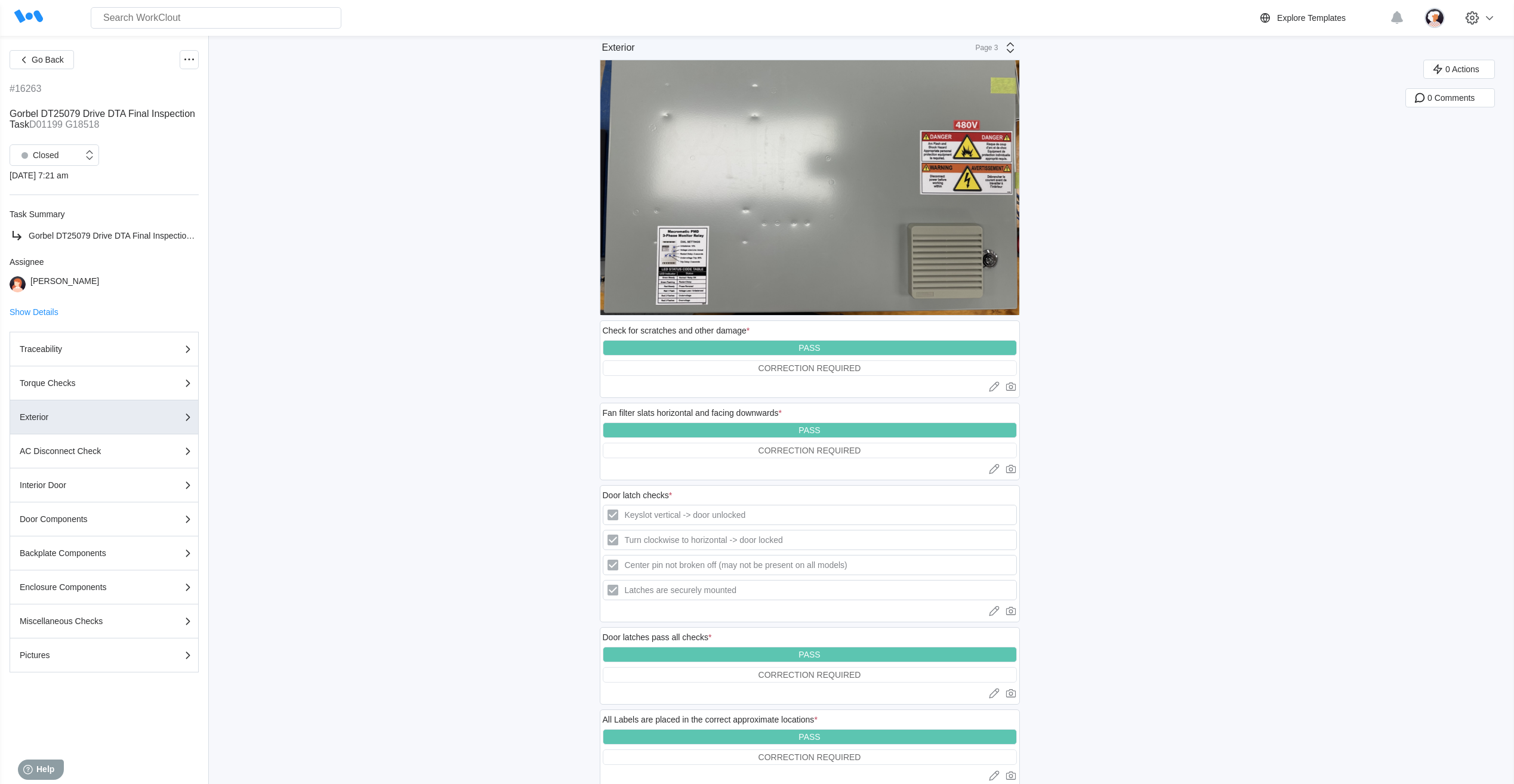
scroll to position [4565, 0]
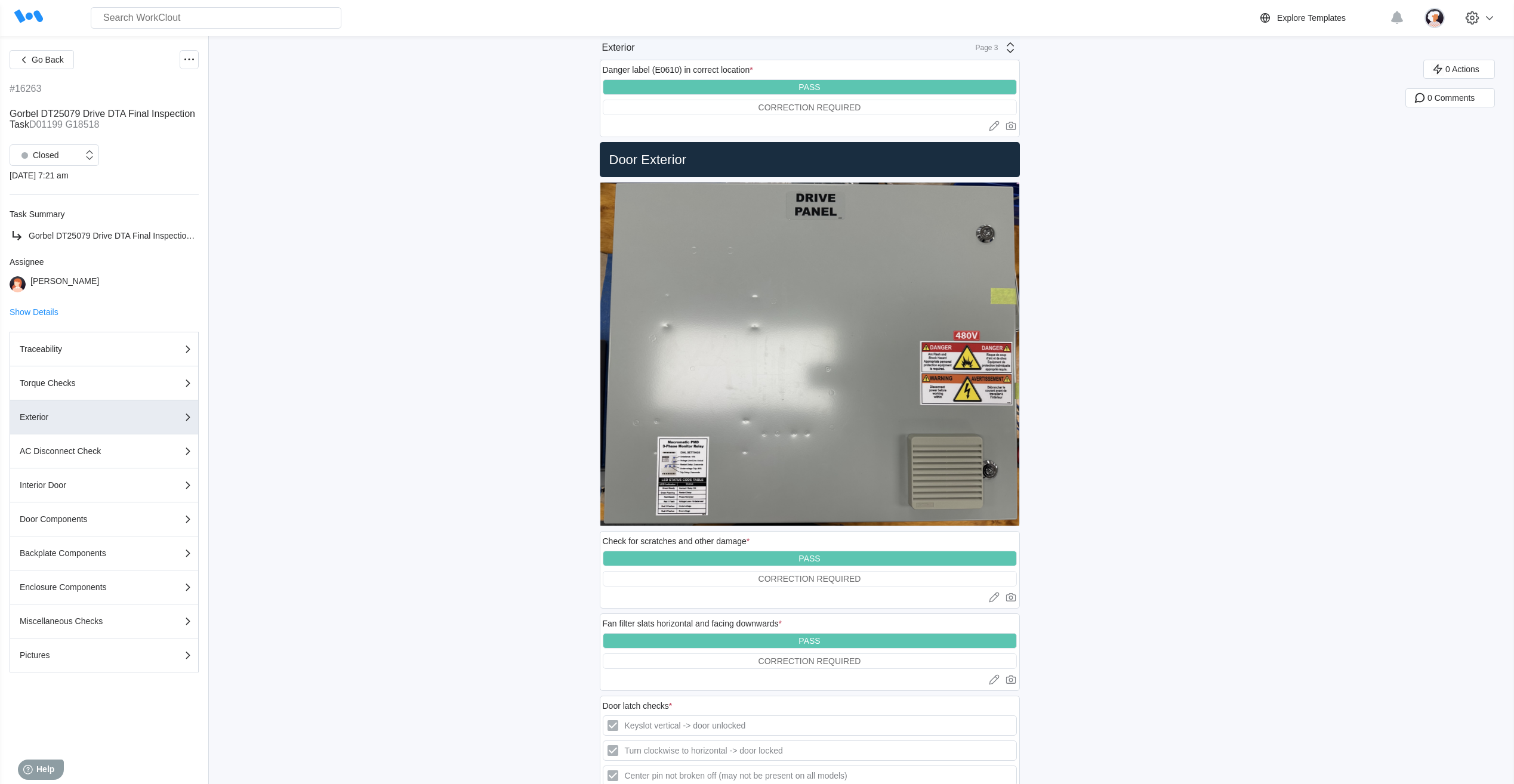
click at [1014, 51] on icon at bounding box center [1010, 48] width 14 height 14
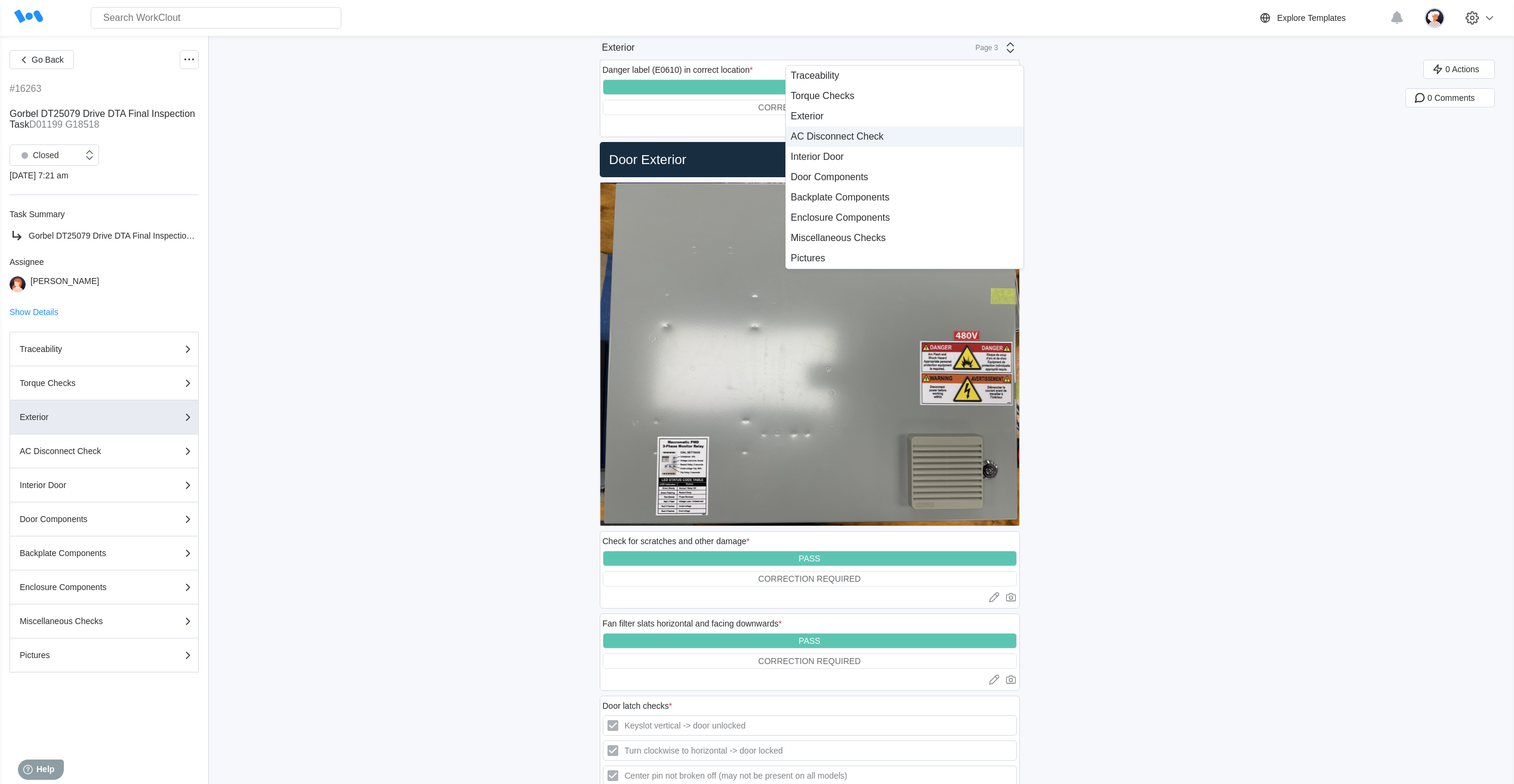
click at [893, 135] on div "AC Disconnect Check" at bounding box center [905, 137] width 228 height 10
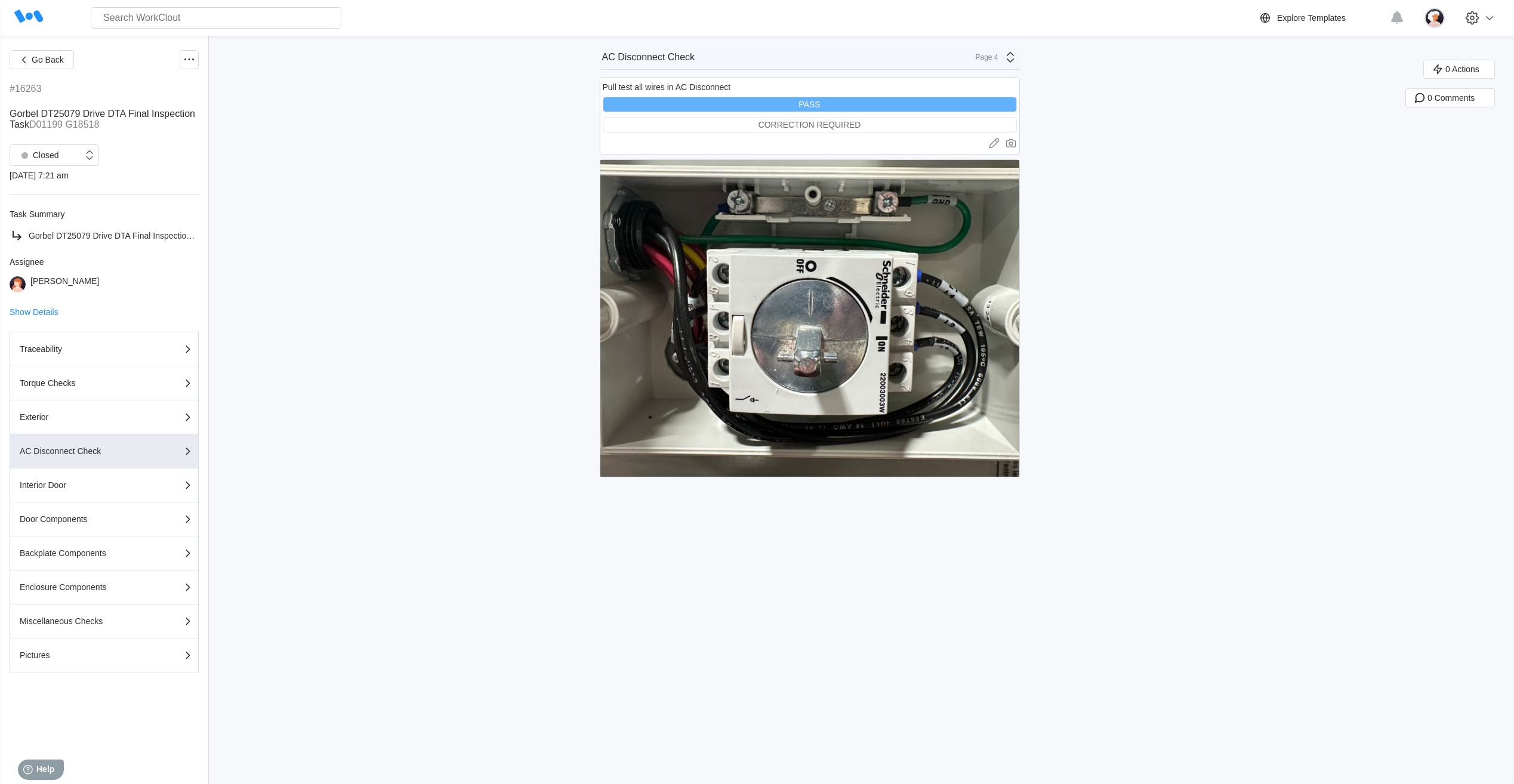
scroll to position [0, 0]
click at [1014, 64] on div "AC Disconnect Check Page 4" at bounding box center [810, 58] width 420 height 25
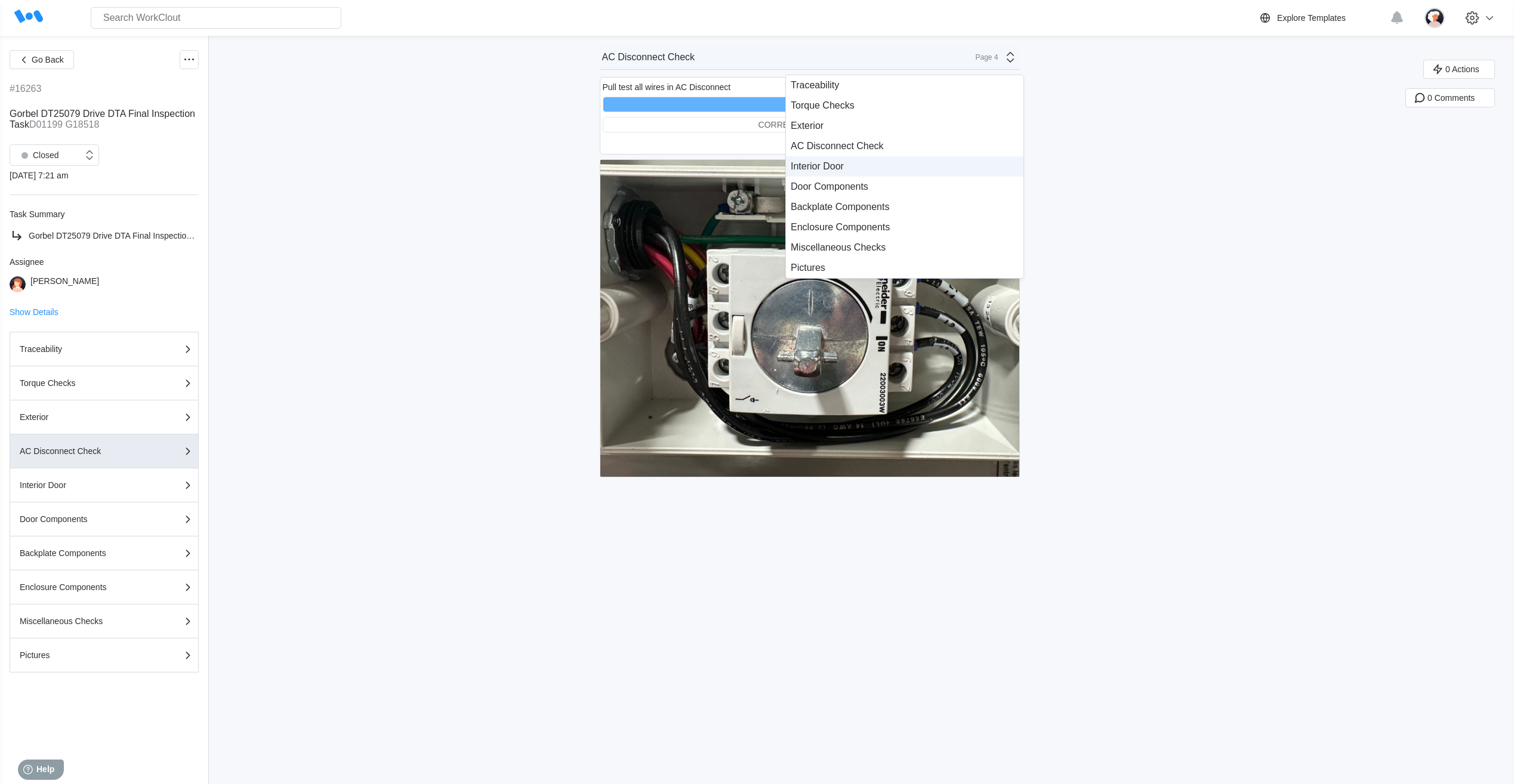
click at [879, 162] on div "Interior Door" at bounding box center [905, 166] width 228 height 10
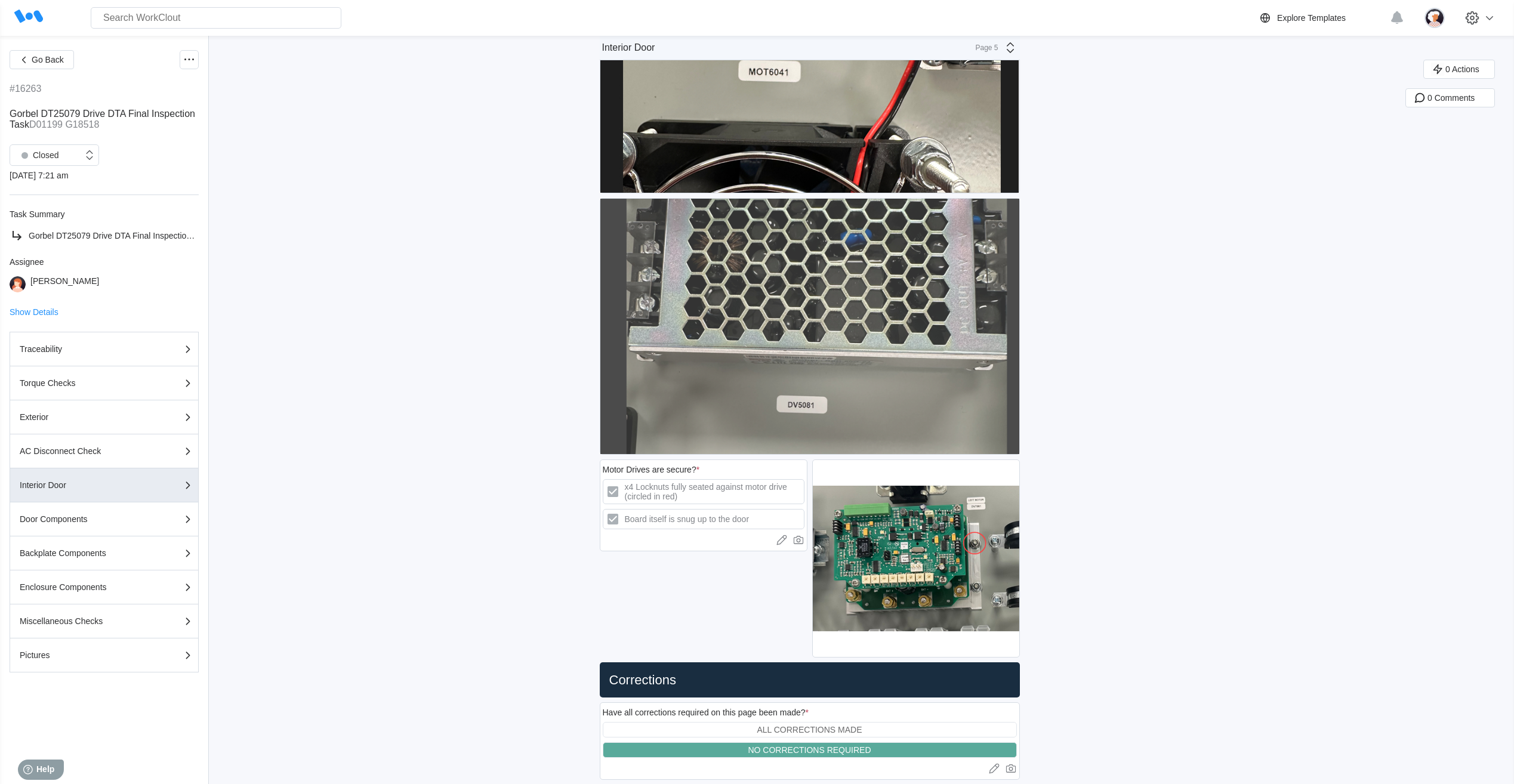
scroll to position [2164, 0]
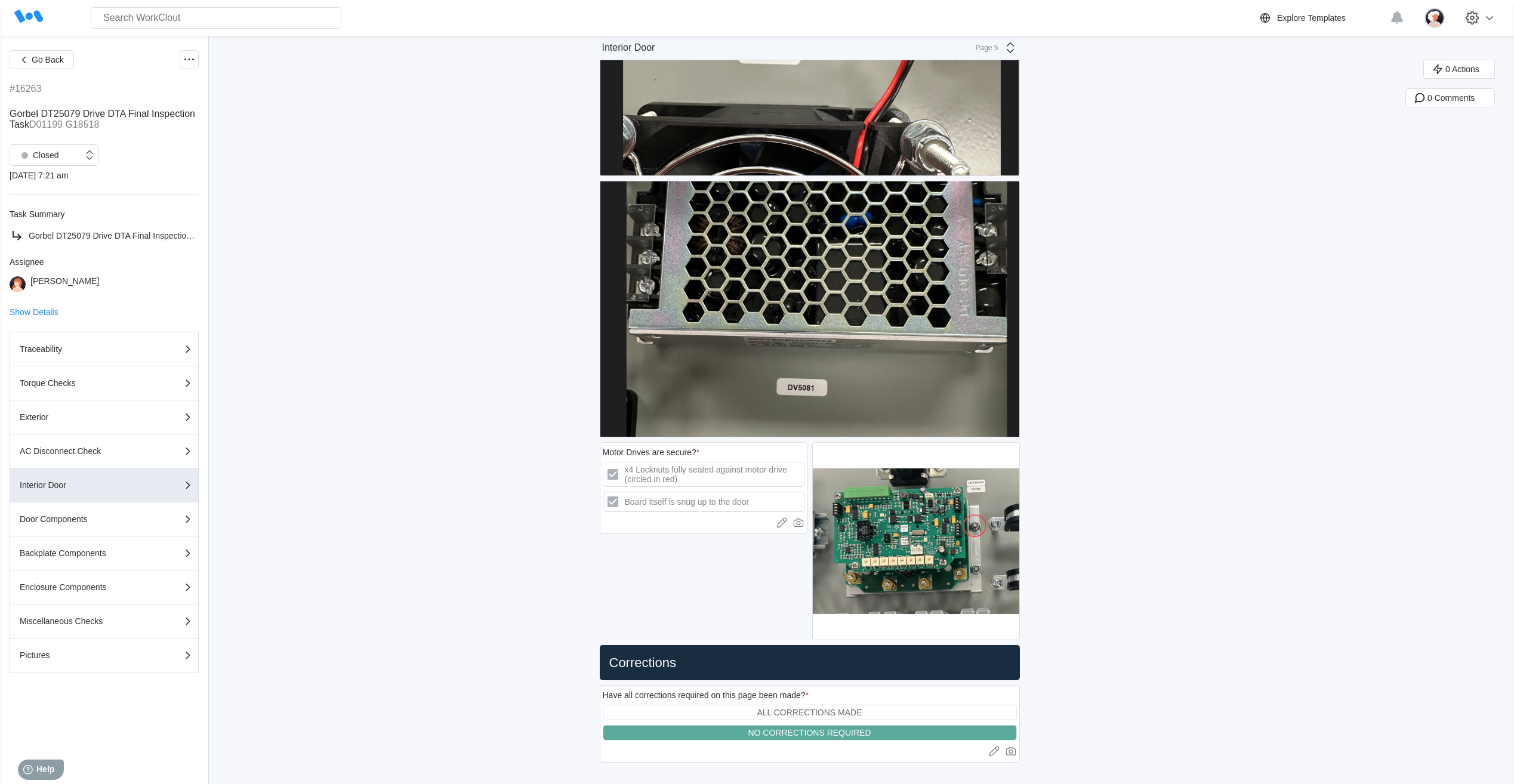
click at [1014, 54] on icon at bounding box center [1010, 48] width 14 height 14
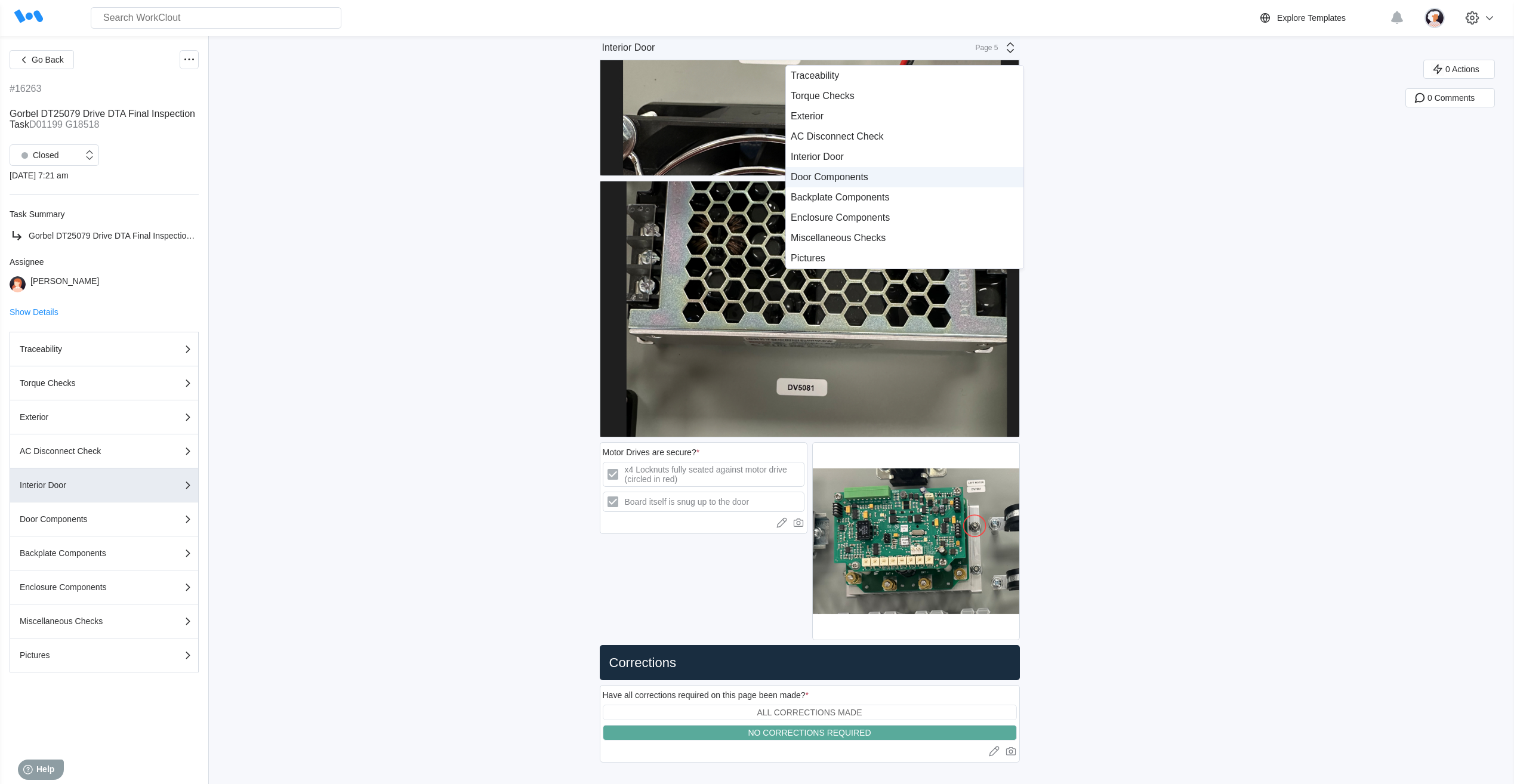
click at [881, 180] on div "Door Components" at bounding box center [905, 177] width 228 height 10
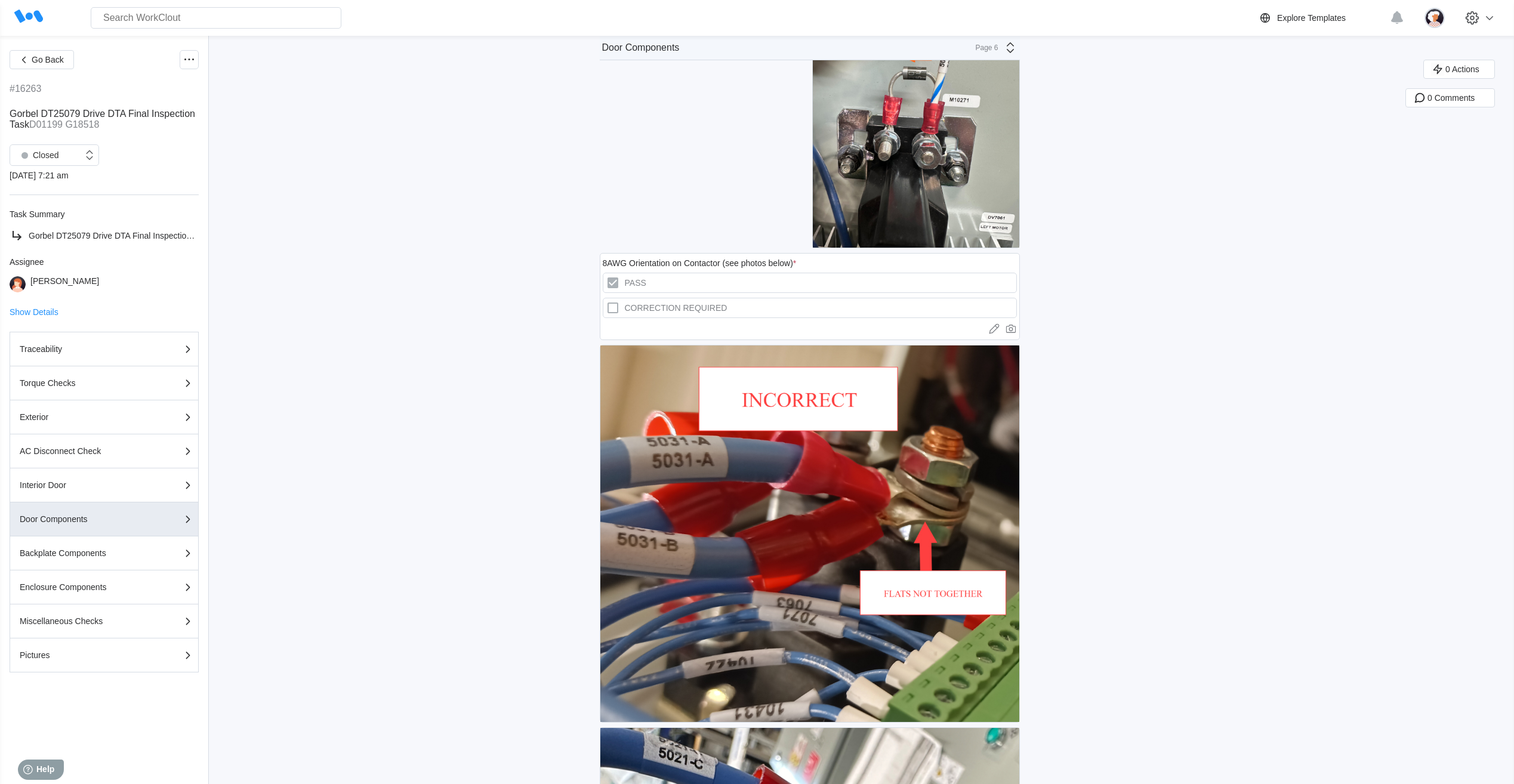
scroll to position [1993, 0]
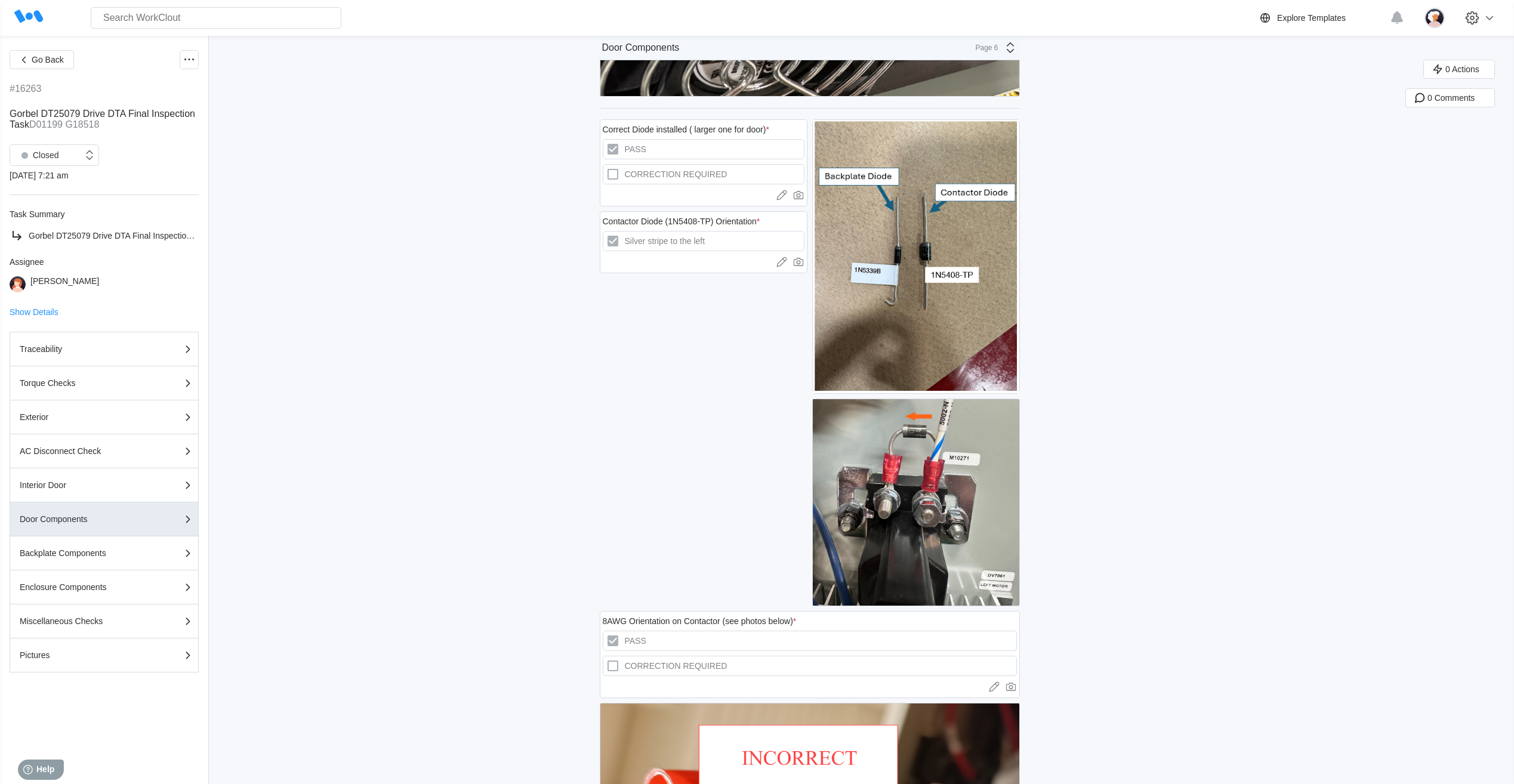
click at [1018, 53] on icon at bounding box center [1010, 48] width 14 height 14
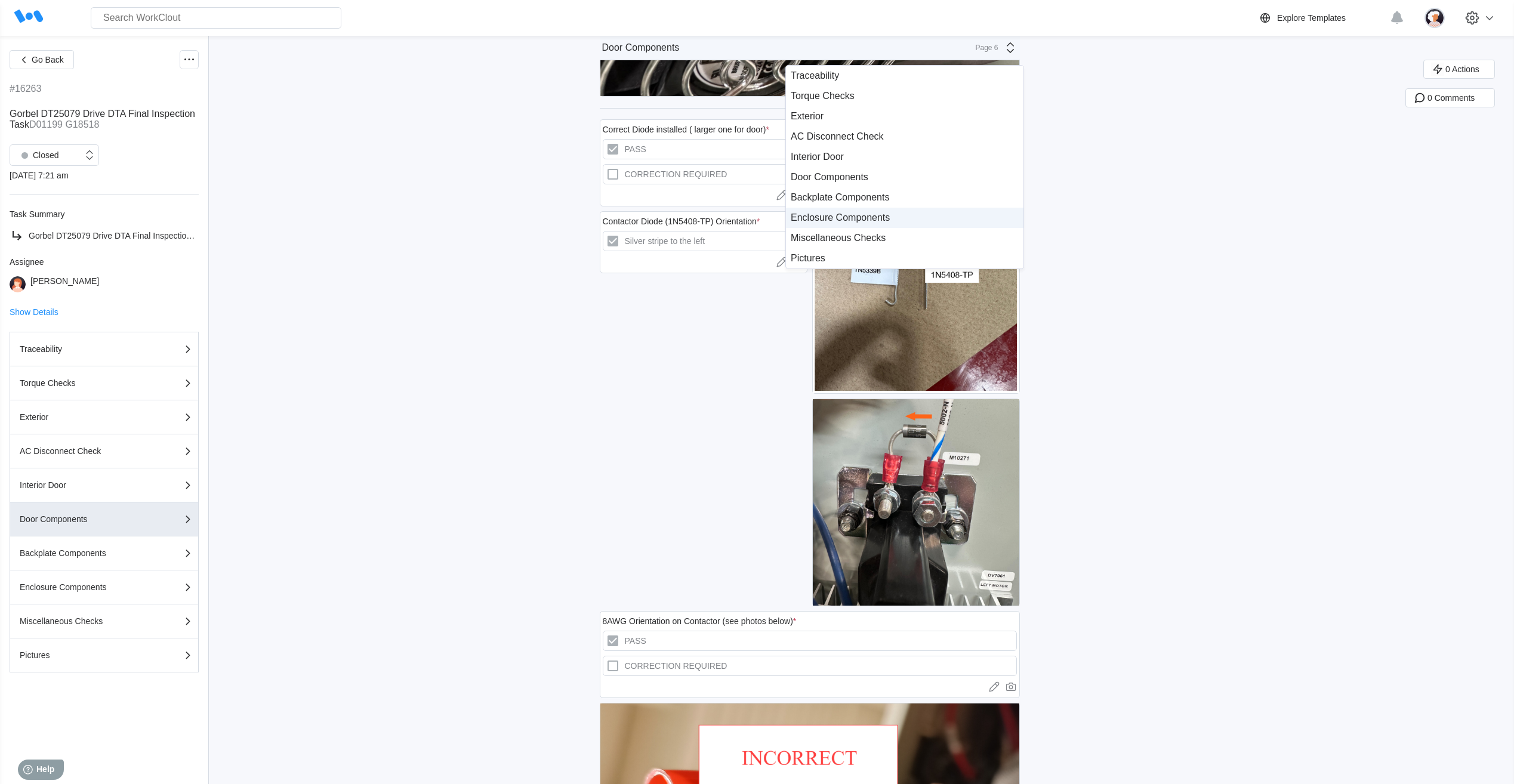
click at [881, 214] on div "Enclosure Components" at bounding box center [905, 217] width 228 height 10
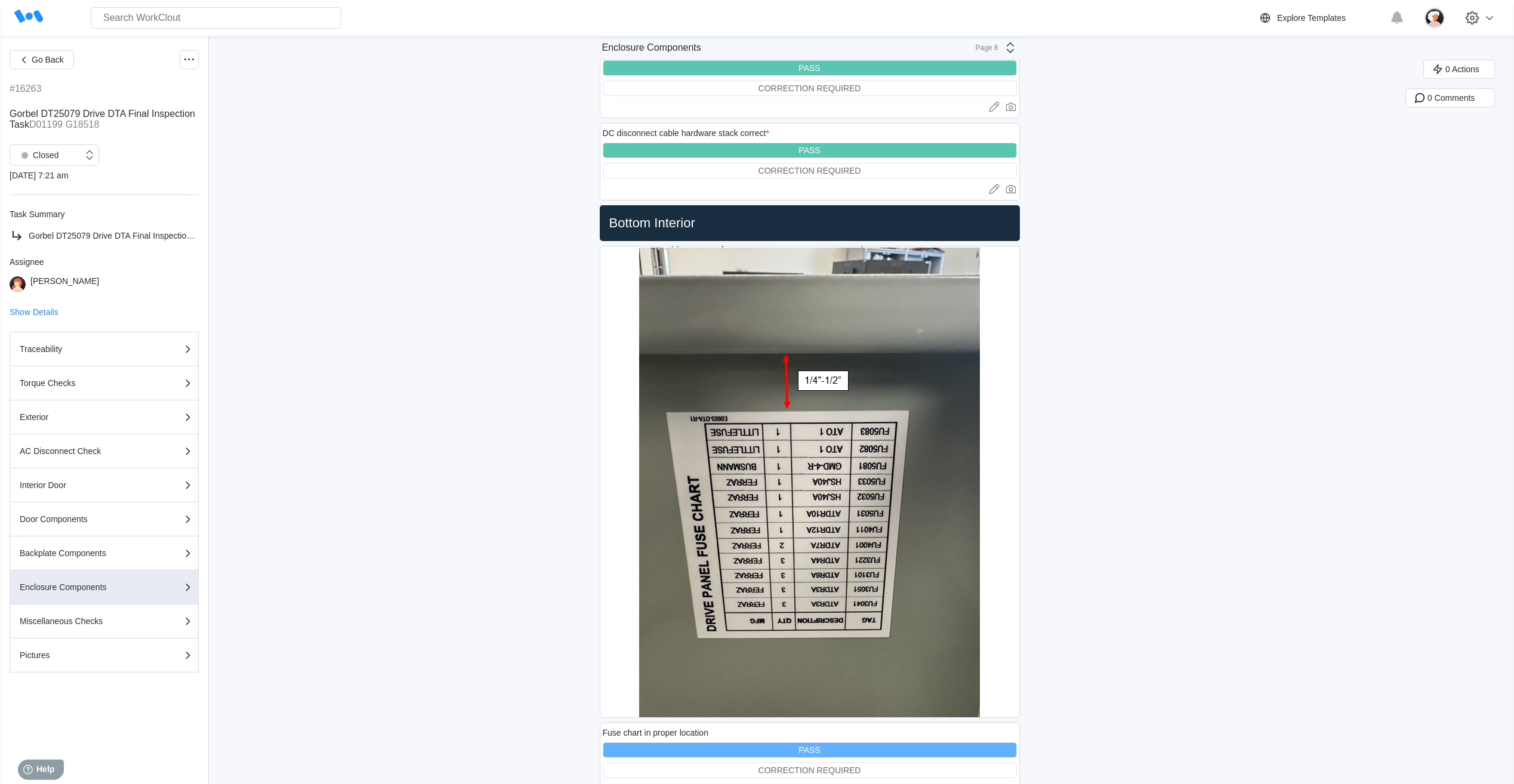
scroll to position [2077, 0]
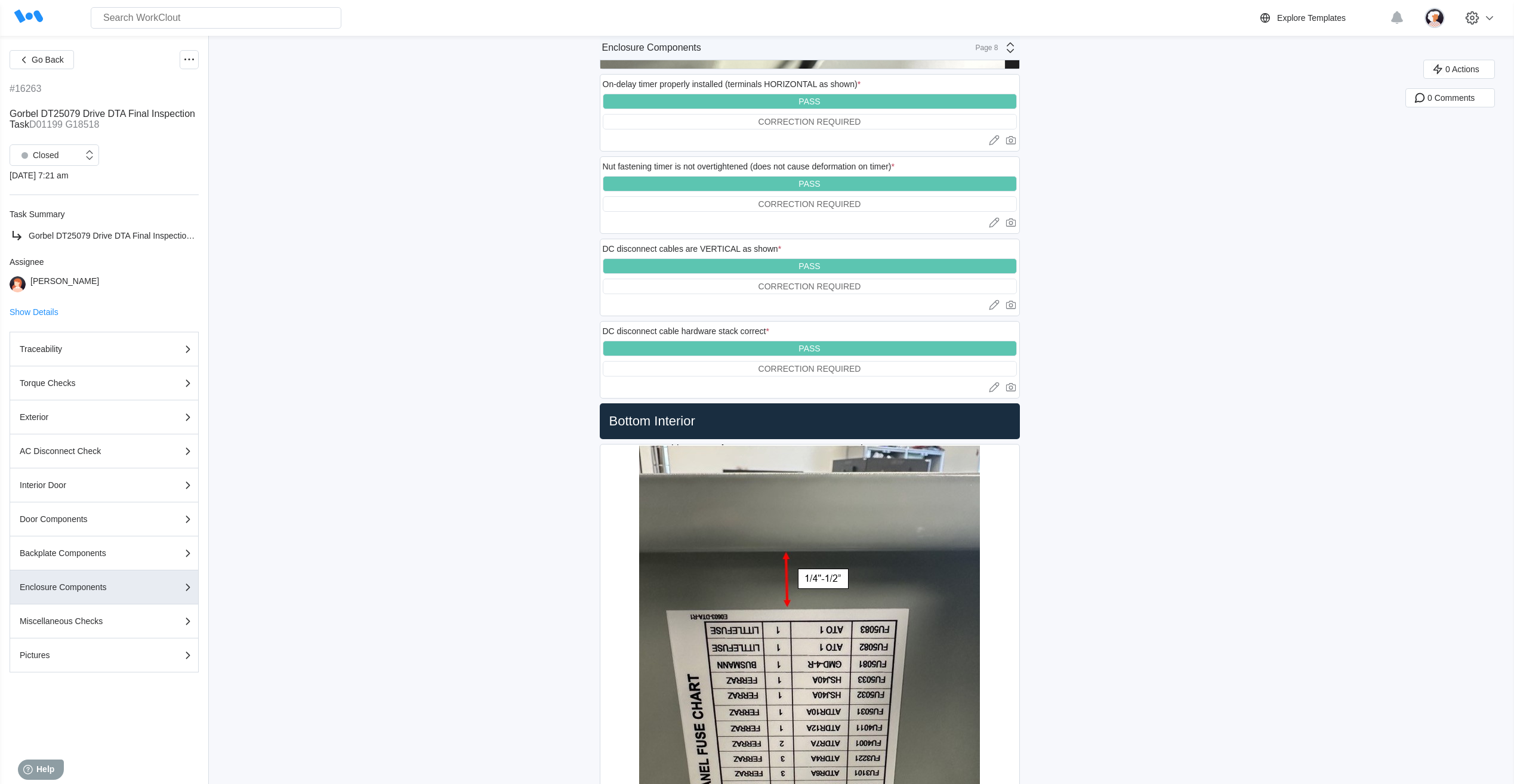
click at [1014, 50] on icon at bounding box center [1010, 48] width 14 height 14
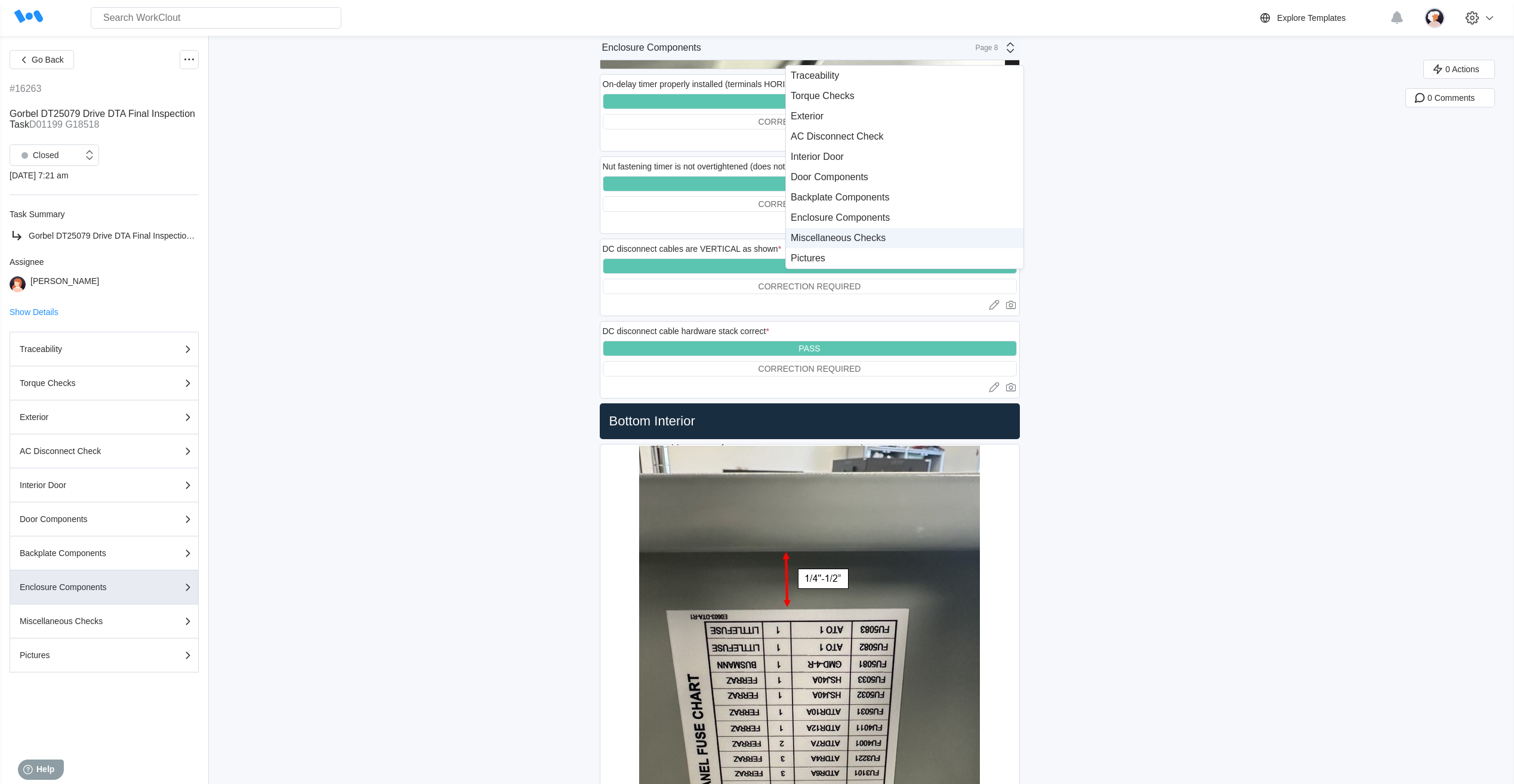
click at [878, 242] on div "Miscellaneous Checks" at bounding box center [905, 238] width 228 height 10
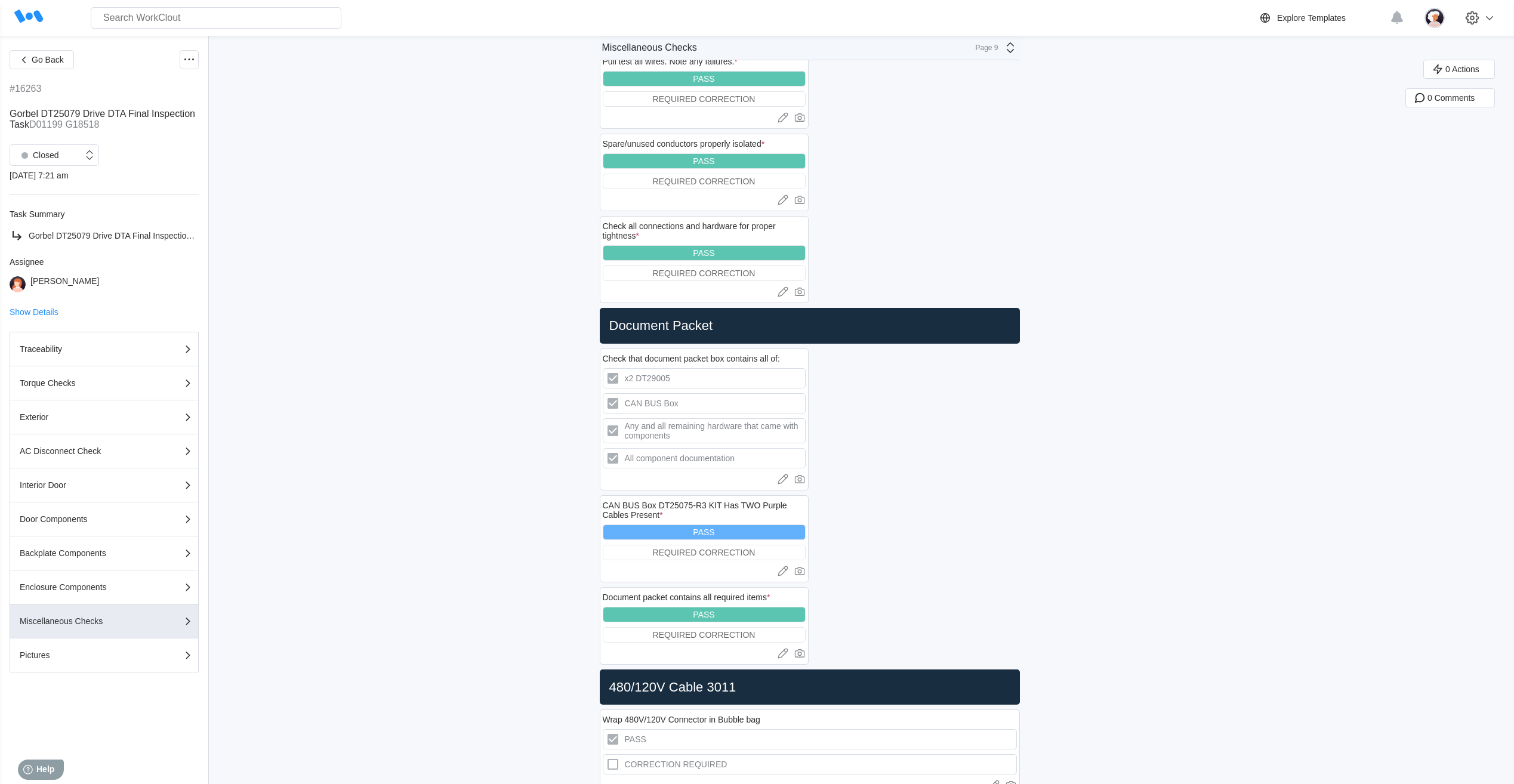
scroll to position [0, 0]
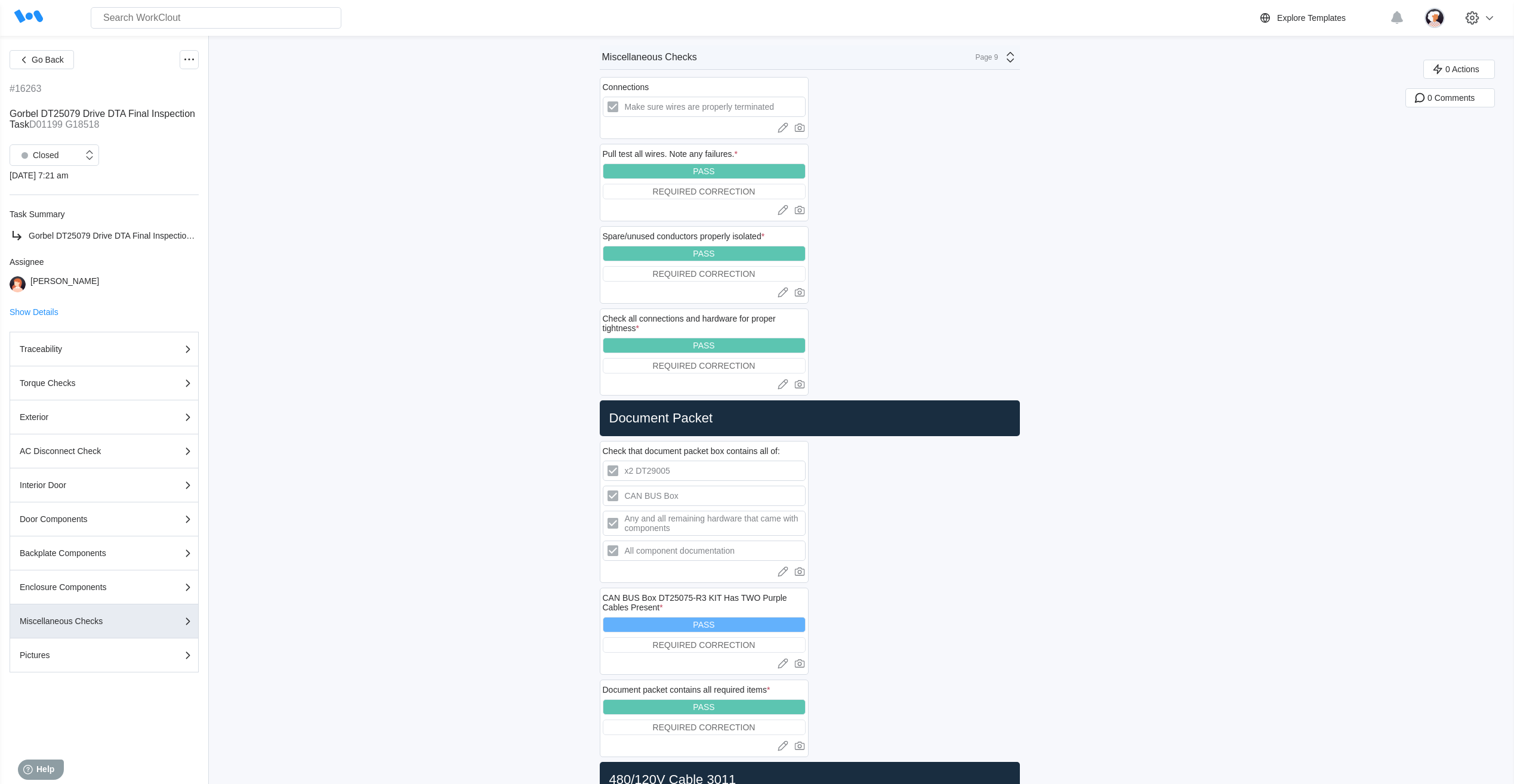
click at [1016, 63] on icon at bounding box center [1010, 57] width 14 height 14
click at [814, 268] on div "Pictures" at bounding box center [905, 268] width 228 height 10
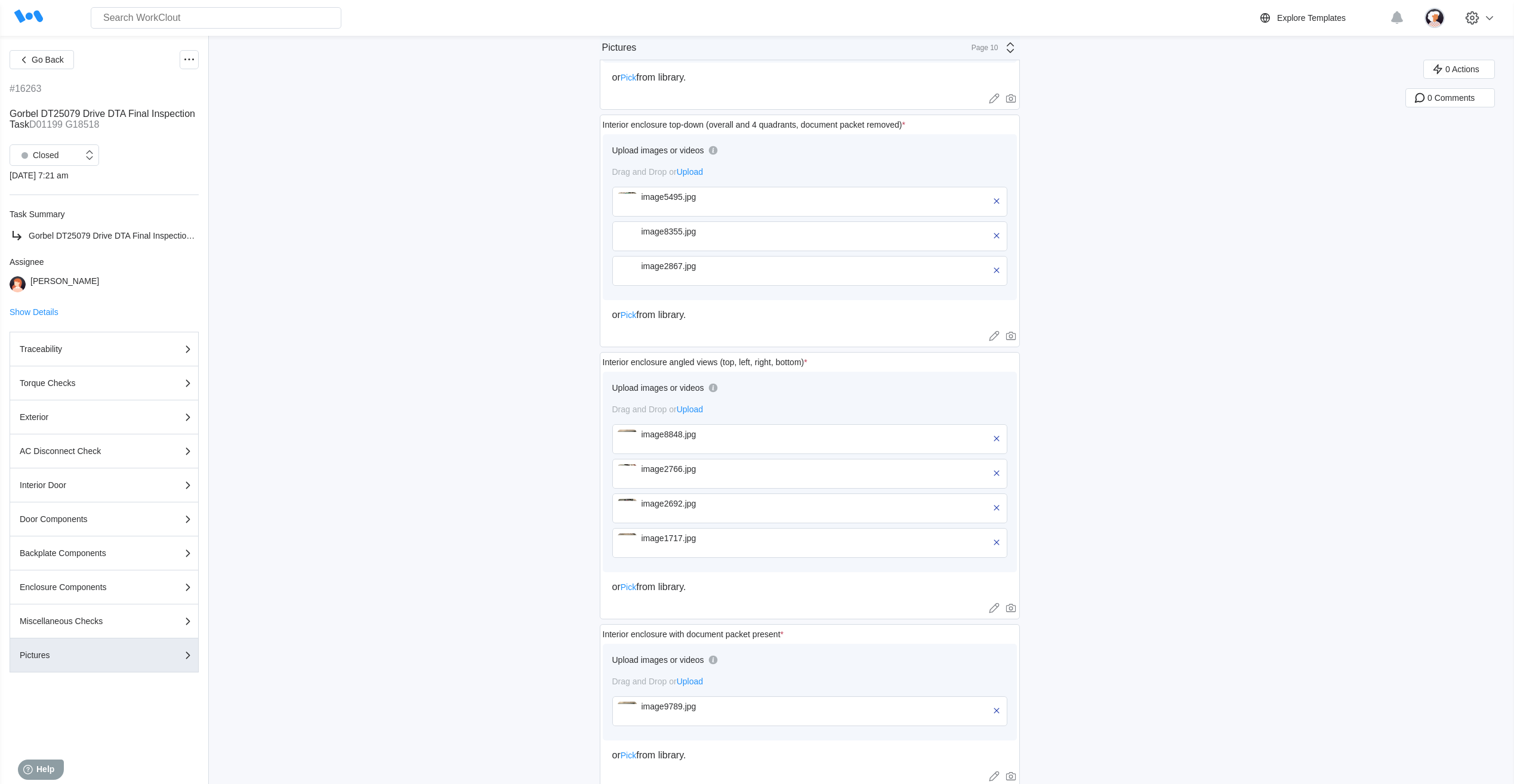
scroll to position [596, 0]
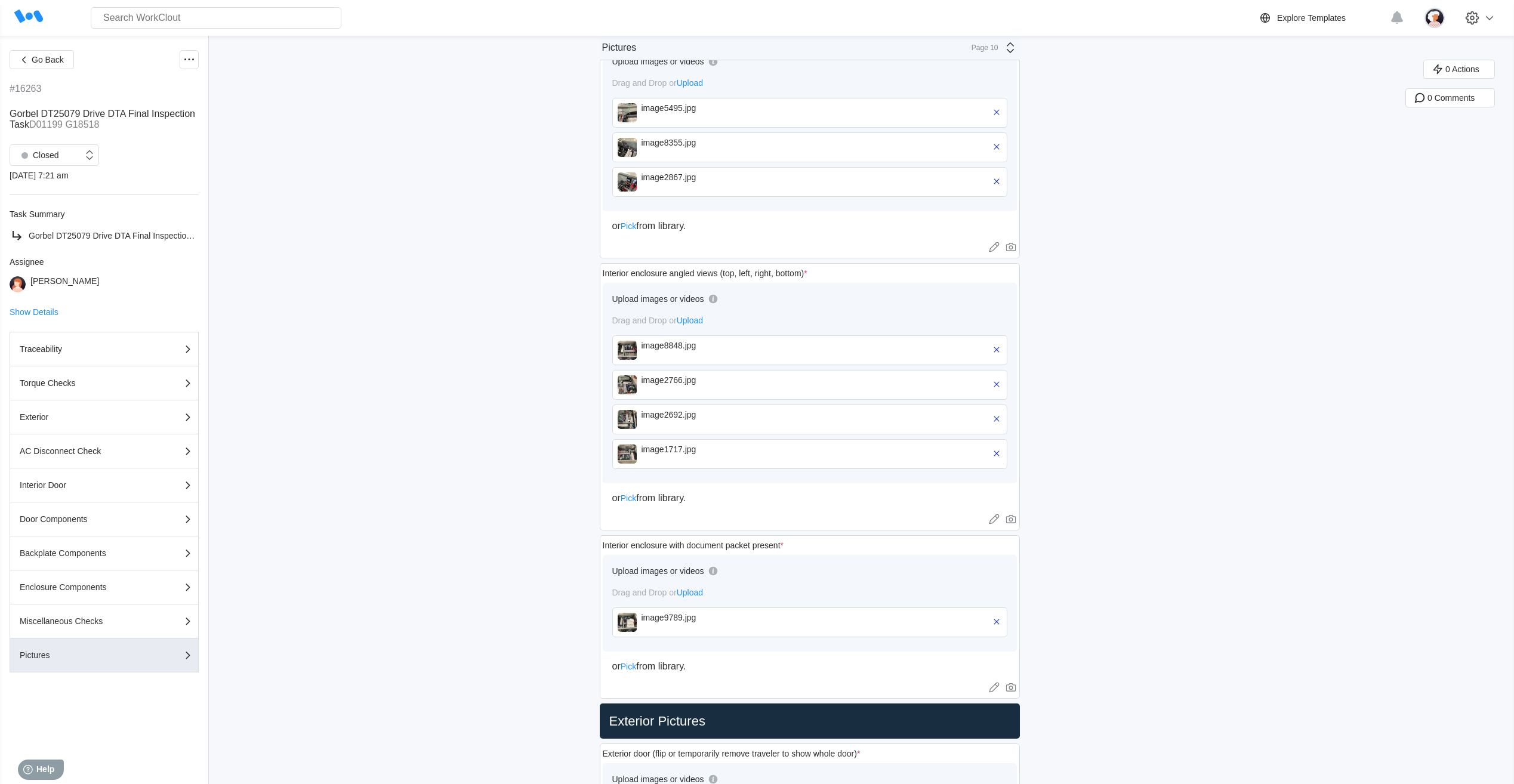
click at [653, 423] on div "image2692.jpg" at bounding box center [710, 419] width 137 height 19
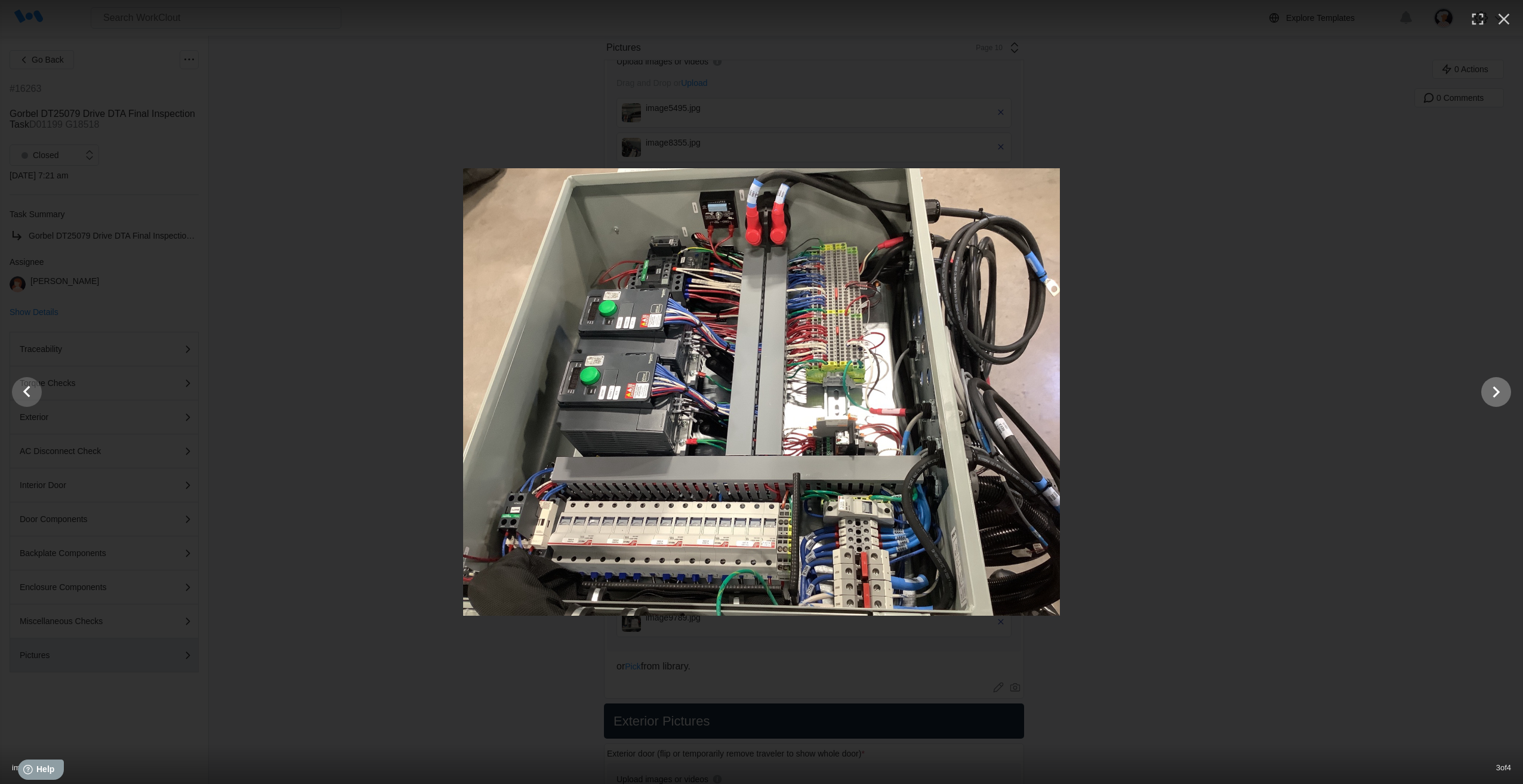
click at [1494, 393] on icon "Show slide 4 of 4" at bounding box center [1496, 392] width 23 height 29
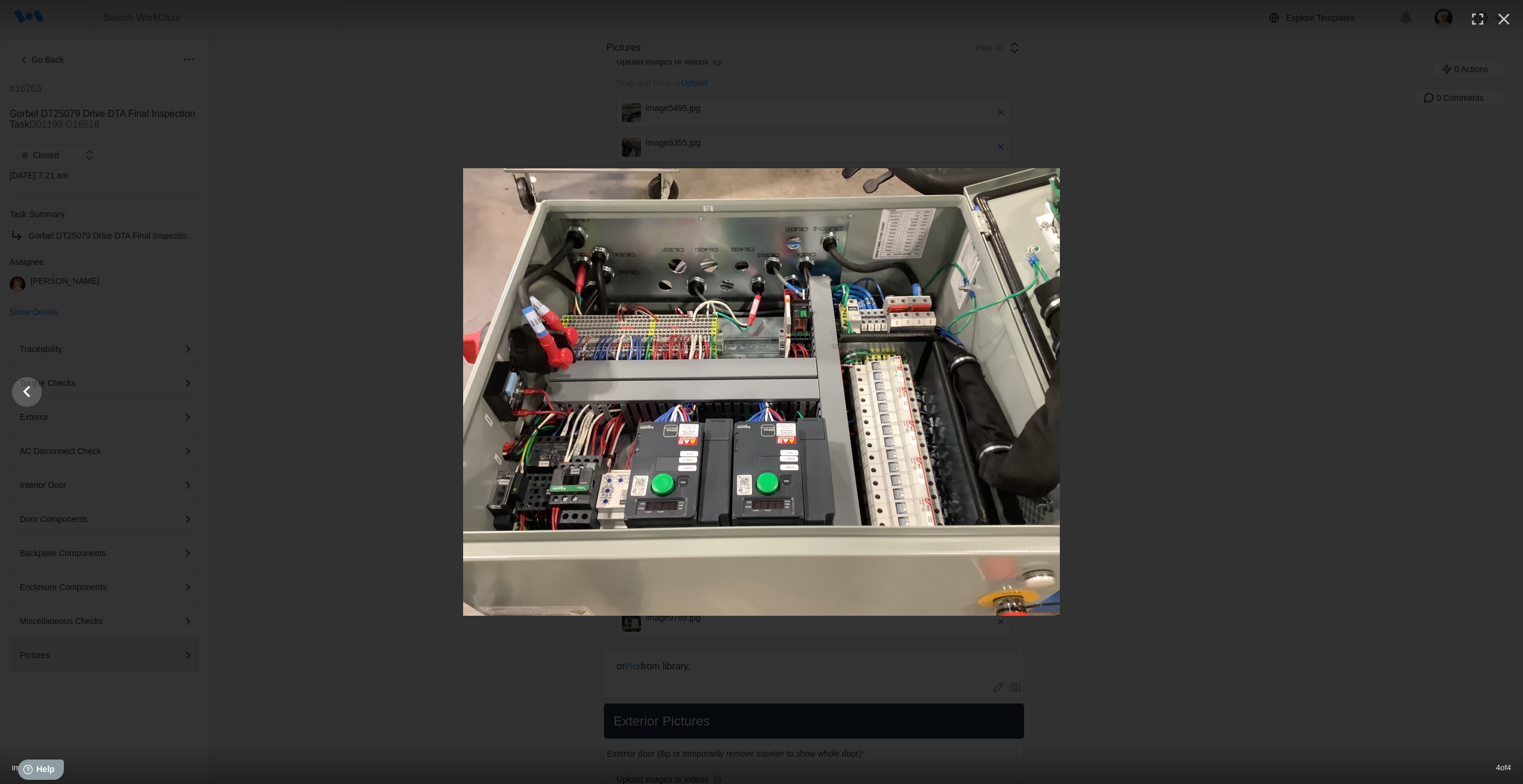
click at [1494, 393] on div at bounding box center [762, 391] width 1523 height 447
click at [36, 398] on icon "Show slide 3 of 4" at bounding box center [27, 392] width 23 height 29
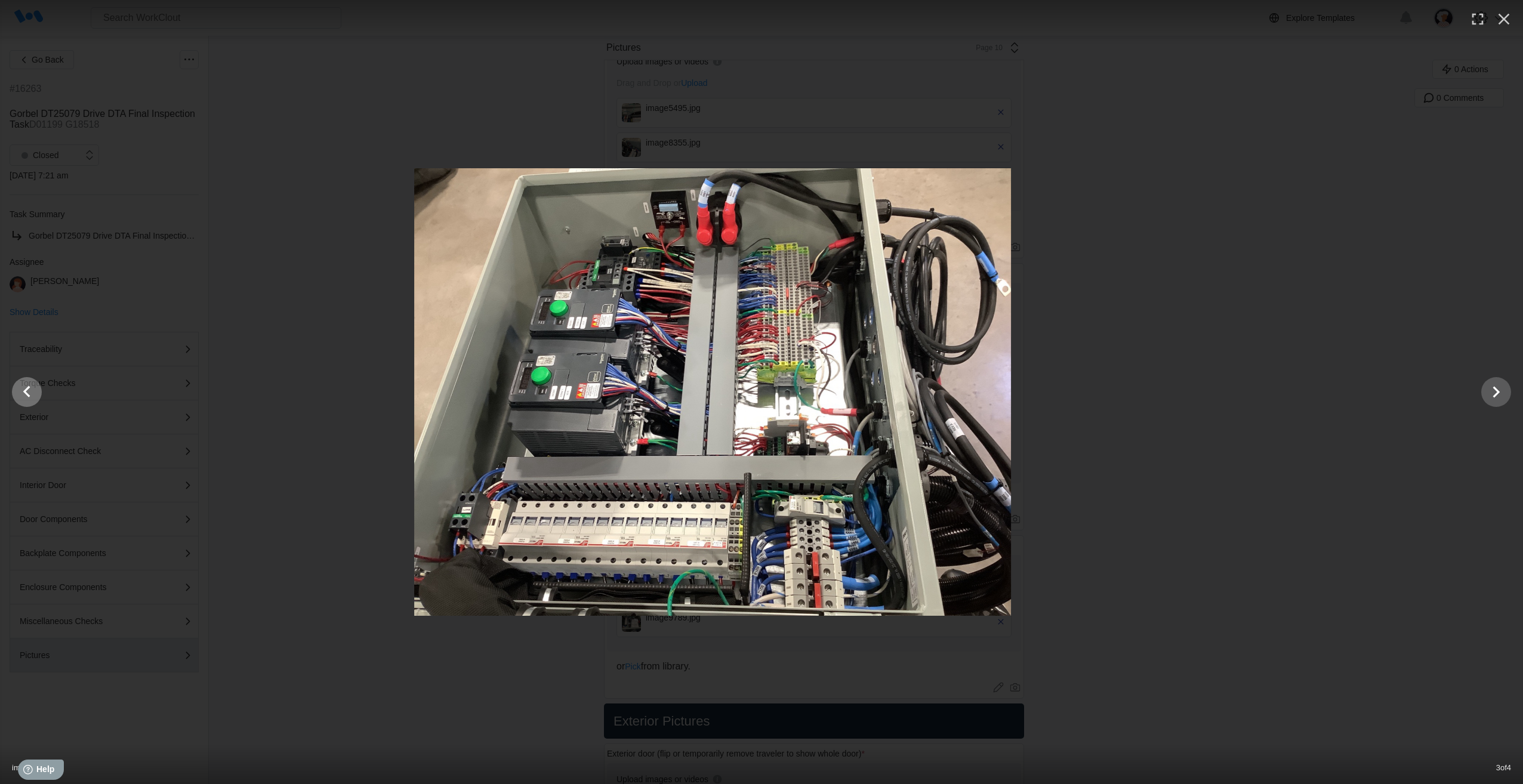
click at [36, 398] on icon "Show slide 2 of 4" at bounding box center [27, 392] width 23 height 29
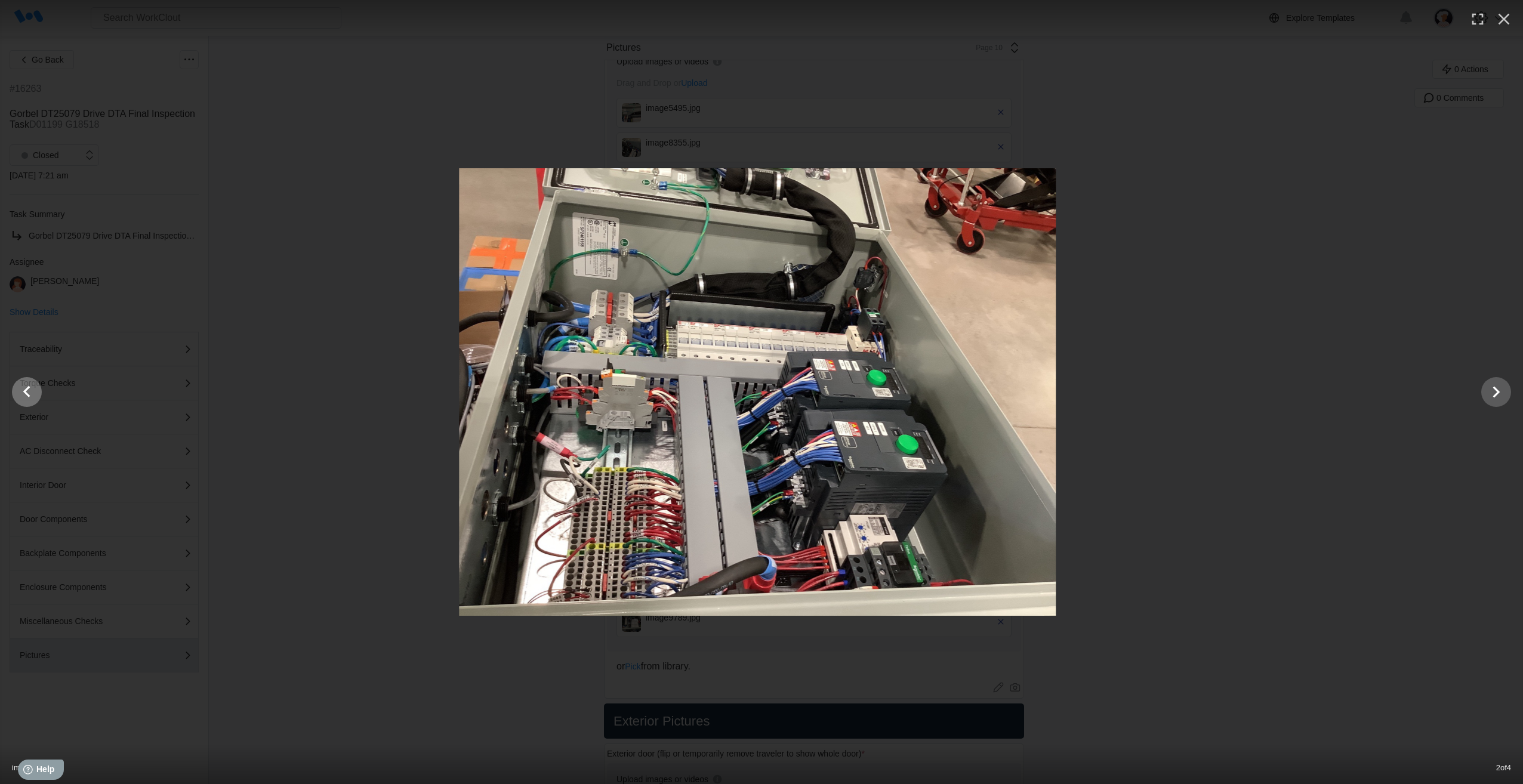
click at [36, 398] on icon "Show slide 1 of 4" at bounding box center [27, 392] width 23 height 29
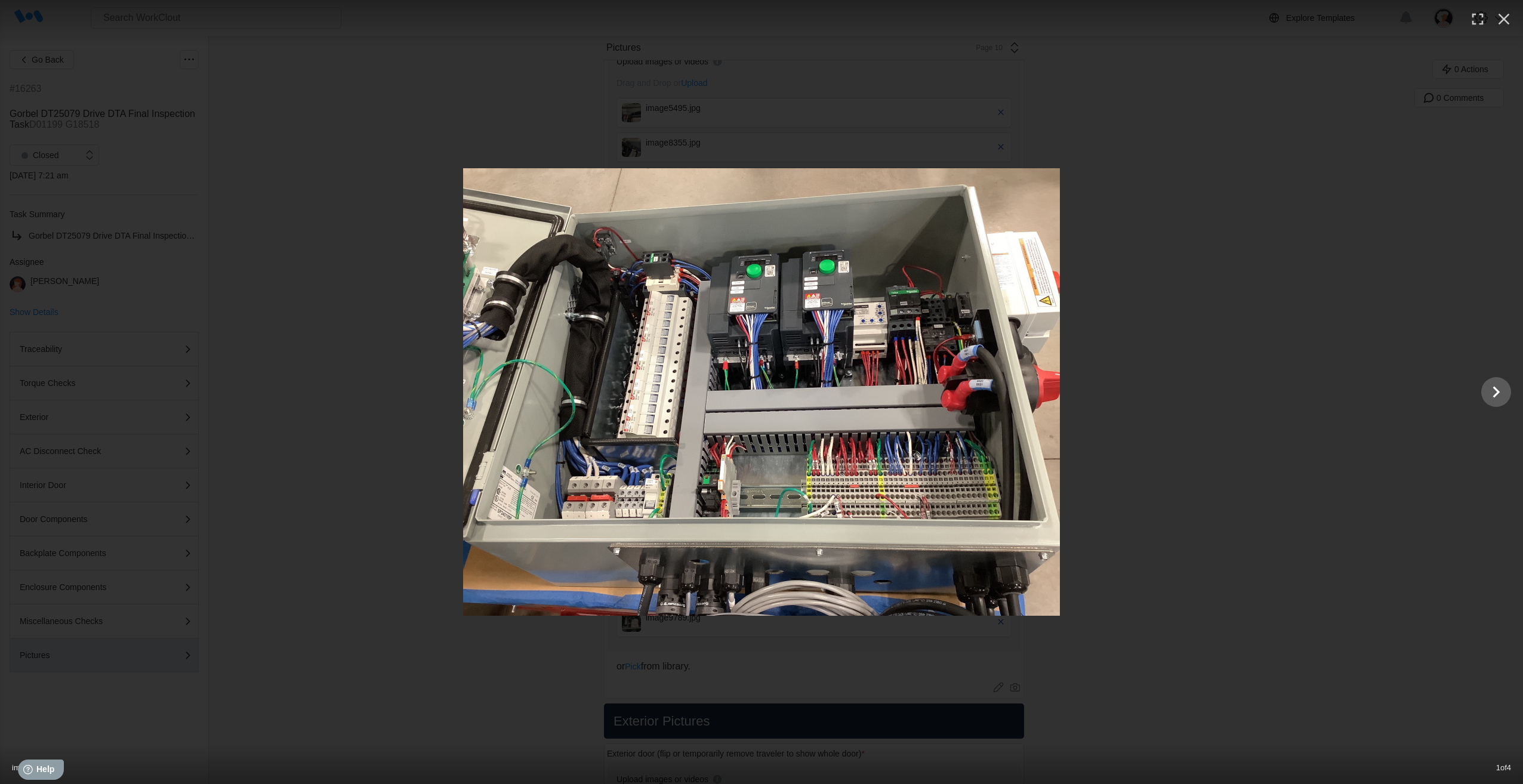
click at [36, 398] on div at bounding box center [762, 391] width 1523 height 447
click at [706, 402] on img at bounding box center [762, 391] width 597 height 447
click at [1498, 24] on icon "button" at bounding box center [1503, 19] width 19 height 19
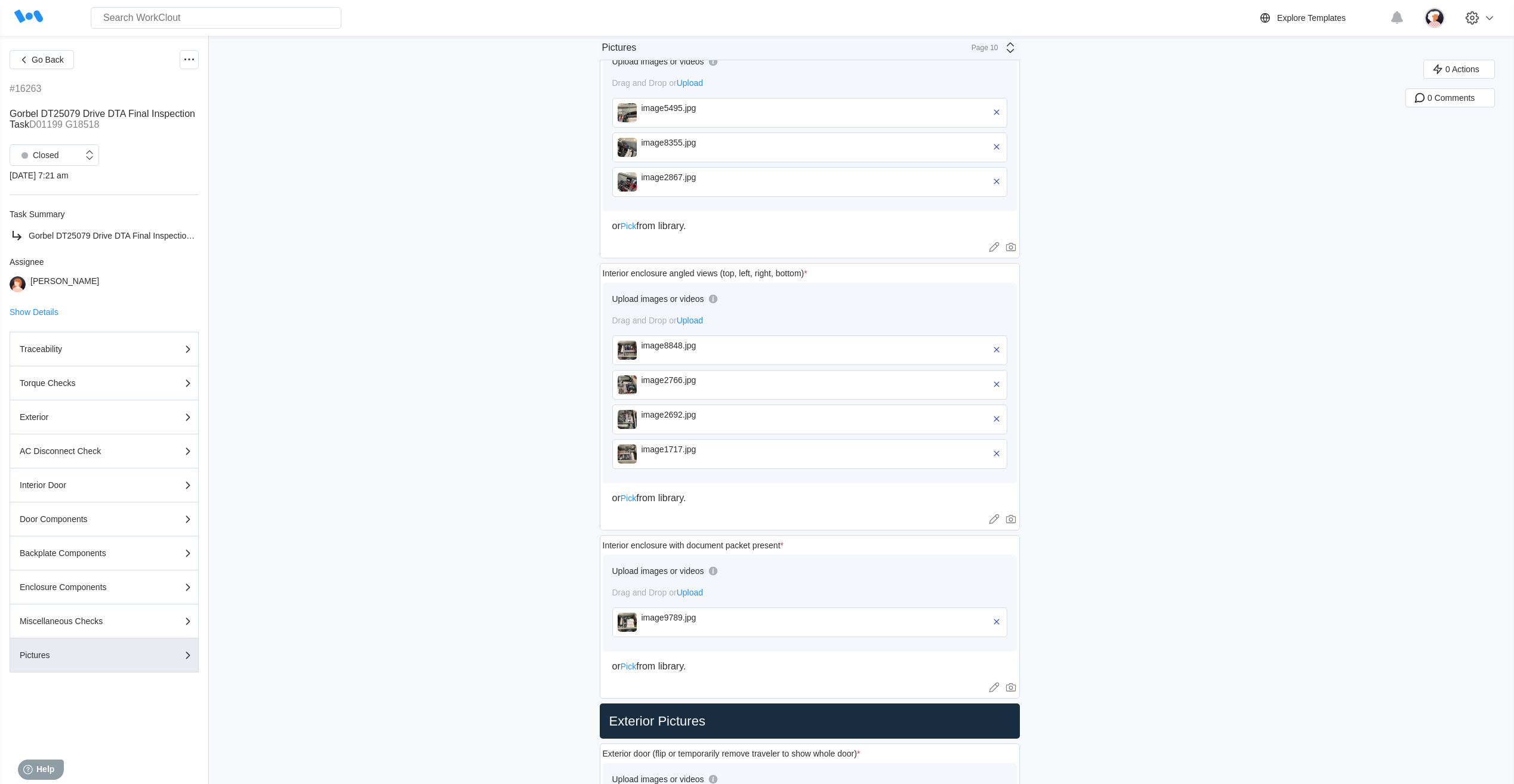
click at [1170, 117] on div "Go Back #16263 Gorbel DT25079 Drive DTA Final Inspection Task D01199 G18518 Clo…" at bounding box center [757, 551] width 1514 height 2224
